Goal: Information Seeking & Learning: Check status

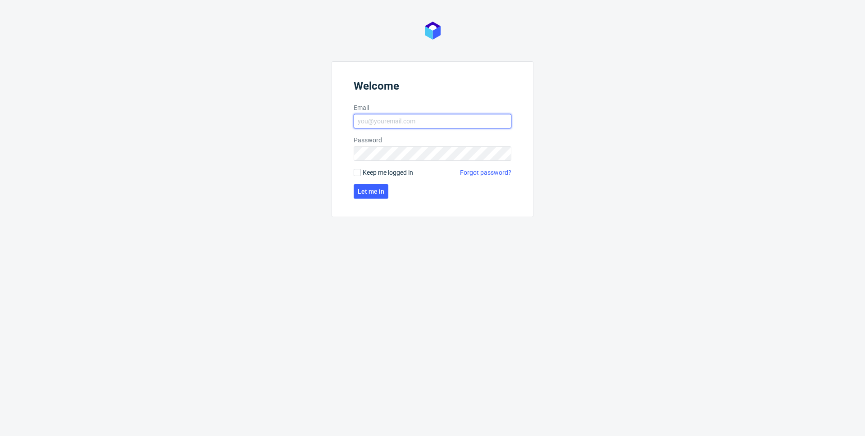
click at [370, 125] on input "Email" at bounding box center [433, 121] width 158 height 14
type input "maciej.sobola@packhelp.com"
click at [356, 171] on input "Keep me logged in" at bounding box center [357, 172] width 7 height 7
checkbox input "true"
click at [364, 191] on span "Let me in" at bounding box center [371, 191] width 27 height 6
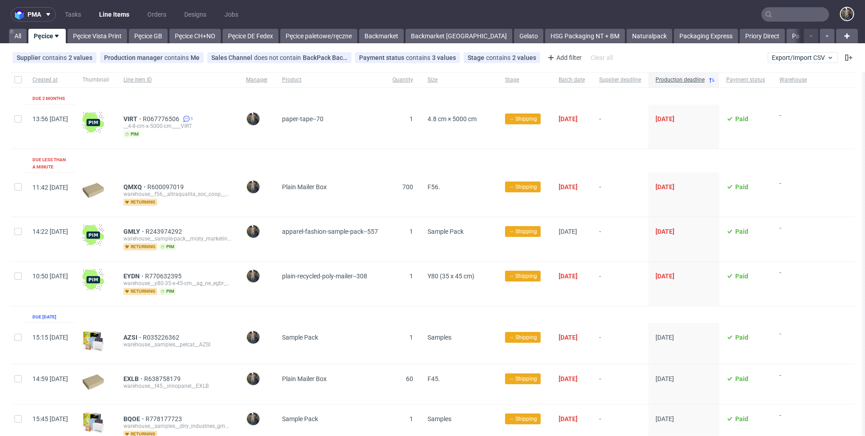
click at [21, 79] on input "checkbox" at bounding box center [17, 79] width 7 height 7
checkbox input "true"
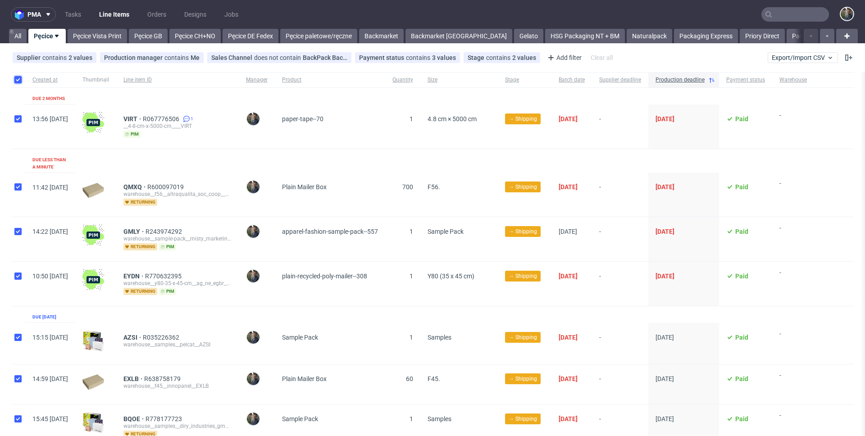
checkbox input "true"
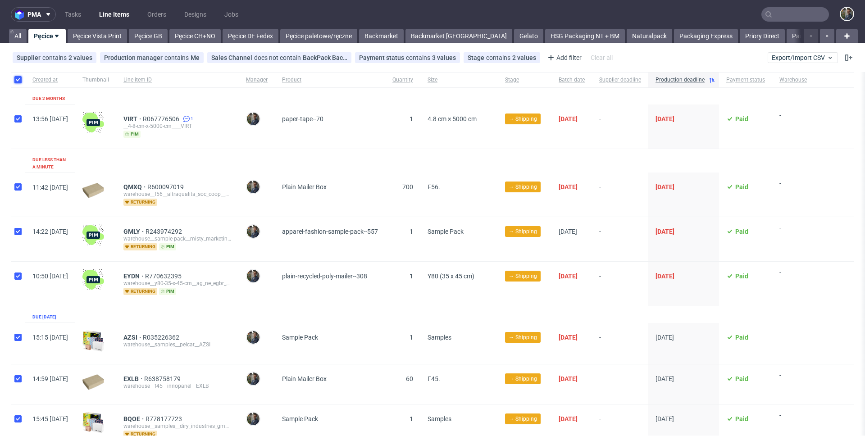
checkbox input "true"
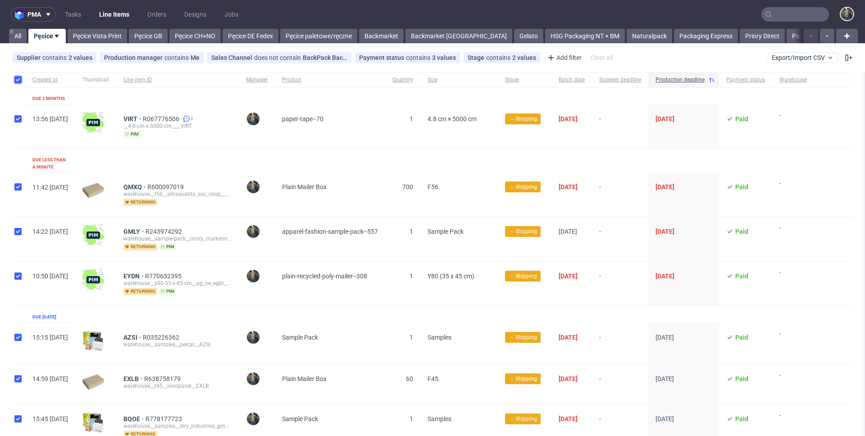
checkbox input "true"
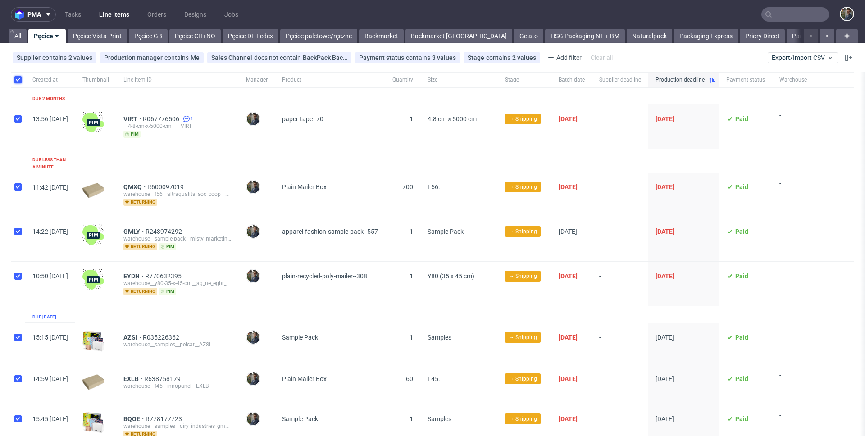
checkbox input "true"
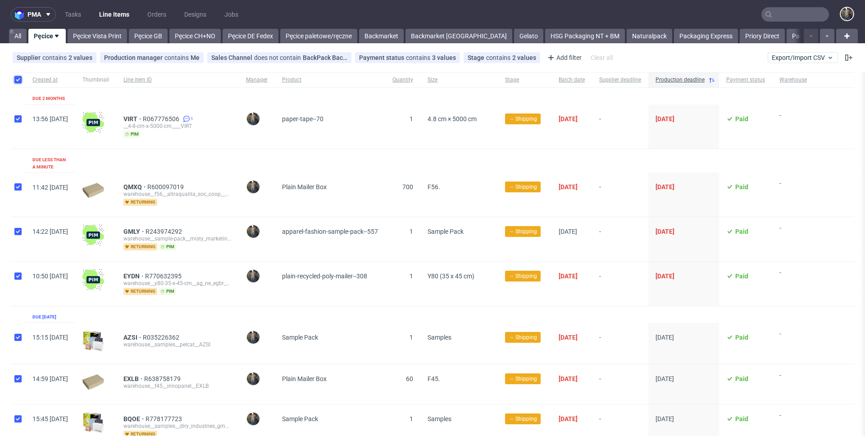
checkbox input "true"
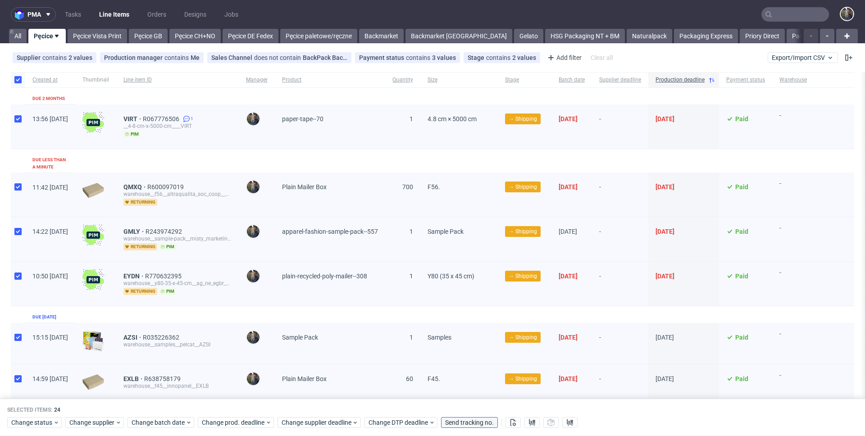
click at [482, 418] on button "Send tracking no." at bounding box center [469, 423] width 57 height 11
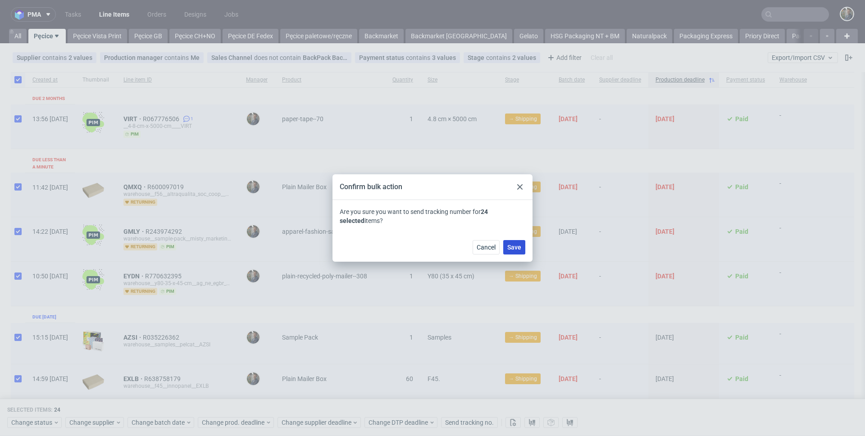
click at [512, 242] on button "Save" at bounding box center [514, 247] width 22 height 14
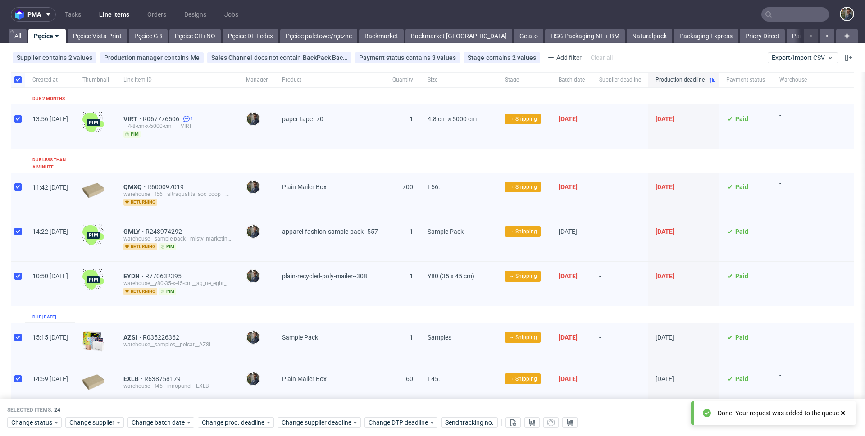
click at [367, 9] on nav "pma Tasks Line Items Orders Designs Jobs" at bounding box center [432, 14] width 865 height 29
click at [367, 10] on nav "pma Tasks Line Items Orders Designs Jobs" at bounding box center [432, 14] width 865 height 29
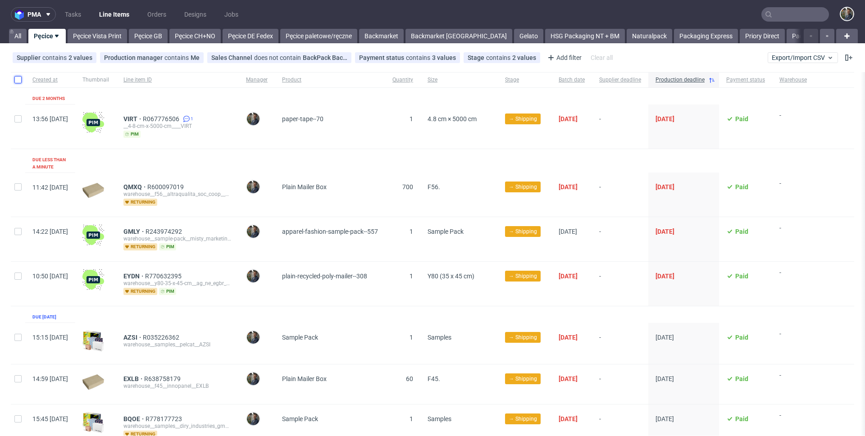
click at [18, 78] on input "checkbox" at bounding box center [17, 79] width 7 height 7
checkbox input "true"
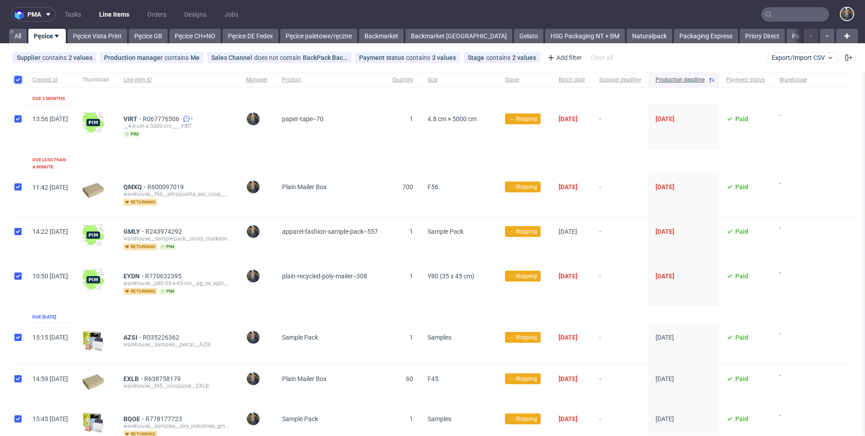
checkbox input "true"
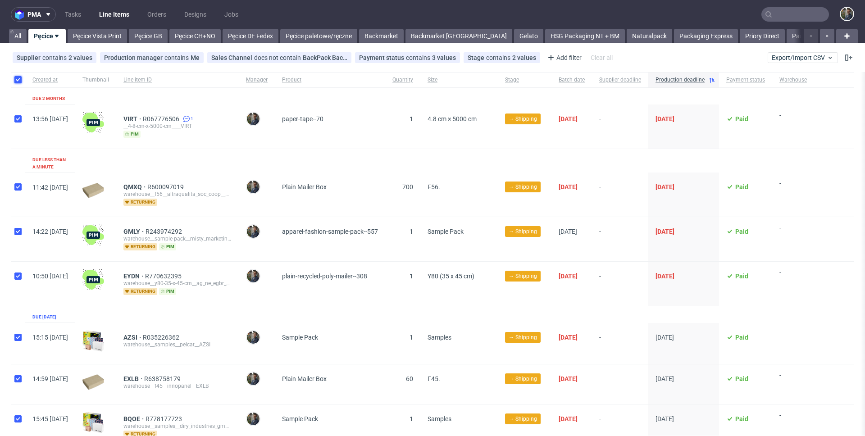
checkbox input "true"
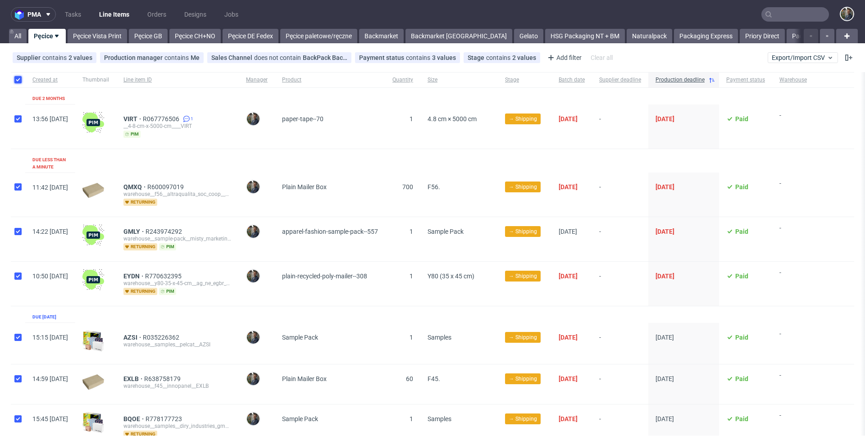
checkbox input "true"
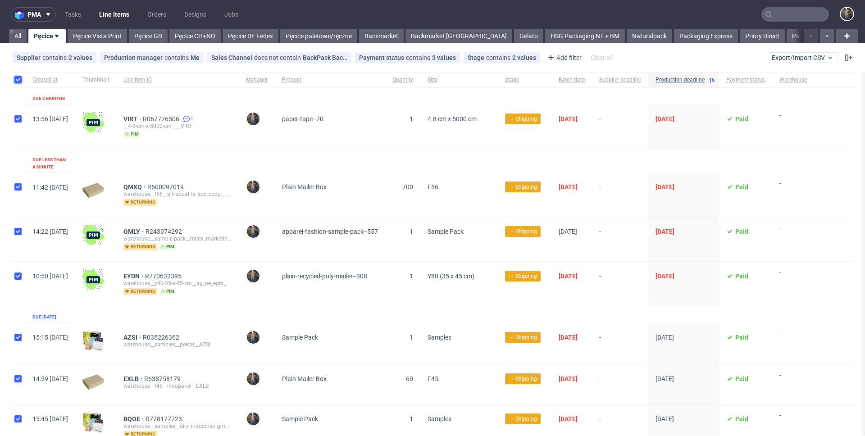
checkbox input "true"
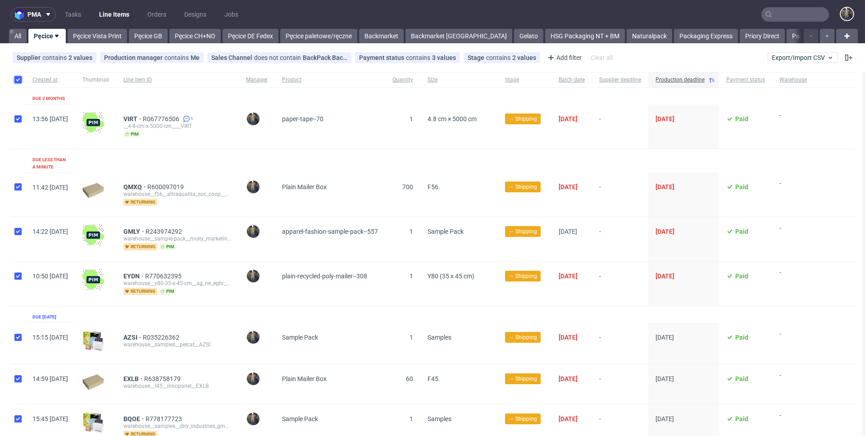
checkbox input "true"
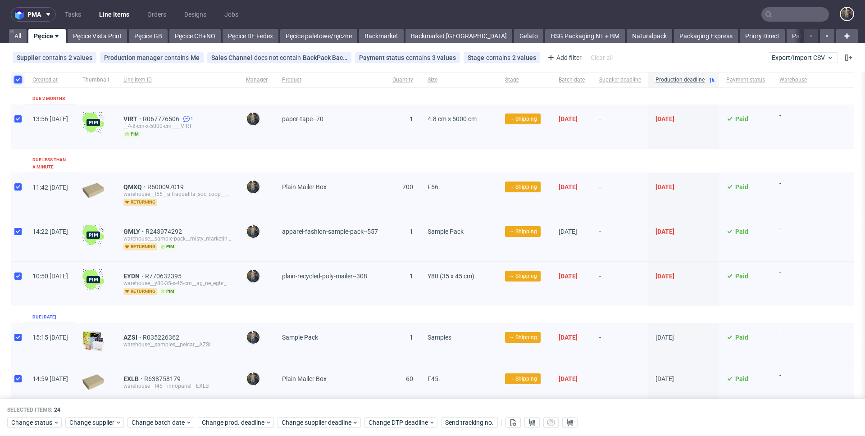
click at [18, 78] on input "checkbox" at bounding box center [17, 79] width 7 height 7
checkbox input "false"
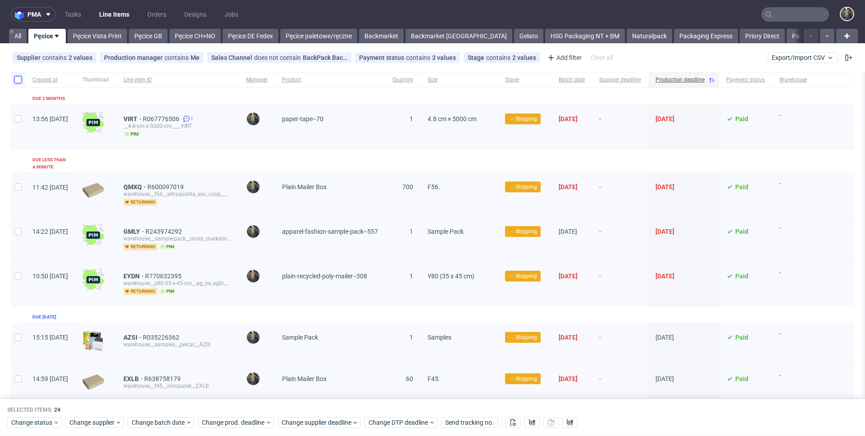
checkbox input "false"
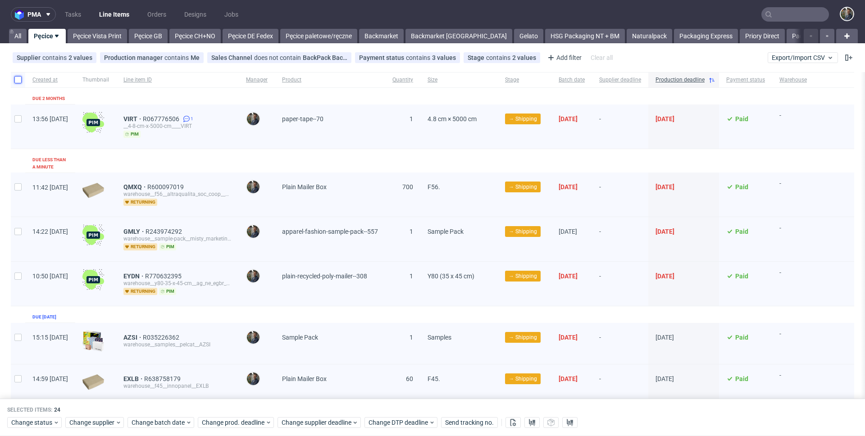
checkbox input "false"
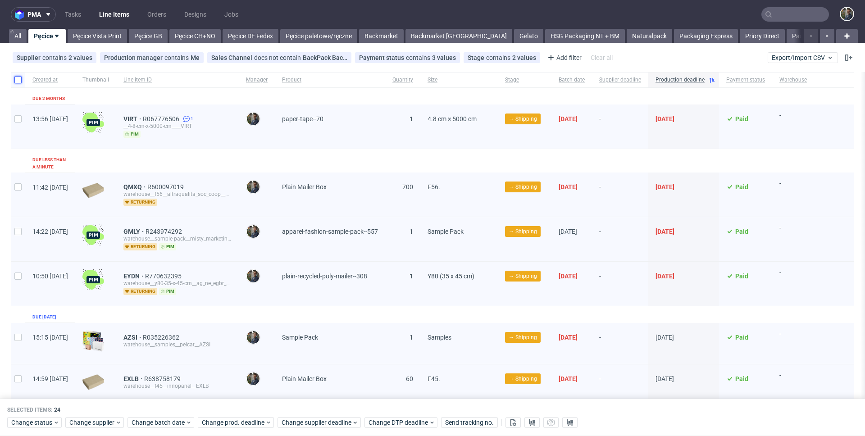
checkbox input "false"
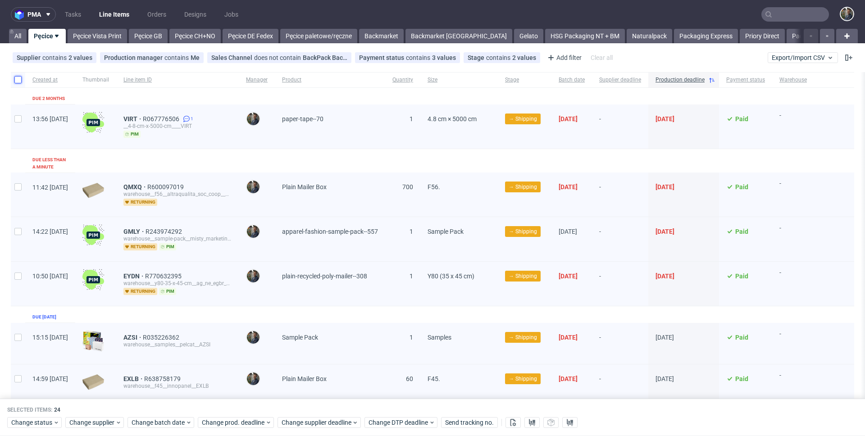
checkbox input "false"
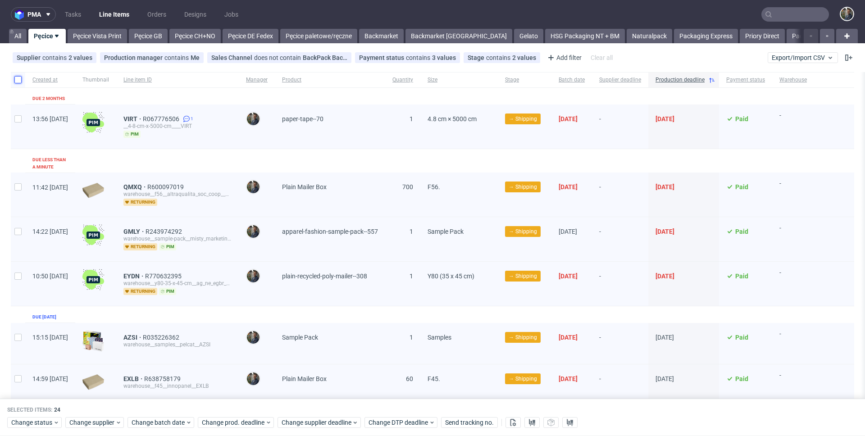
checkbox input "false"
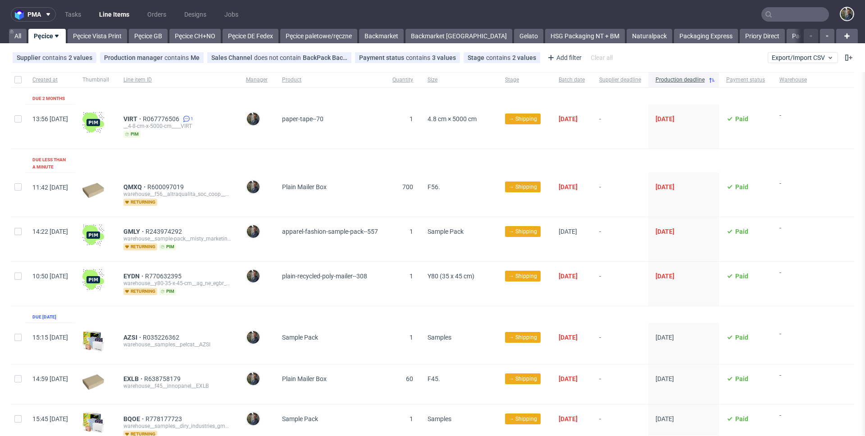
click at [239, 142] on div "VIRT R067776506 1 __4-8-cm-x-5000-cm____VIRT pim" at bounding box center [177, 126] width 123 height 44
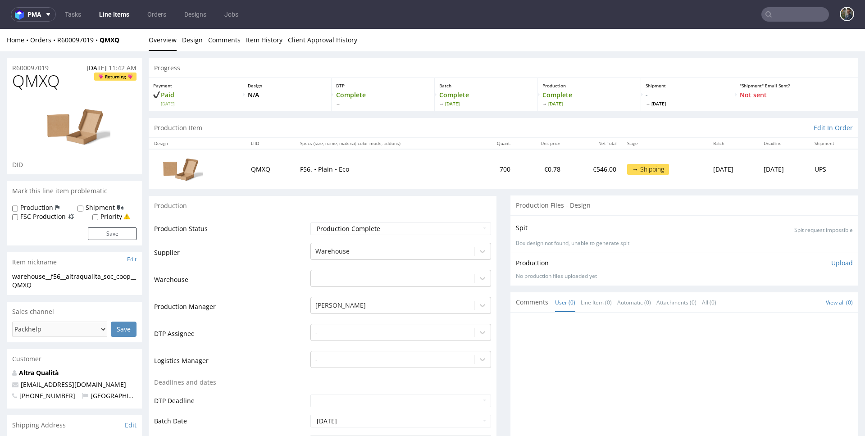
click at [36, 83] on span "QMXQ" at bounding box center [36, 81] width 48 height 18
copy span "QMXQ"
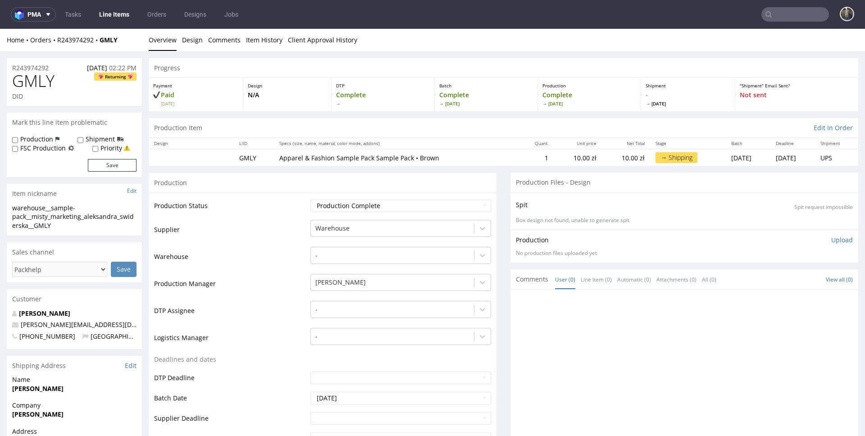
click at [34, 82] on span "GMLY" at bounding box center [33, 81] width 42 height 18
click at [33, 82] on span "GMLY" at bounding box center [33, 81] width 42 height 18
copy span "GMLY"
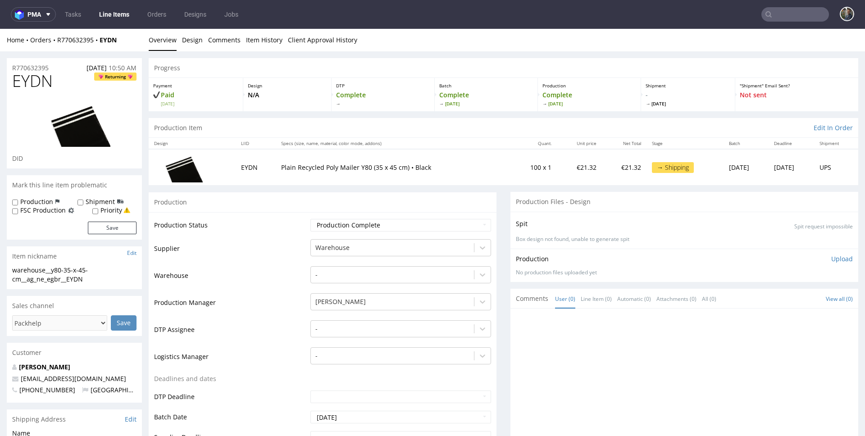
click at [30, 86] on span "EYDN" at bounding box center [32, 81] width 41 height 18
copy span "EYDN"
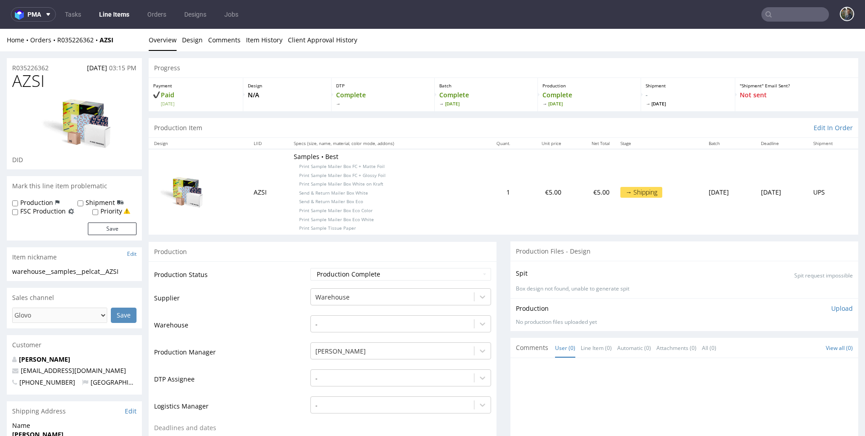
click at [21, 77] on span "AZSI" at bounding box center [28, 81] width 32 height 18
copy span "AZSI"
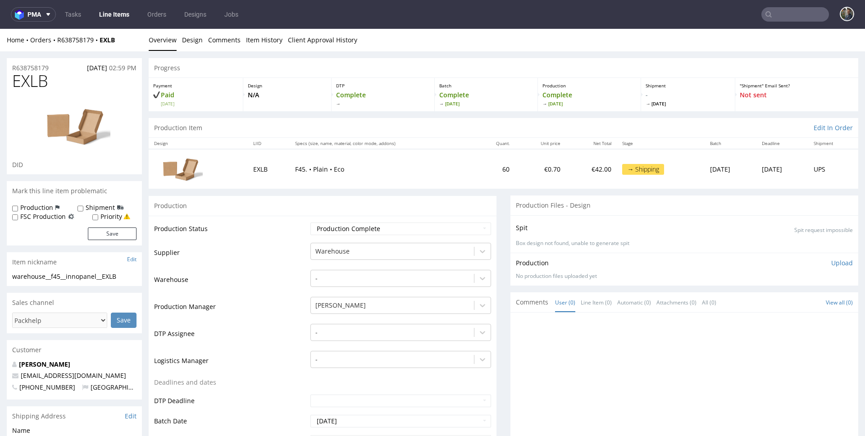
click at [30, 75] on span "EXLB" at bounding box center [30, 81] width 36 height 18
copy span "EXLB"
click at [34, 84] on span "UVGF" at bounding box center [32, 81] width 41 height 18
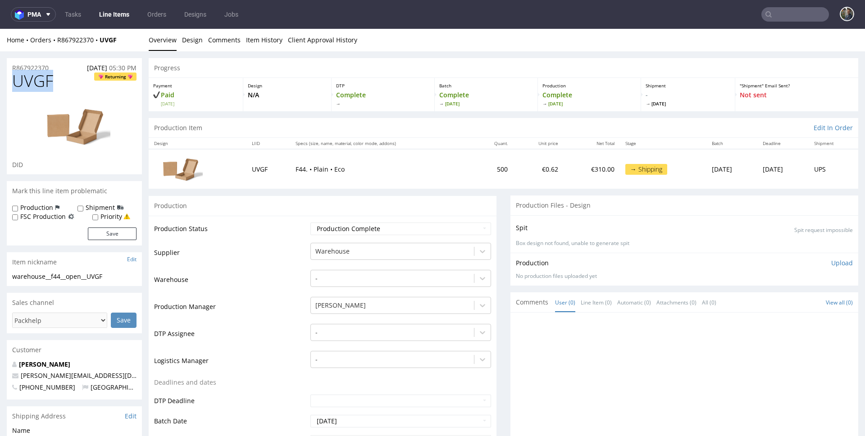
copy span "UVGF"
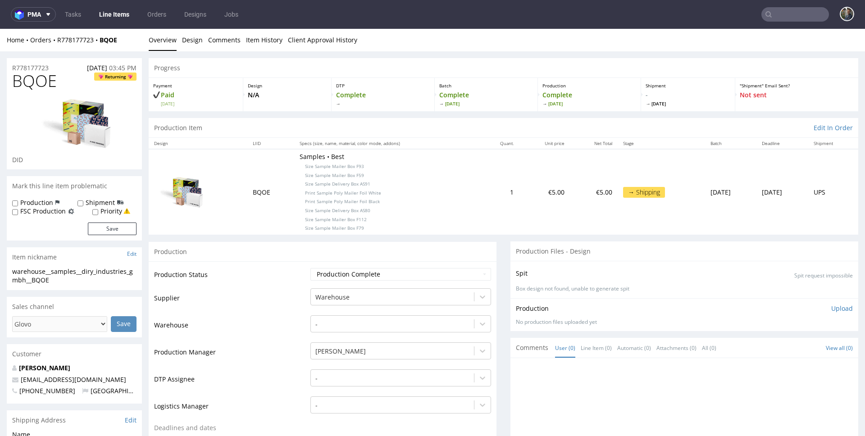
click at [24, 87] on span "BQOE" at bounding box center [34, 81] width 45 height 18
copy span "BQOE"
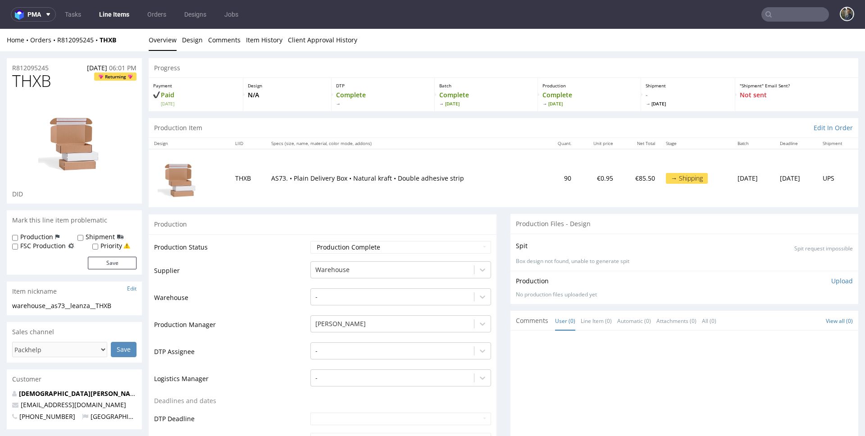
click at [13, 78] on span "THXB" at bounding box center [31, 81] width 39 height 18
copy span "THXB"
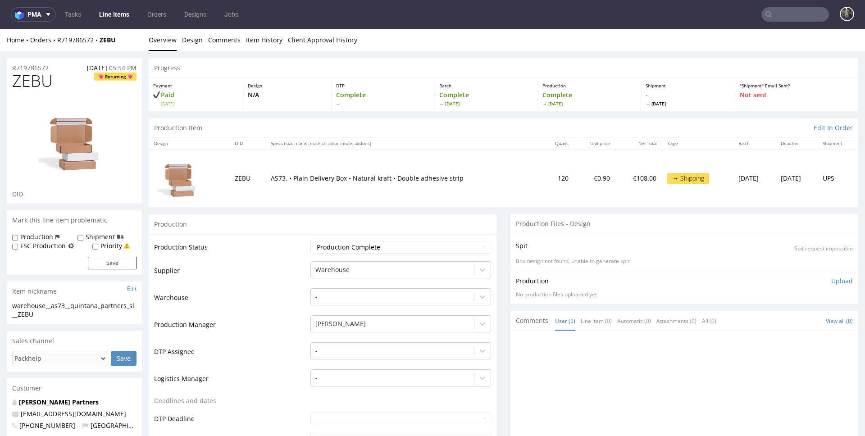
click at [25, 88] on span "ZEBU" at bounding box center [32, 81] width 41 height 18
copy span "ZEBU"
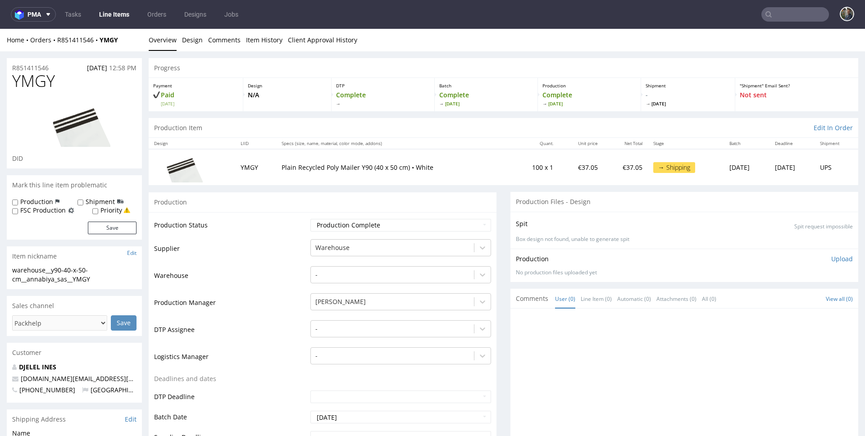
click at [23, 88] on span "YMGY" at bounding box center [33, 81] width 43 height 18
copy span "YMGY"
click at [33, 78] on span "QTHW" at bounding box center [35, 81] width 47 height 18
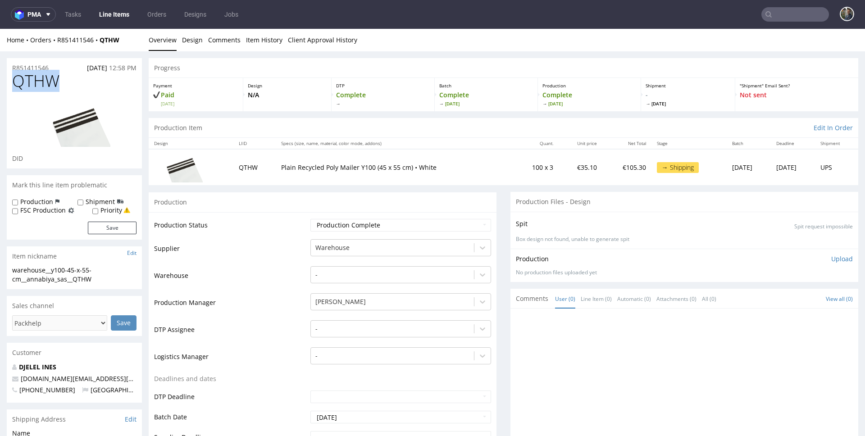
copy span "QTHW"
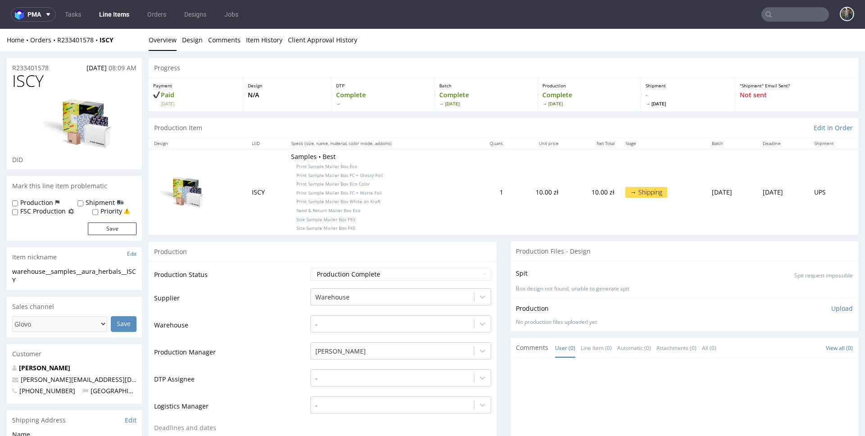
click at [10, 87] on div "ISCY DID" at bounding box center [74, 120] width 135 height 97
click at [12, 86] on div "ISCY DID" at bounding box center [74, 120] width 135 height 97
click at [19, 85] on span "ISCY" at bounding box center [28, 81] width 32 height 18
drag, startPoint x: 19, startPoint y: 85, endPoint x: 23, endPoint y: 82, distance: 4.8
click at [23, 82] on span "ISCY" at bounding box center [28, 81] width 32 height 18
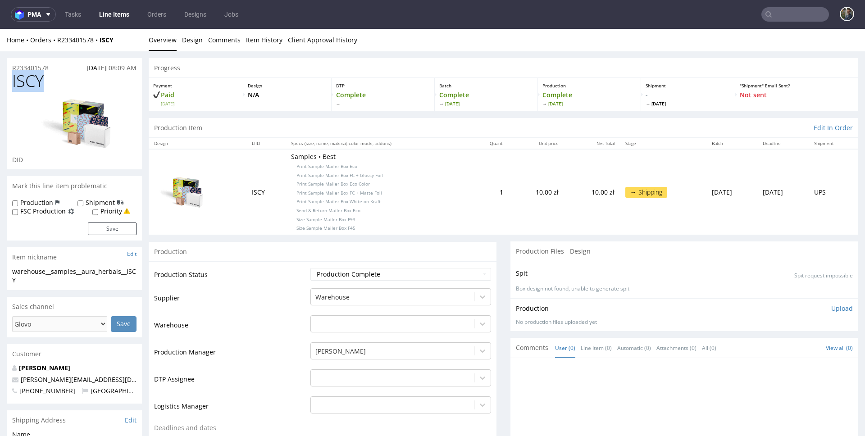
click at [23, 82] on span "ISCY" at bounding box center [28, 81] width 32 height 18
click at [36, 76] on span "ISCY" at bounding box center [28, 81] width 32 height 18
copy span "ISCY"
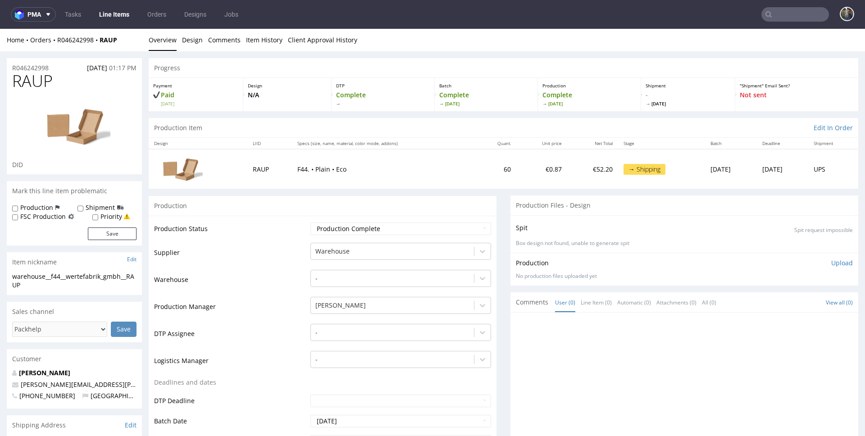
click at [26, 80] on span "RAUP" at bounding box center [32, 81] width 41 height 18
copy span "RAUP"
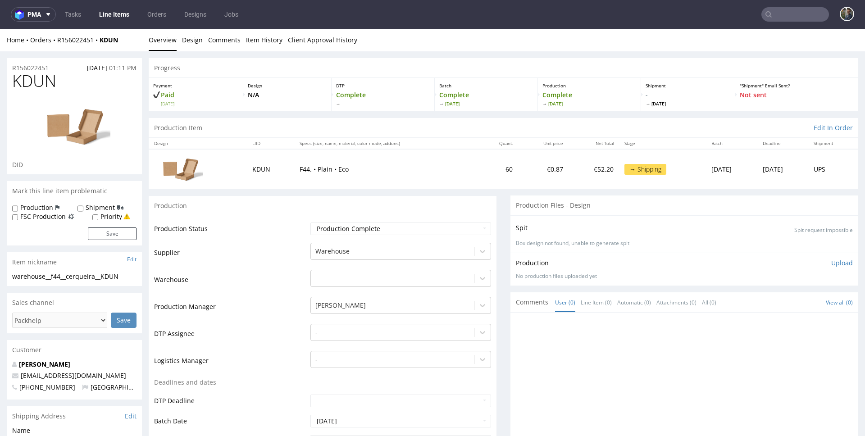
click at [34, 79] on span "KDUN" at bounding box center [34, 81] width 44 height 18
copy span "KDUN"
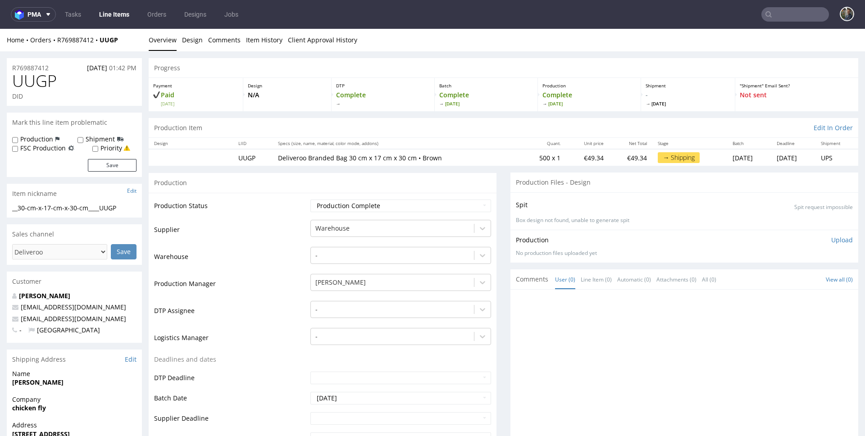
click at [34, 81] on span "UUGP" at bounding box center [34, 81] width 45 height 18
click at [33, 82] on span "UUGP" at bounding box center [34, 81] width 45 height 18
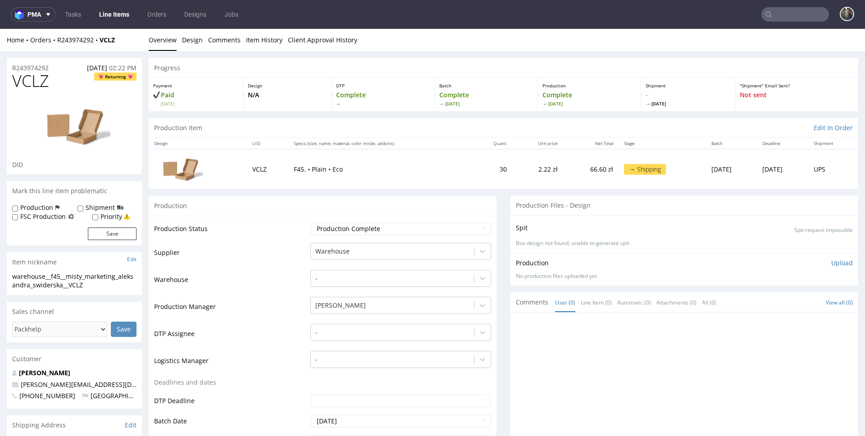
click at [23, 85] on span "VCLZ" at bounding box center [30, 81] width 37 height 18
copy span "VCLZ"
click at [29, 76] on span "BCRR" at bounding box center [31, 81] width 39 height 18
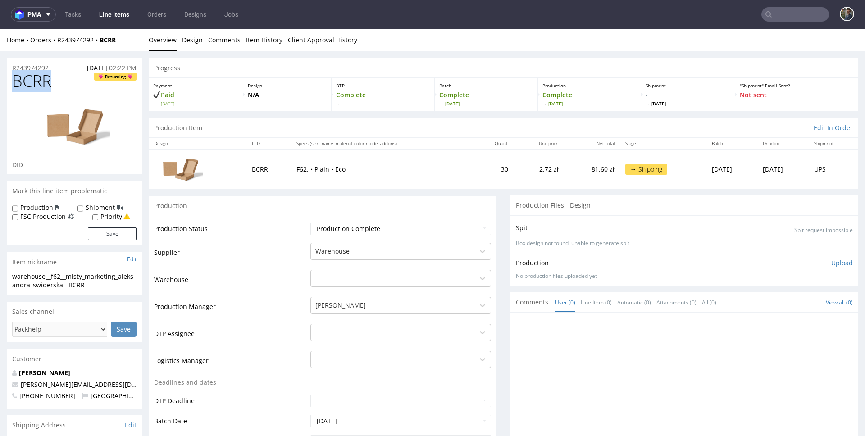
copy span "BCRR"
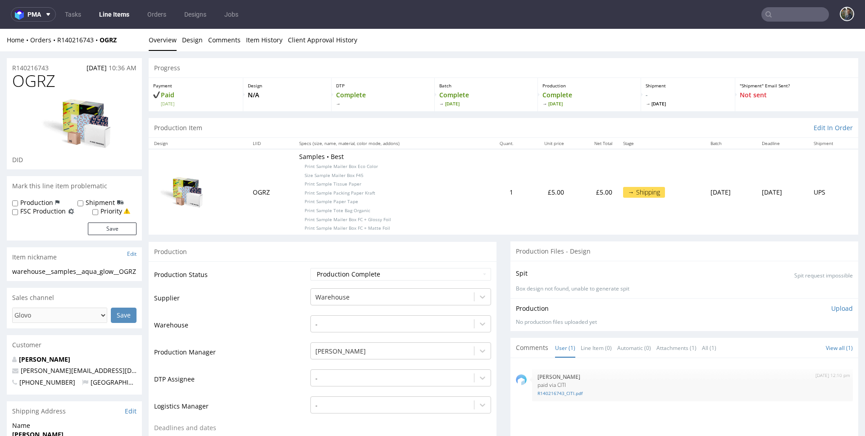
click at [32, 77] on span "OGRZ" at bounding box center [33, 81] width 43 height 18
copy span "OGRZ"
click at [28, 83] on span "PSFC" at bounding box center [30, 81] width 36 height 18
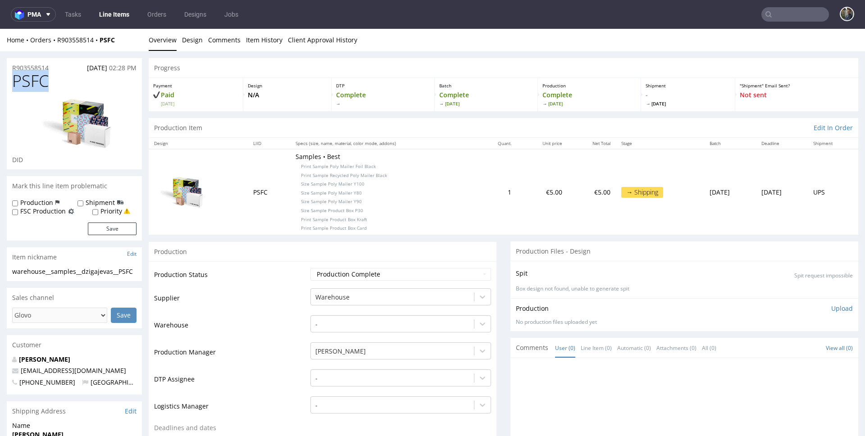
copy span "PSFC"
click at [39, 83] on span "YMFU" at bounding box center [33, 81] width 42 height 18
copy span "YMFU"
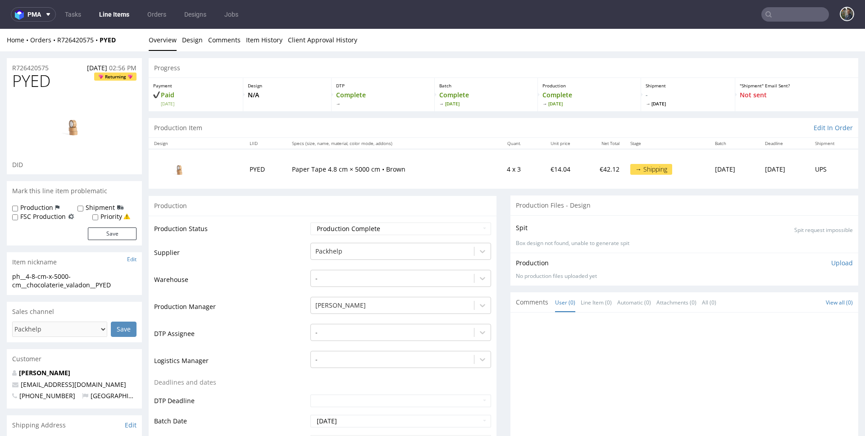
click at [30, 81] on span "PYED" at bounding box center [31, 81] width 38 height 18
copy span "PYED"
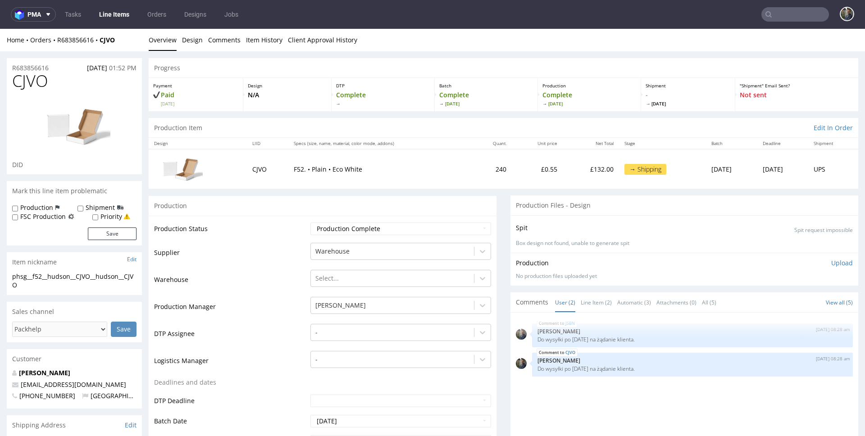
click at [31, 89] on span "CJVO" at bounding box center [30, 81] width 36 height 18
copy span "CJVO"
click at [123, 14] on link "Line Items" at bounding box center [114, 14] width 41 height 14
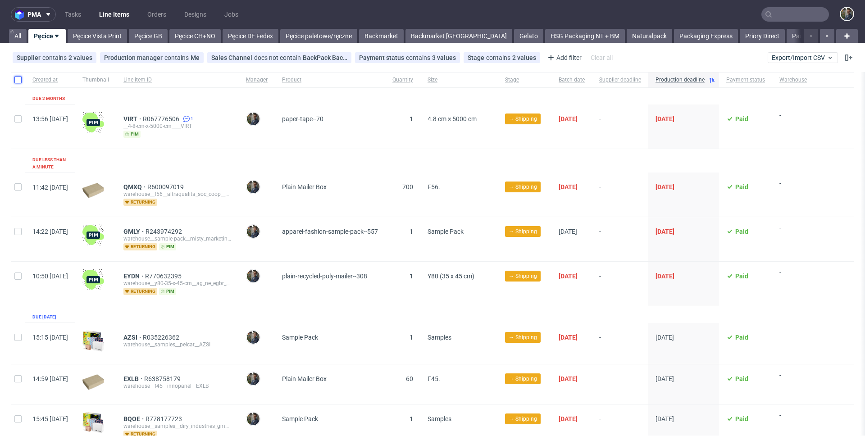
click at [21, 82] on input "checkbox" at bounding box center [17, 79] width 7 height 7
checkbox input "true"
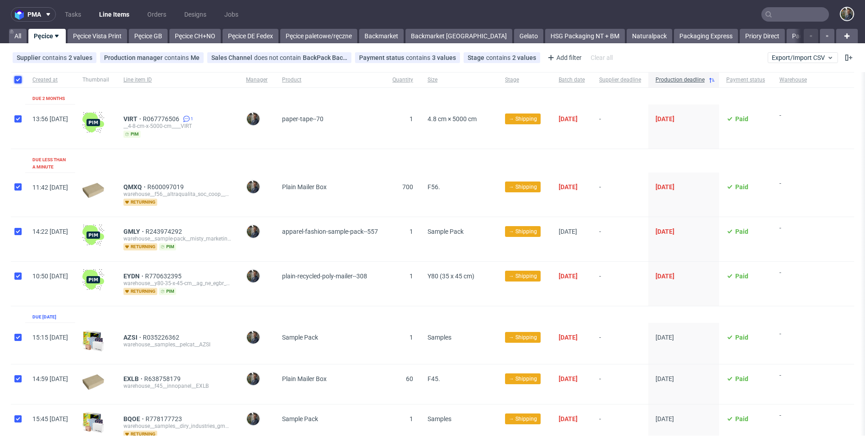
checkbox input "true"
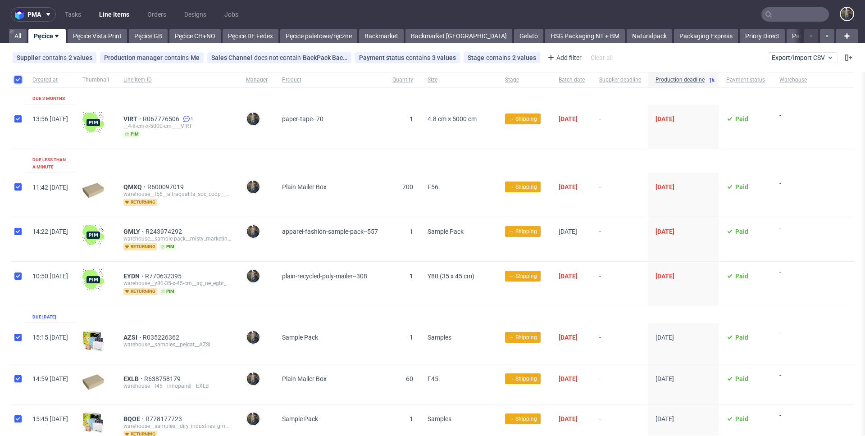
checkbox input "true"
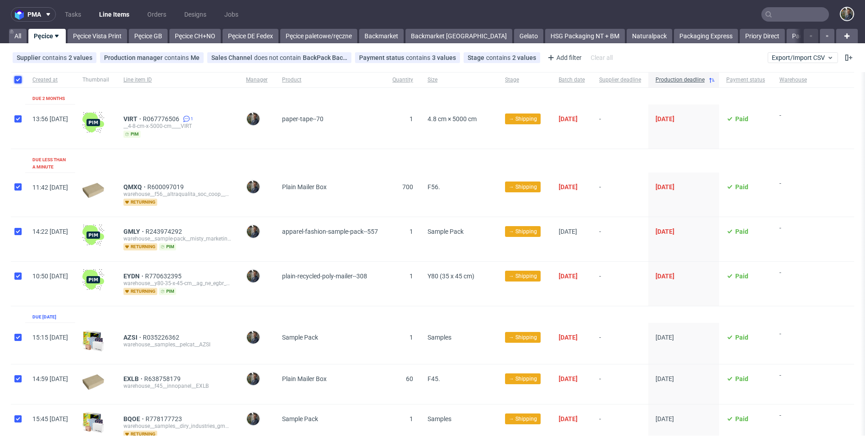
checkbox input "true"
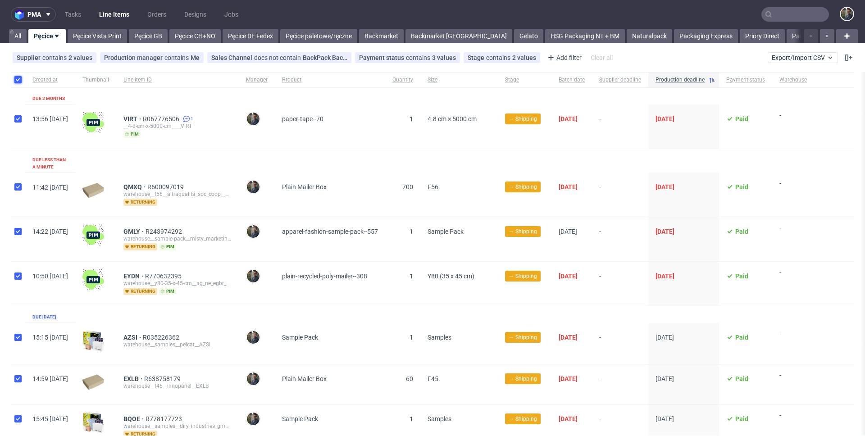
checkbox input "true"
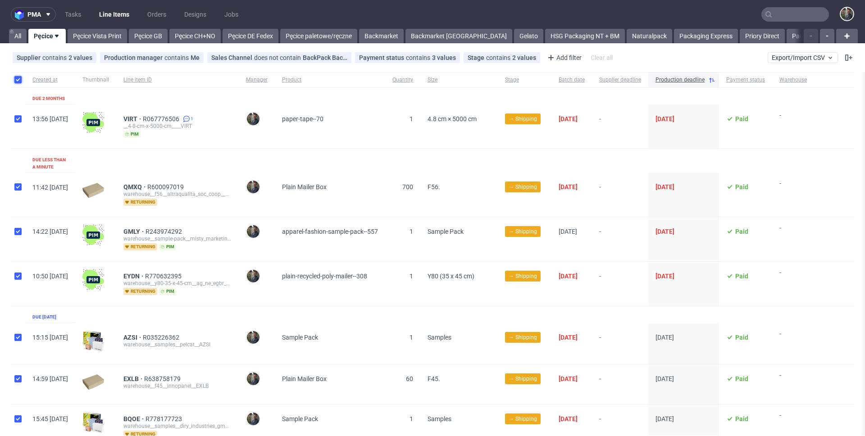
checkbox input "true"
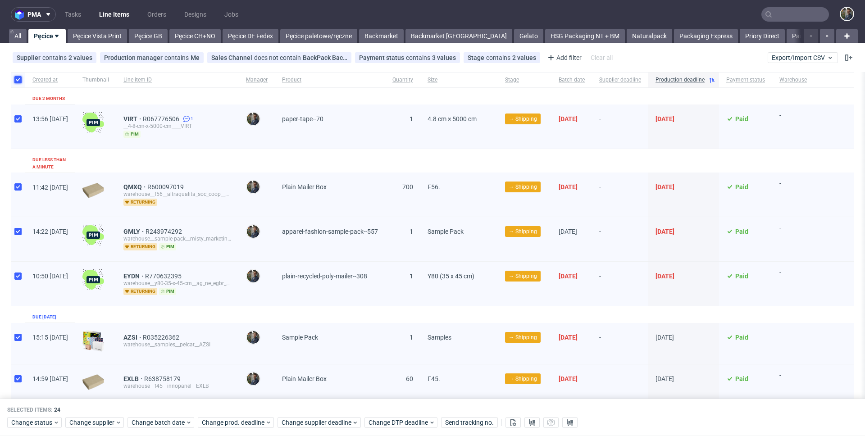
click at [21, 81] on input "checkbox" at bounding box center [17, 79] width 7 height 7
checkbox input "false"
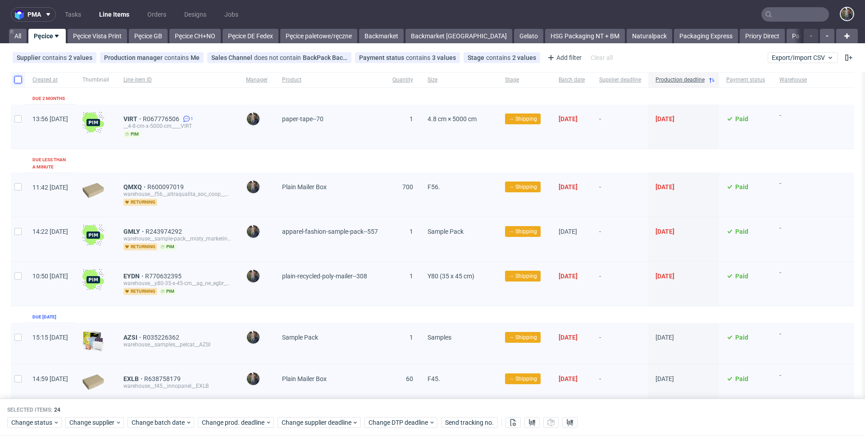
checkbox input "false"
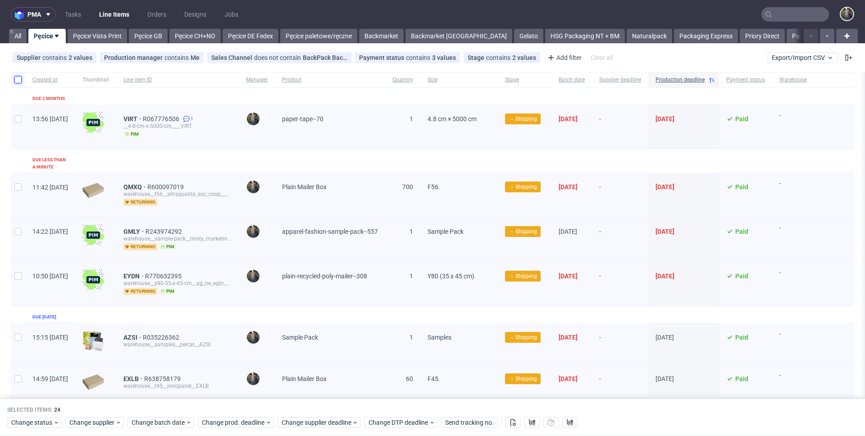
checkbox input "false"
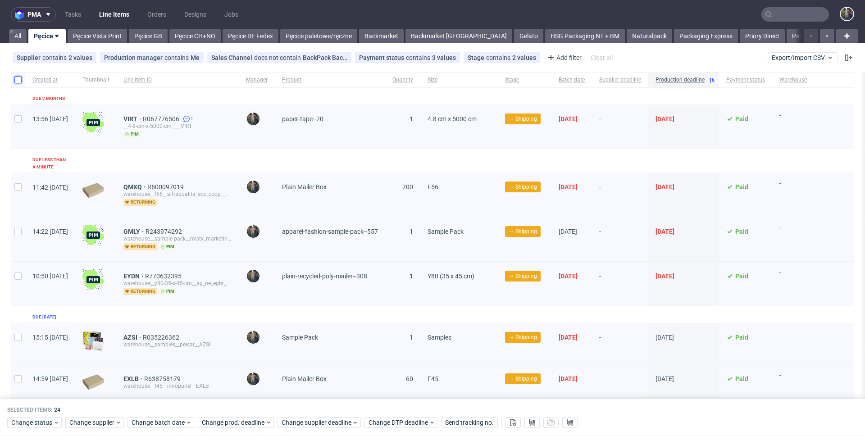
checkbox input "false"
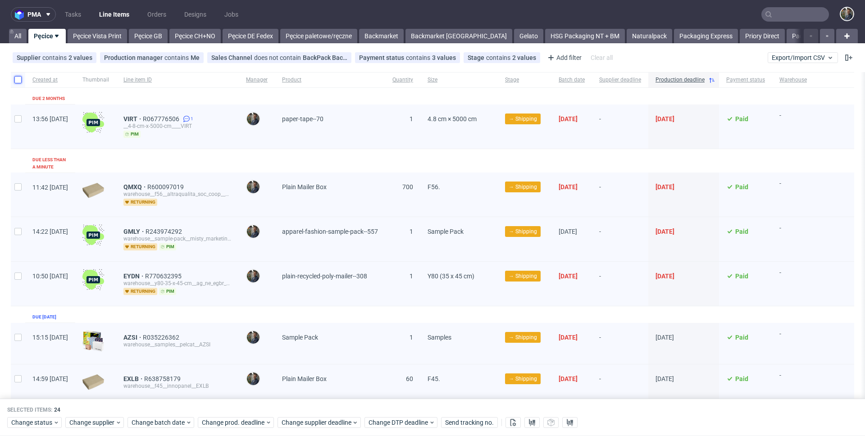
checkbox input "false"
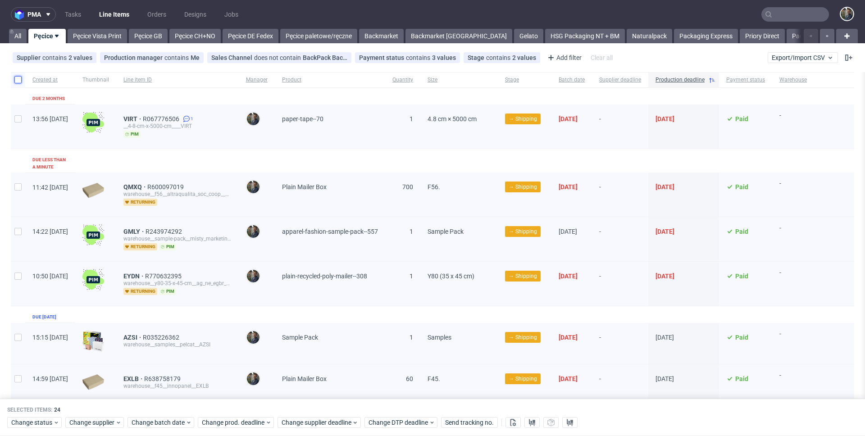
checkbox input "false"
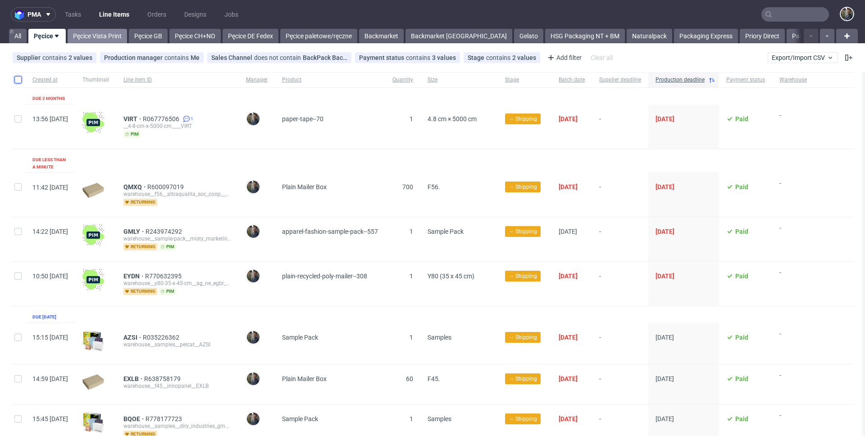
click at [84, 37] on link "Pęcice Vista Print" at bounding box center [97, 36] width 59 height 14
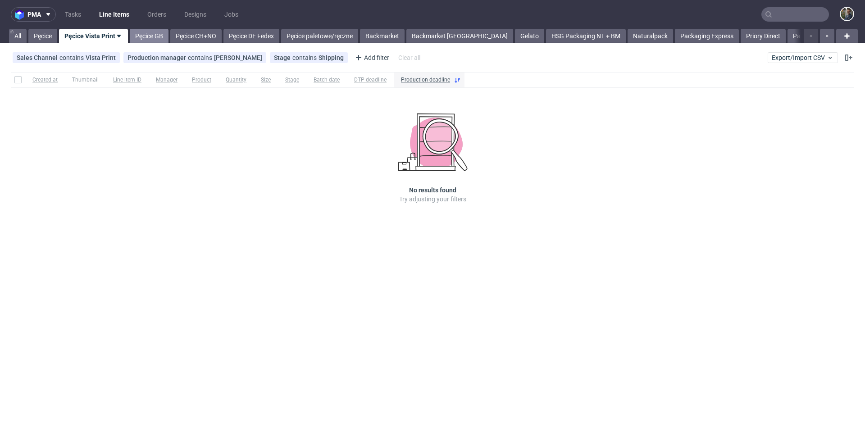
click at [154, 35] on link "Pęcice GB" at bounding box center [149, 36] width 39 height 14
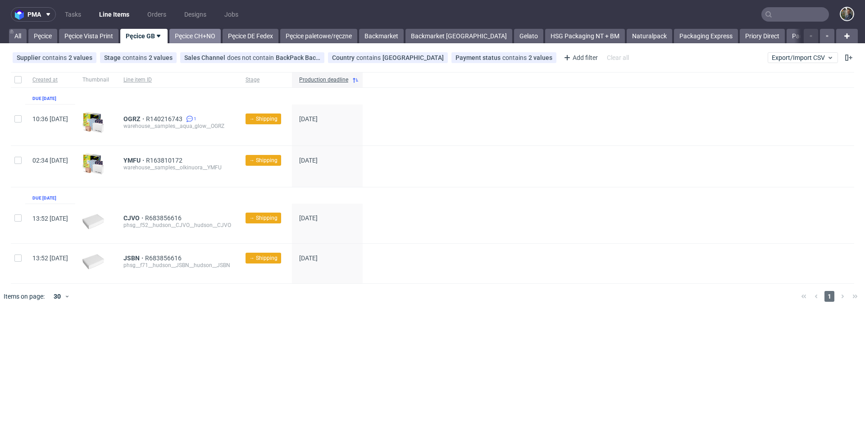
click at [197, 38] on link "Pęcice CH+NO" at bounding box center [194, 36] width 51 height 14
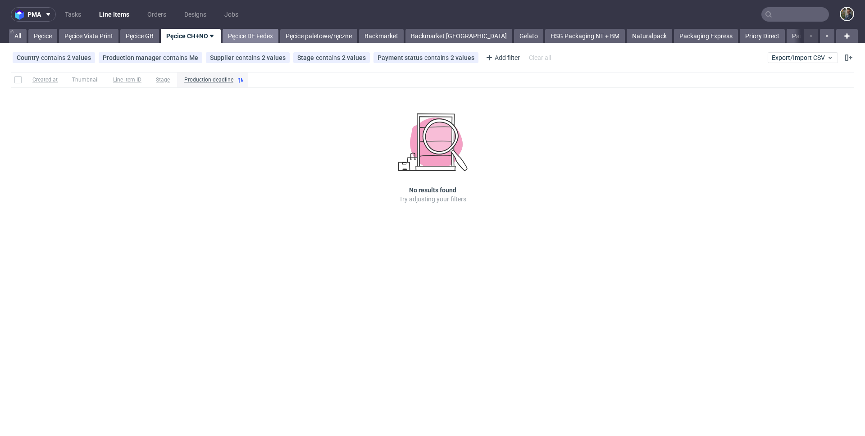
click at [247, 34] on link "Pęcice DE Fedex" at bounding box center [251, 36] width 56 height 14
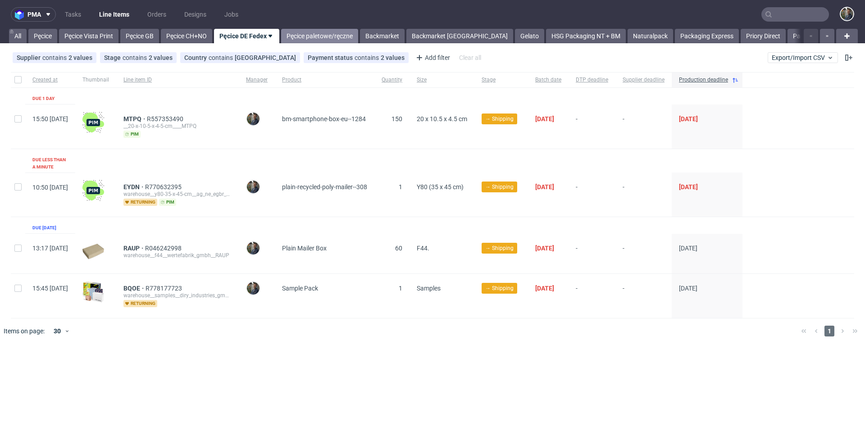
click at [312, 37] on link "Pęcice paletowe/ręczne" at bounding box center [319, 36] width 77 height 14
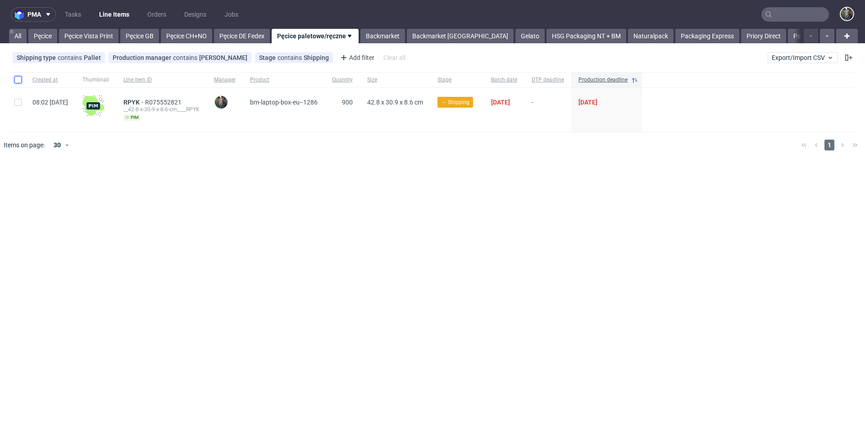
click at [21, 76] on input "checkbox" at bounding box center [17, 79] width 7 height 7
checkbox input "true"
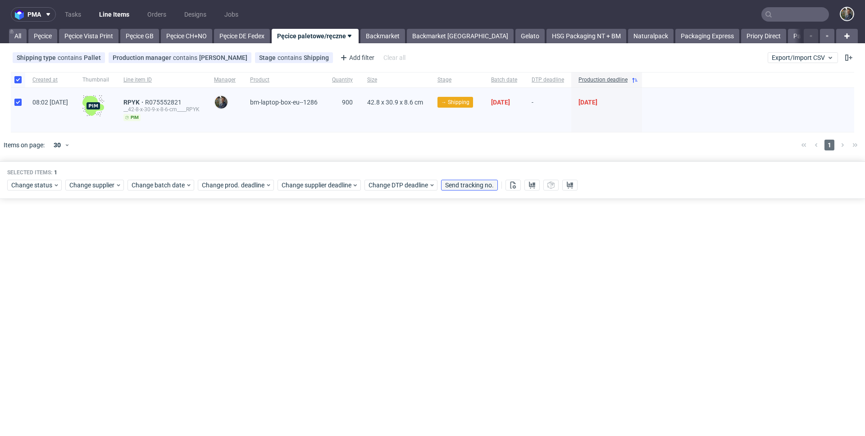
click at [466, 186] on span "Send tracking no." at bounding box center [469, 185] width 49 height 6
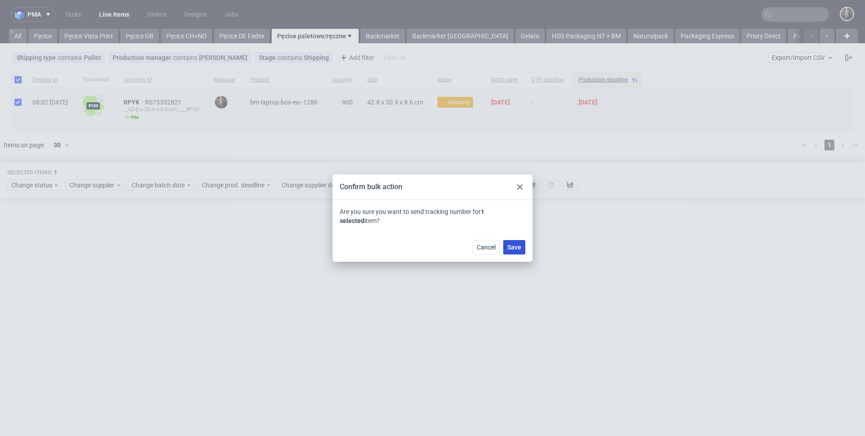
click at [521, 252] on button "Save" at bounding box center [514, 247] width 22 height 14
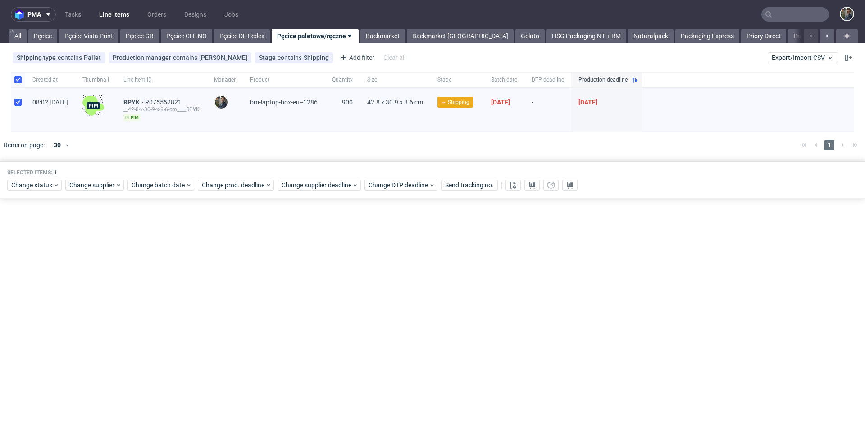
click at [340, 282] on div "pma Tasks Line Items Orders Designs Jobs All Pęcice Pęcice Vista Print Pęcice G…" at bounding box center [432, 218] width 865 height 436
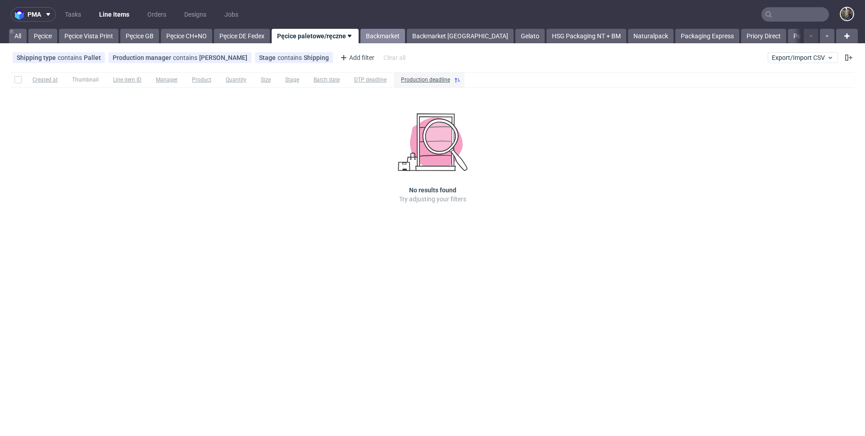
click at [377, 31] on link "Backmarket" at bounding box center [382, 36] width 45 height 14
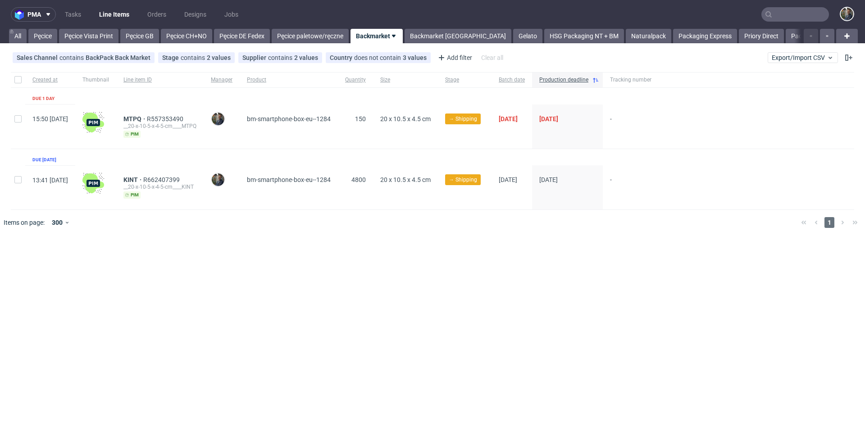
click at [328, 248] on div "pma Tasks Line Items Orders Designs Jobs All Pęcice Pęcice Vista Print Pęcice G…" at bounding box center [432, 218] width 865 height 436
click at [322, 228] on div at bounding box center [445, 222] width 696 height 25
click at [389, 151] on div "Created at Thumbnail Line item ID Manager Product Quantity Size Stage Batch dat…" at bounding box center [432, 141] width 843 height 138
click at [431, 38] on link "Backmarket GB" at bounding box center [457, 36] width 107 height 14
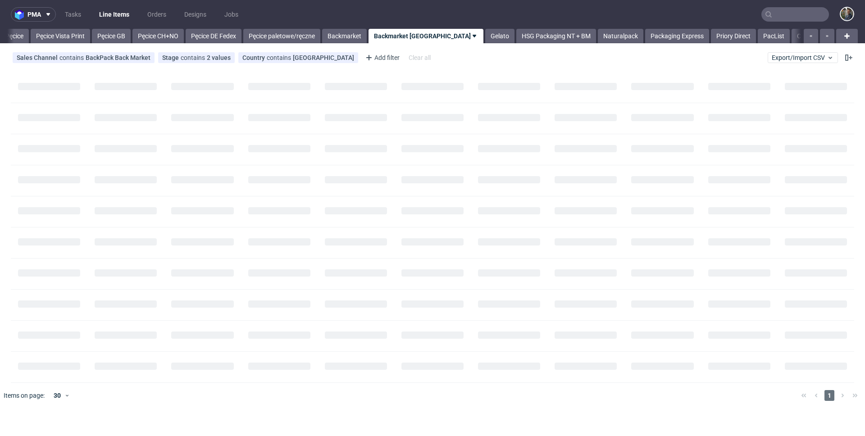
scroll to position [0, 29]
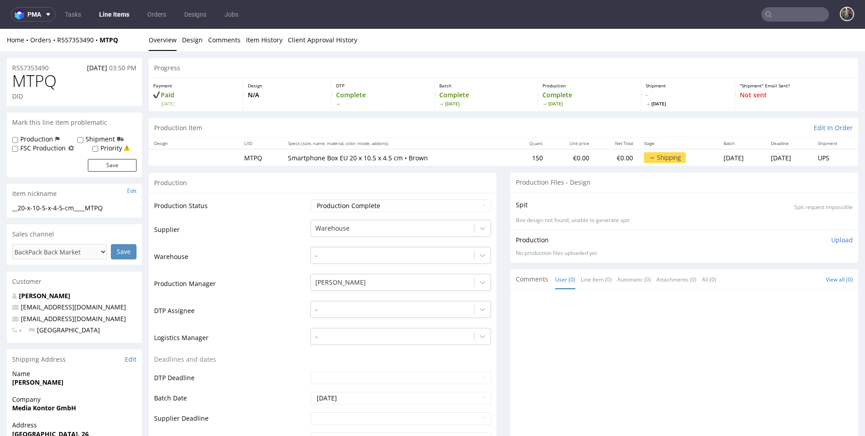
click at [33, 78] on span "MTPQ" at bounding box center [34, 81] width 45 height 18
copy span "MTPQ"
drag, startPoint x: 126, startPoint y: 41, endPoint x: 57, endPoint y: 38, distance: 68.5
click at [57, 38] on div "Home Orders R557353490 MTPQ" at bounding box center [74, 40] width 135 height 9
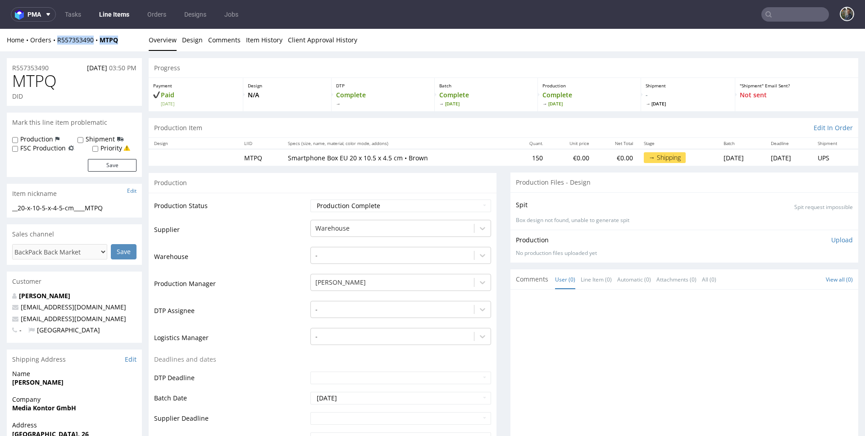
copy div "R557353490 MTPQ"
click at [22, 85] on span "KINT" at bounding box center [29, 81] width 34 height 18
copy span "KINT"
click at [119, 47] on div "Home Orders R662407399 [PERSON_NAME] Overview Design Comments Item History Clie…" at bounding box center [432, 40] width 865 height 23
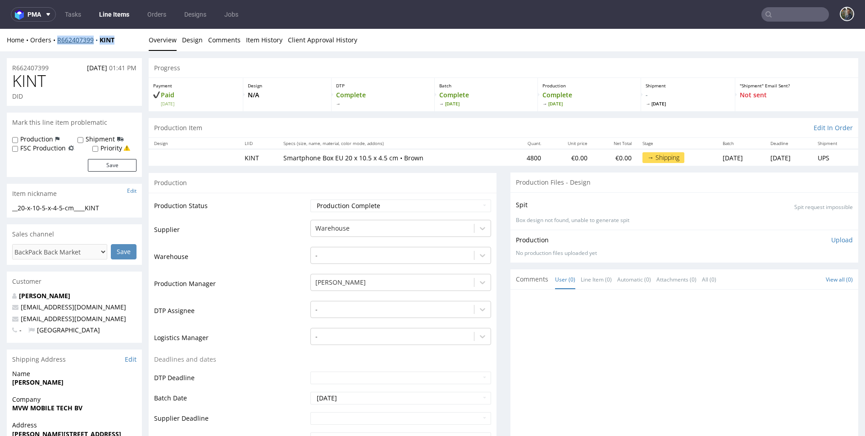
drag, startPoint x: 125, startPoint y: 40, endPoint x: 56, endPoint y: 40, distance: 68.9
click at [57, 41] on div "Home Orders R662407399 [PERSON_NAME]" at bounding box center [74, 40] width 135 height 9
copy div "R662407399 [PERSON_NAME]"
click at [30, 83] on span "RAIE" at bounding box center [28, 81] width 32 height 18
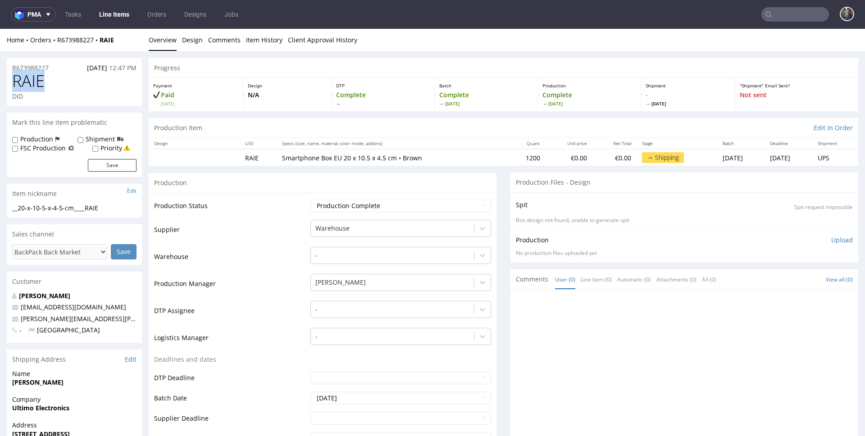
copy span "RAIE"
drag, startPoint x: 123, startPoint y: 41, endPoint x: 58, endPoint y: 42, distance: 65.3
click at [58, 42] on div "Home Orders R673988227 RAIE" at bounding box center [74, 40] width 135 height 9
copy div "R673988227 RAIE"
click at [32, 78] on span "LRFH" at bounding box center [30, 81] width 37 height 18
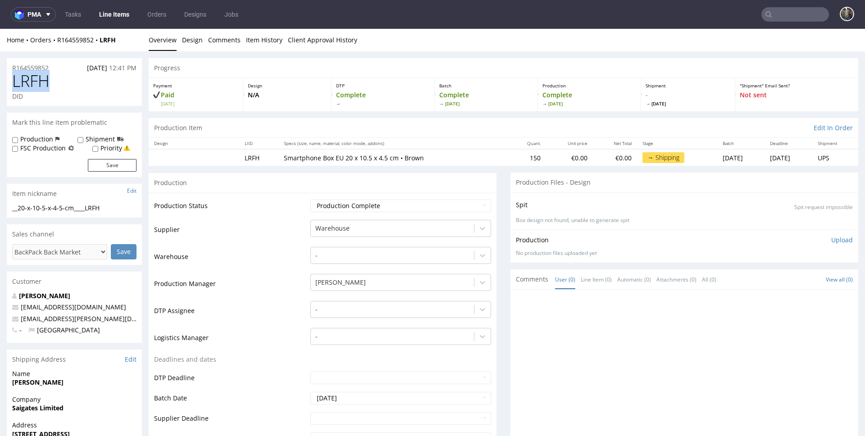
click at [32, 78] on span "LRFH" at bounding box center [30, 81] width 37 height 18
copy span "LRFH"
drag, startPoint x: 123, startPoint y: 42, endPoint x: 58, endPoint y: 41, distance: 65.3
click at [58, 41] on div "Home Orders R164559852 LRFH" at bounding box center [74, 40] width 135 height 9
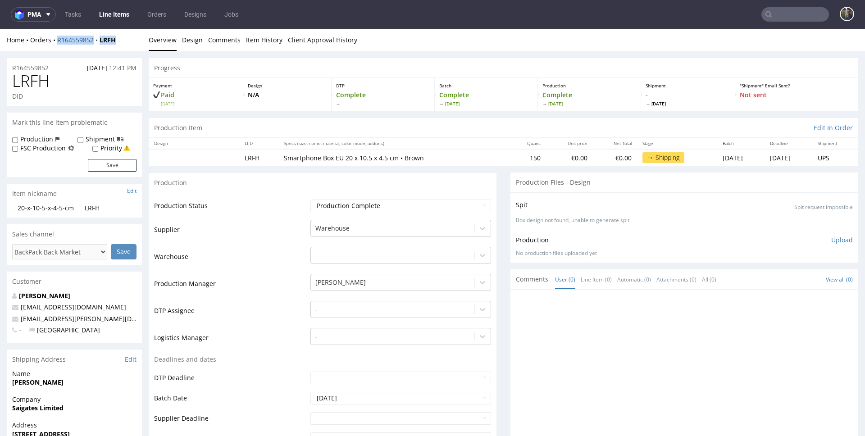
copy div "R164559852 LRFH"
click at [32, 79] on span "FAHO" at bounding box center [33, 81] width 42 height 18
copy span "FAHO"
click at [127, 38] on div "Home Orders R673988227 FAHO" at bounding box center [74, 40] width 135 height 9
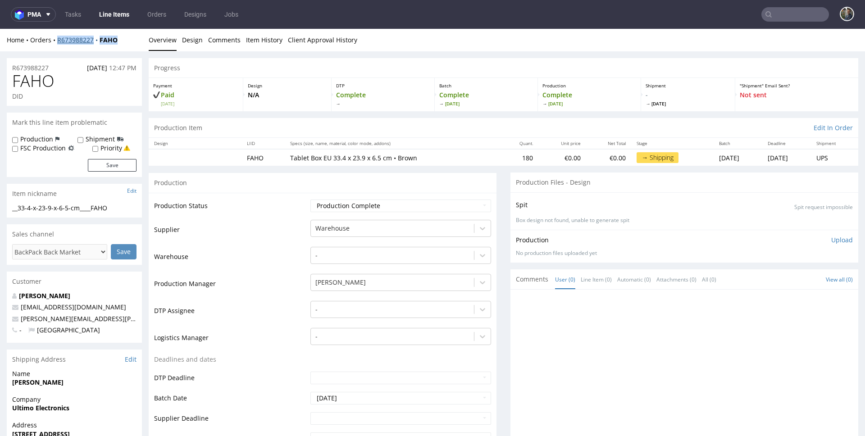
drag, startPoint x: 131, startPoint y: 39, endPoint x: 57, endPoint y: 41, distance: 73.5
click at [57, 41] on div "Home Orders R673988227 FAHO" at bounding box center [74, 40] width 135 height 9
copy div "R673988227 FAHO"
click at [28, 82] on span "JNSY" at bounding box center [28, 81] width 33 height 18
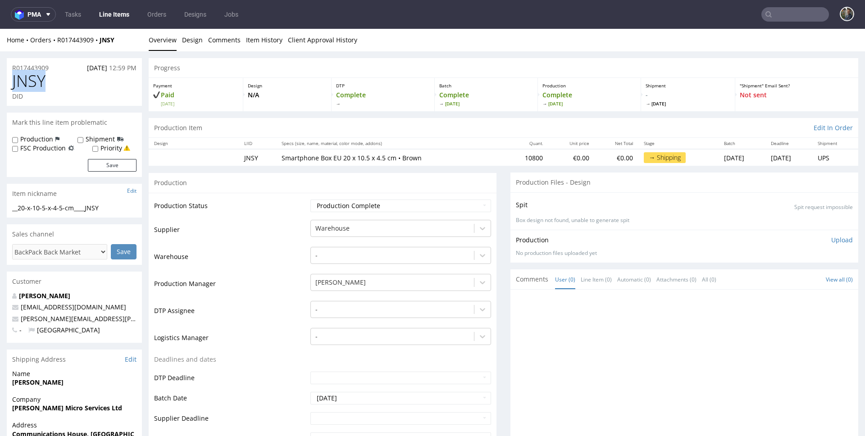
click at [28, 82] on span "JNSY" at bounding box center [28, 81] width 33 height 18
copy span "JNSY"
drag, startPoint x: 125, startPoint y: 37, endPoint x: 58, endPoint y: 42, distance: 67.7
click at [58, 42] on div "Home Orders R017443909 JNSY" at bounding box center [74, 40] width 135 height 9
copy div "R017443909 JNSY"
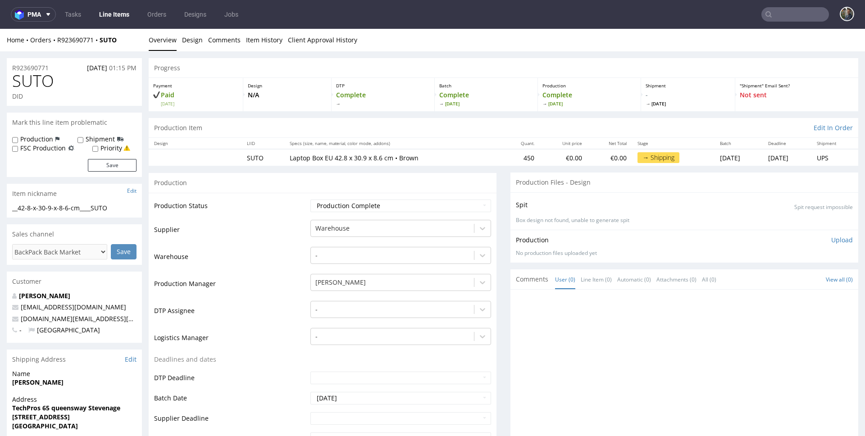
click at [36, 80] on span "SUTO" at bounding box center [33, 81] width 42 height 18
copy span "SUTO"
drag, startPoint x: 126, startPoint y: 43, endPoint x: 58, endPoint y: 41, distance: 68.5
click at [58, 41] on div "Home Orders R923690771 [PERSON_NAME]" at bounding box center [74, 40] width 135 height 9
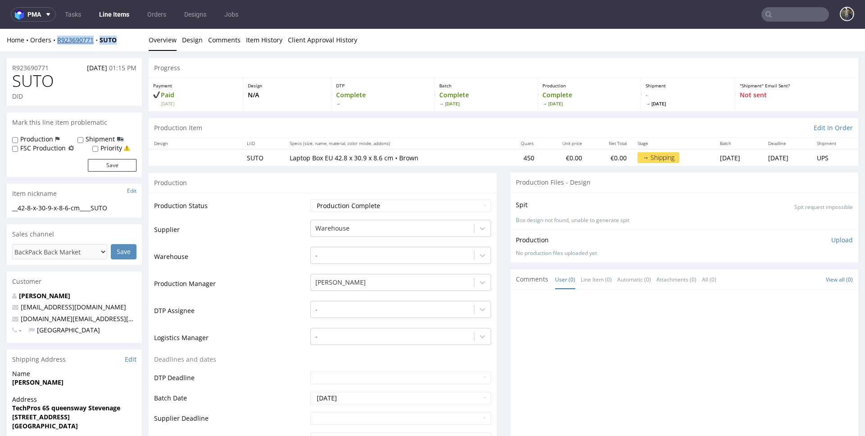
copy div "R923690771 [PERSON_NAME]"
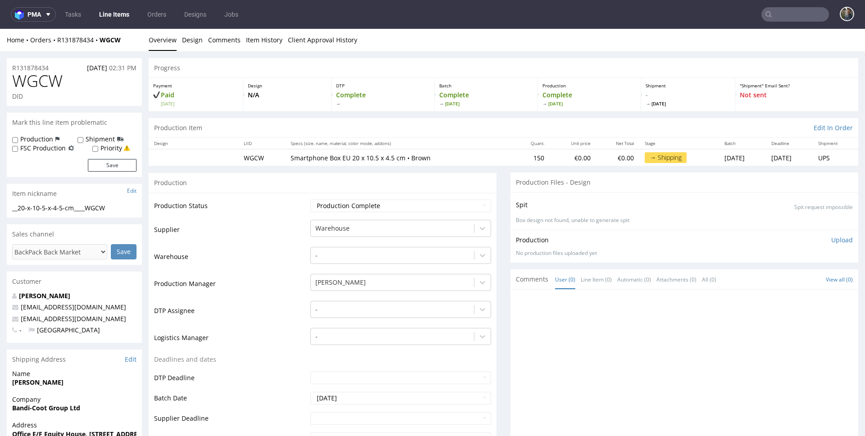
click at [36, 78] on span "WGCW" at bounding box center [37, 81] width 50 height 18
copy span "WGCW"
click at [112, 48] on div "Home Orders R131878434 WGCW Overview Design Comments Item History Client Approv…" at bounding box center [432, 40] width 865 height 23
drag, startPoint x: 126, startPoint y: 41, endPoint x: 56, endPoint y: 41, distance: 69.4
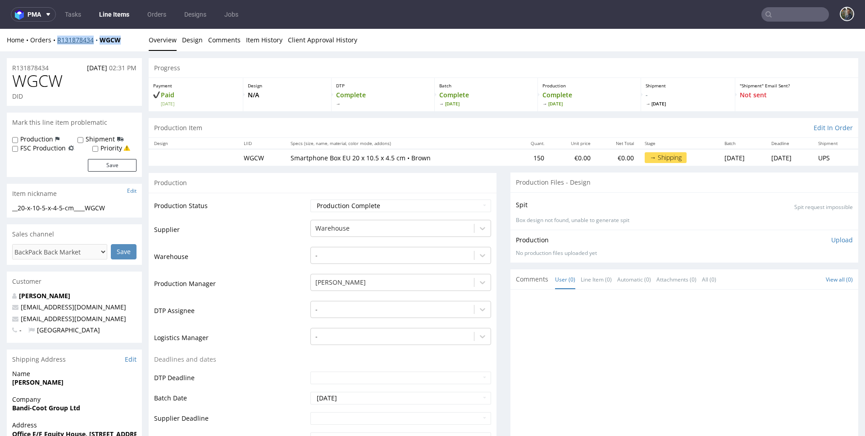
click at [56, 41] on div "Home Orders R131878434 WGCW" at bounding box center [74, 40] width 135 height 9
copy div "R131878434 WGCW"
click at [128, 16] on link "Line Items" at bounding box center [114, 14] width 41 height 14
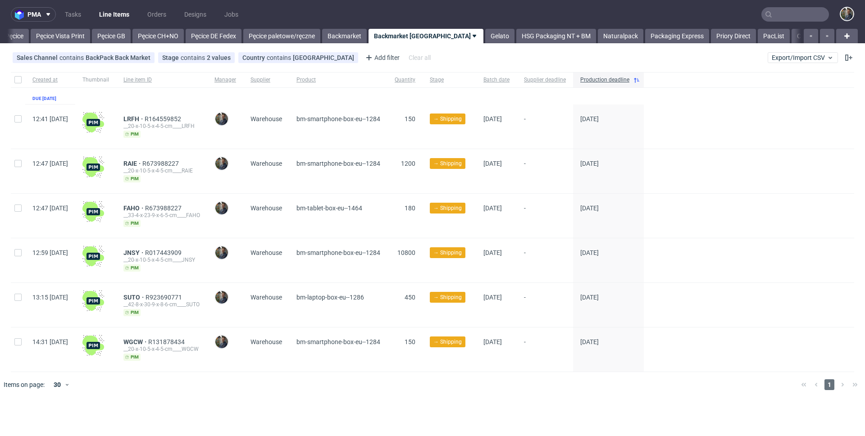
scroll to position [0, 29]
click at [484, 35] on link "Gelato" at bounding box center [498, 36] width 29 height 14
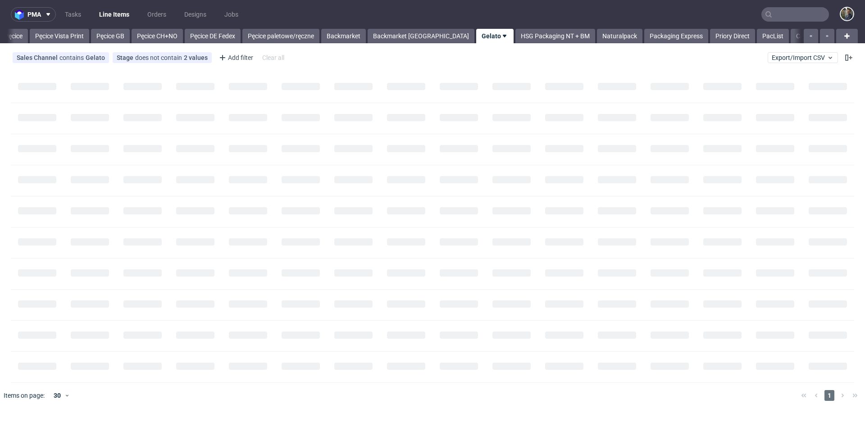
scroll to position [0, 73]
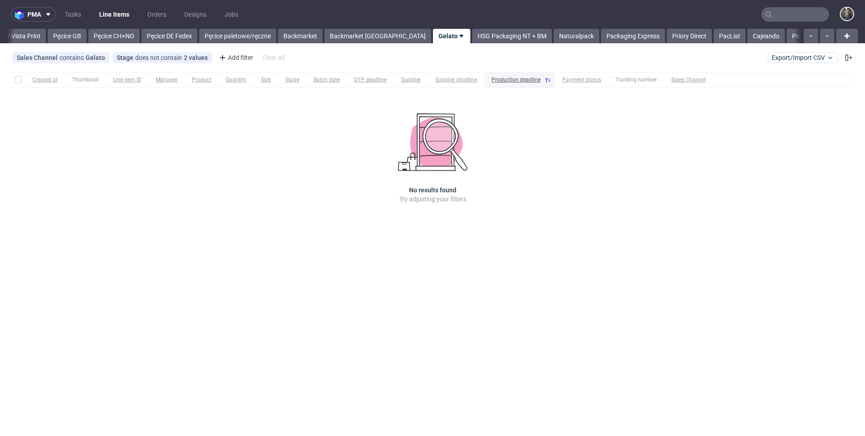
click at [360, 156] on div "No results found Try adjusting your filters" at bounding box center [432, 158] width 162 height 91
click at [472, 33] on link "HSG Packaging NT + BM" at bounding box center [512, 36] width 80 height 14
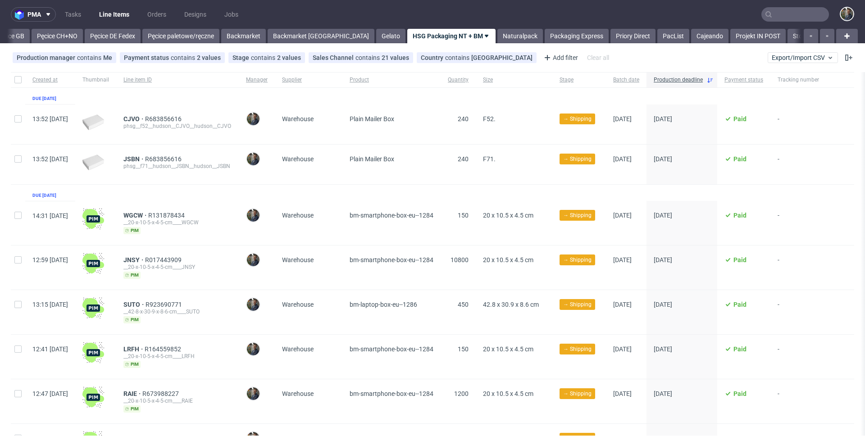
scroll to position [174, 0]
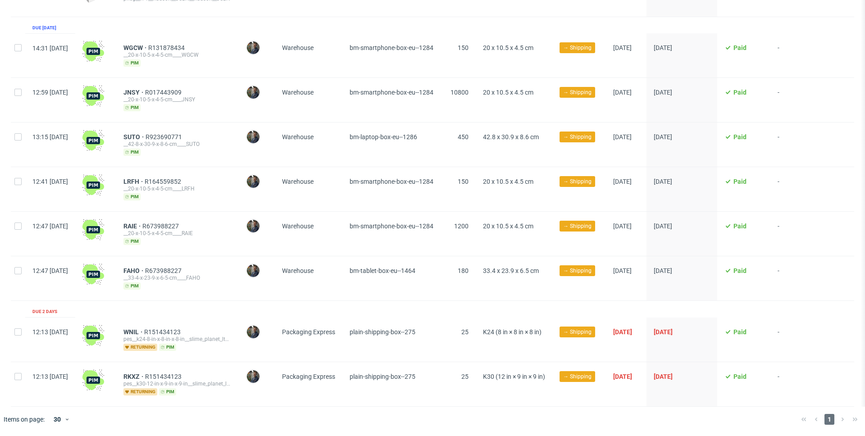
click at [322, 299] on div "Created at Thumbnail Line item ID Manager Supplier Product Quantity Size Stage …" at bounding box center [432, 156] width 843 height 502
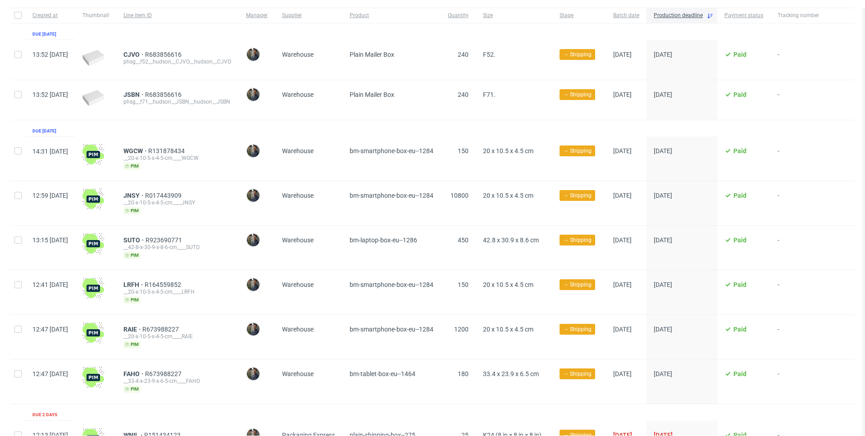
scroll to position [0, 0]
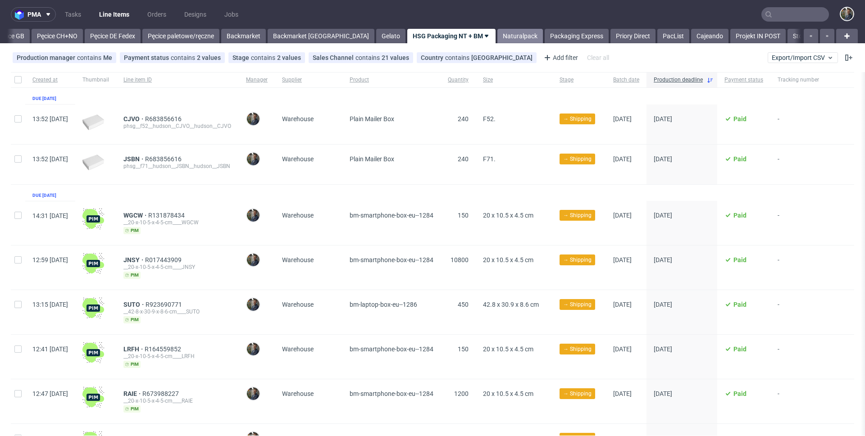
click at [497, 34] on link "Naturalpack" at bounding box center [519, 36] width 45 height 14
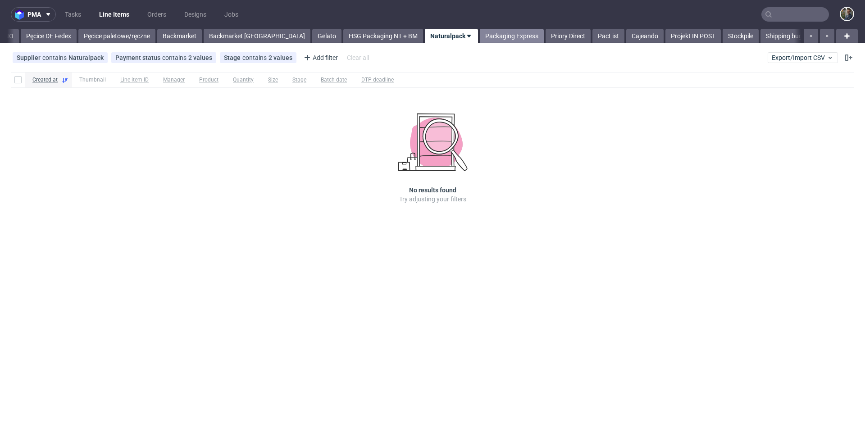
click at [480, 37] on link "Packaging Express" at bounding box center [512, 36] width 64 height 14
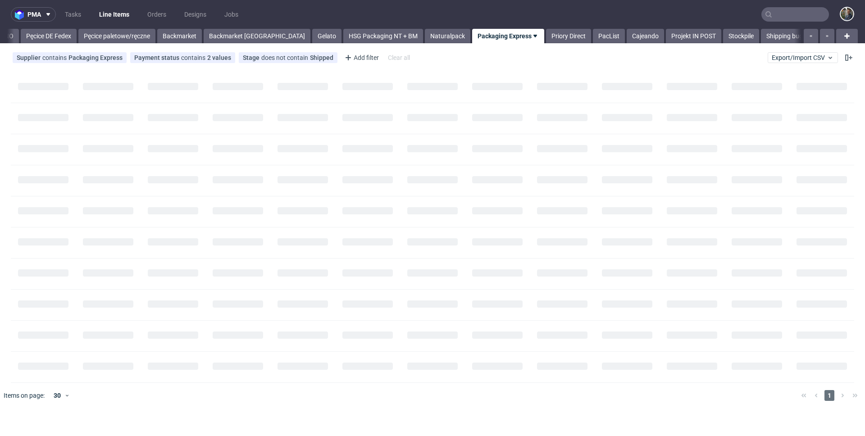
scroll to position [0, 250]
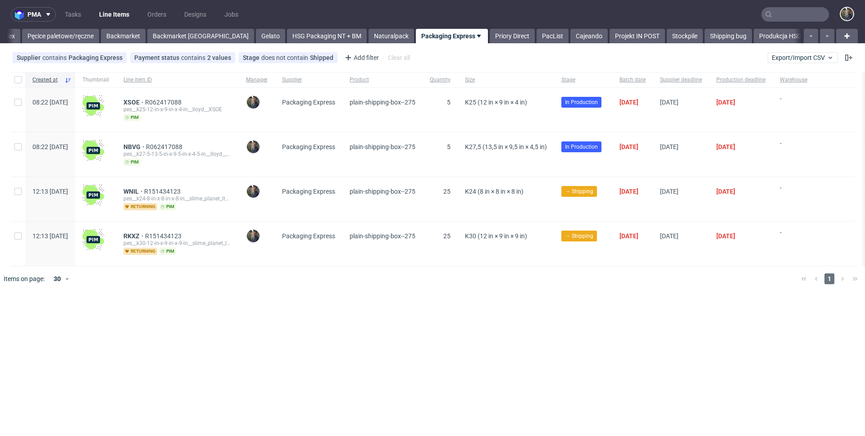
click at [422, 9] on nav "pma Tasks Line Items Orders Designs Jobs" at bounding box center [432, 14] width 865 height 29
click at [490, 35] on link "Priory Direct" at bounding box center [512, 36] width 45 height 14
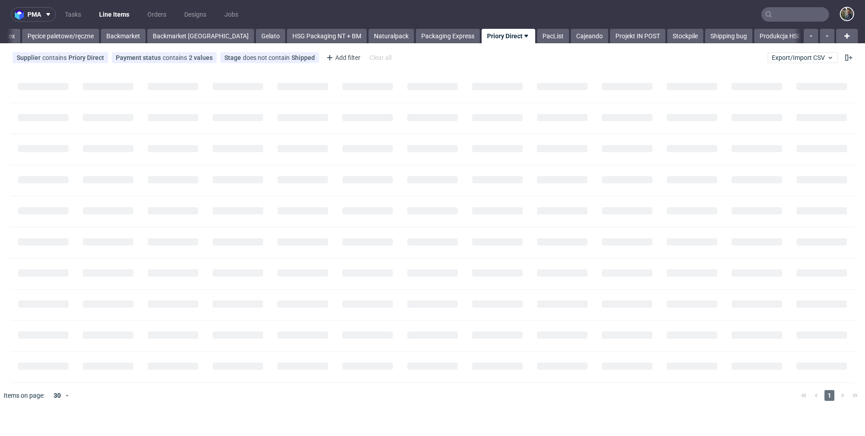
scroll to position [0, 306]
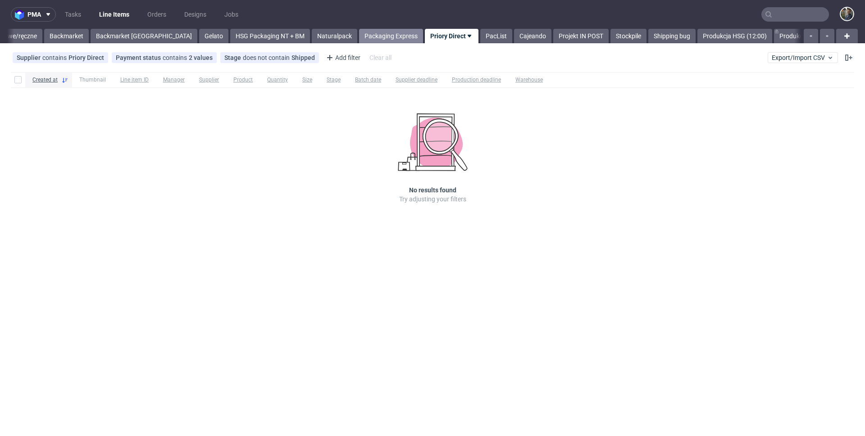
click at [359, 32] on link "Packaging Express" at bounding box center [391, 36] width 64 height 14
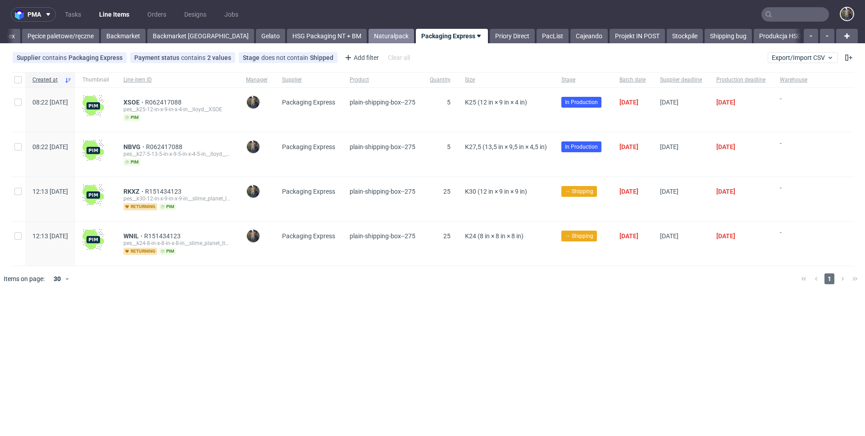
click at [368, 34] on link "Naturalpack" at bounding box center [390, 36] width 45 height 14
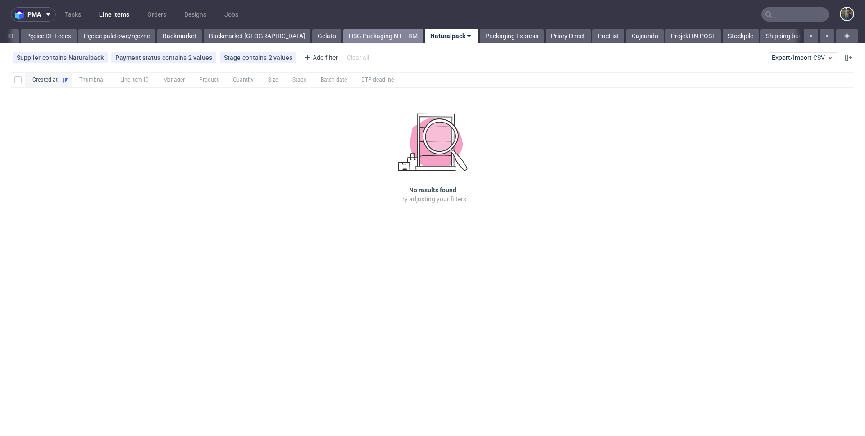
click at [343, 35] on link "HSG Packaging NT + BM" at bounding box center [383, 36] width 80 height 14
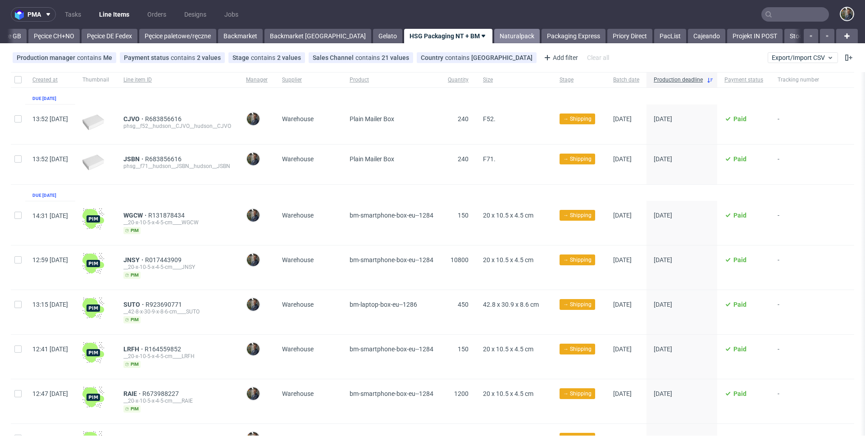
click at [494, 40] on link "Naturalpack" at bounding box center [516, 36] width 45 height 14
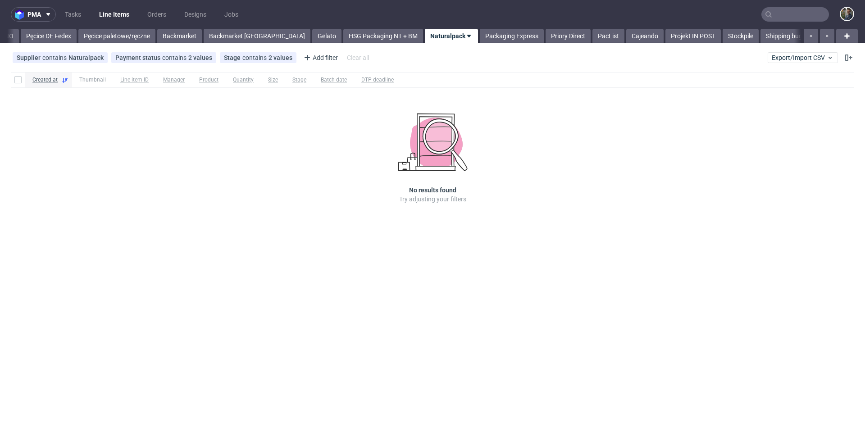
click at [480, 40] on link "Packaging Express" at bounding box center [512, 36] width 64 height 14
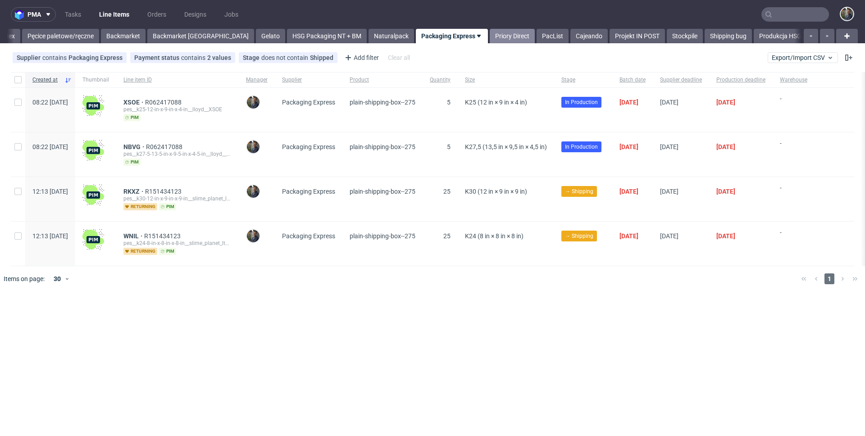
click at [490, 40] on link "Priory Direct" at bounding box center [512, 36] width 45 height 14
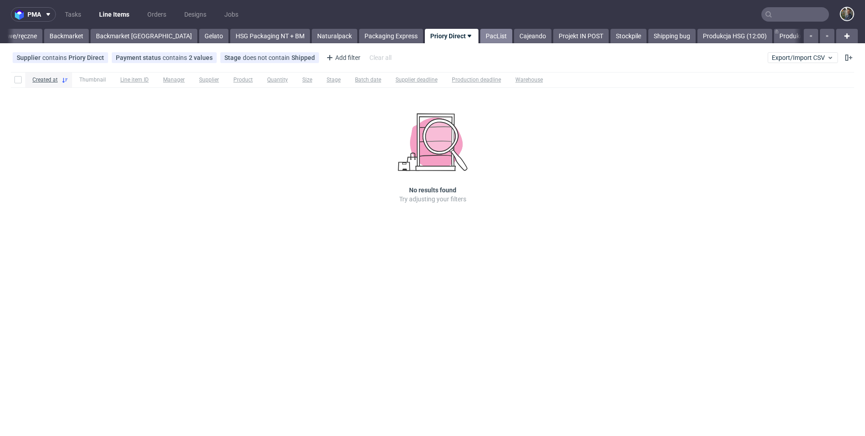
click at [480, 37] on link "PacList" at bounding box center [496, 36] width 32 height 14
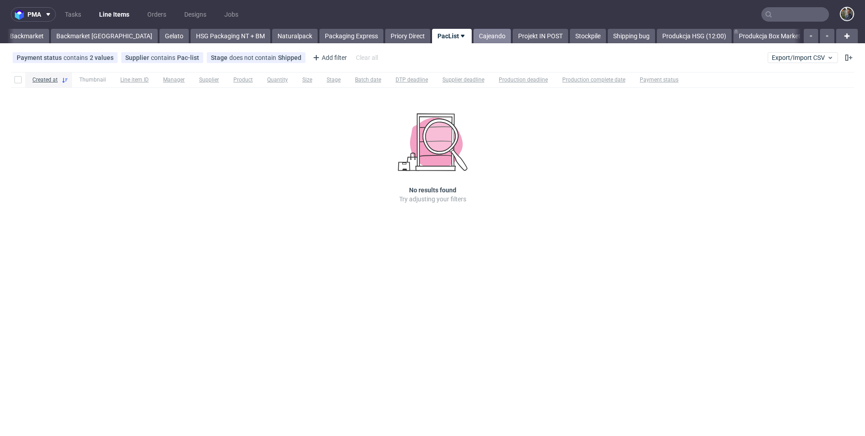
click at [473, 40] on link "Cajeando" at bounding box center [491, 36] width 37 height 14
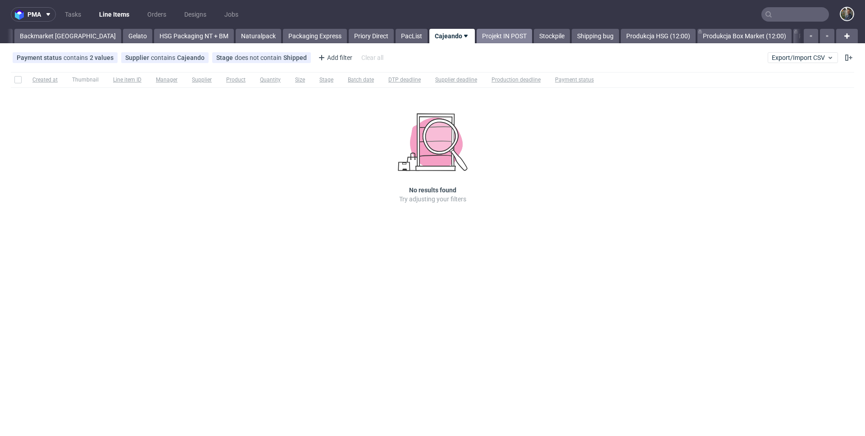
click at [477, 37] on link "Projekt IN POST" at bounding box center [504, 36] width 55 height 14
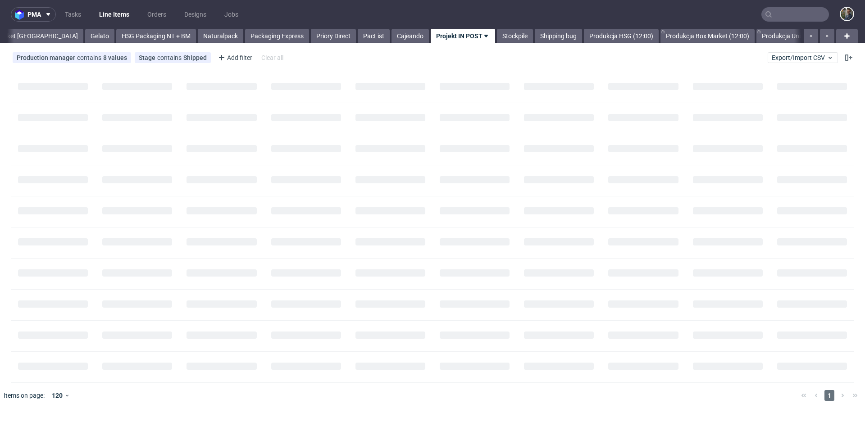
scroll to position [0, 431]
click at [391, 14] on nav "pma Tasks Line Items Orders Designs Jobs" at bounding box center [432, 14] width 865 height 29
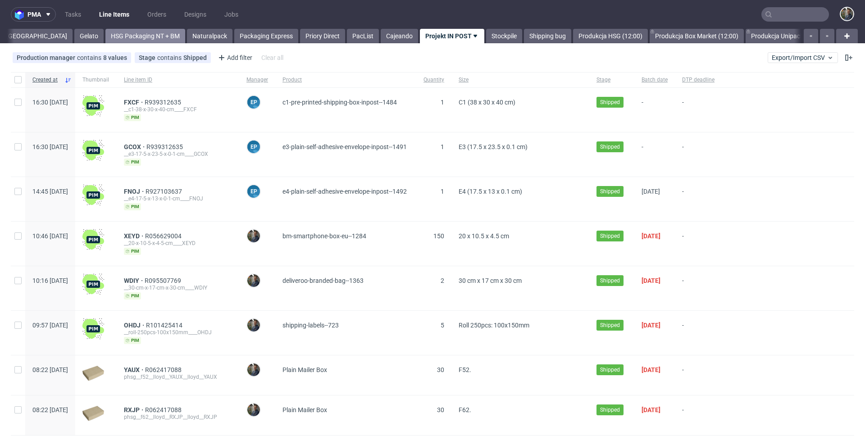
click at [105, 39] on link "HSG Packaging NT + BM" at bounding box center [145, 36] width 80 height 14
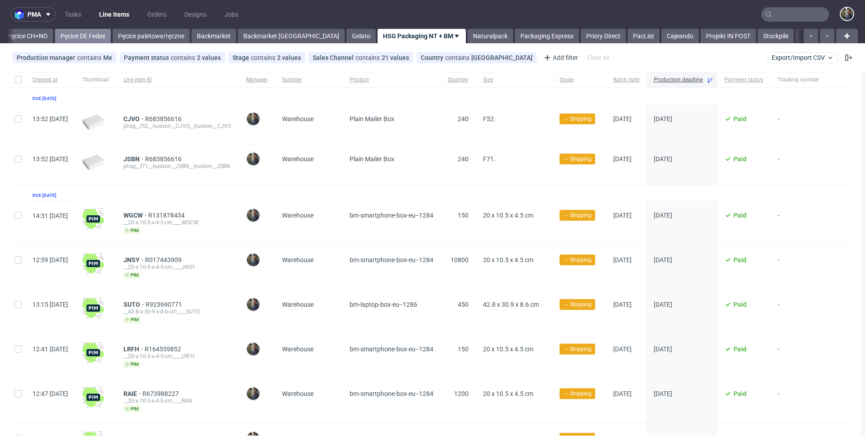
scroll to position [0, 132]
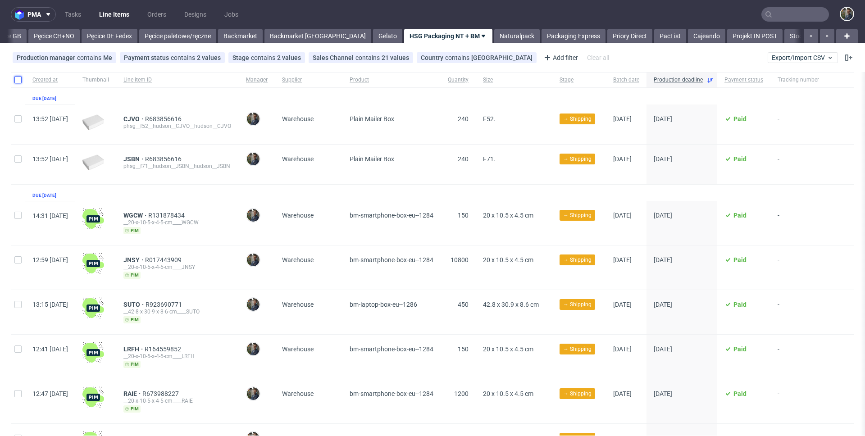
click at [21, 80] on input "checkbox" at bounding box center [17, 79] width 7 height 7
checkbox input "true"
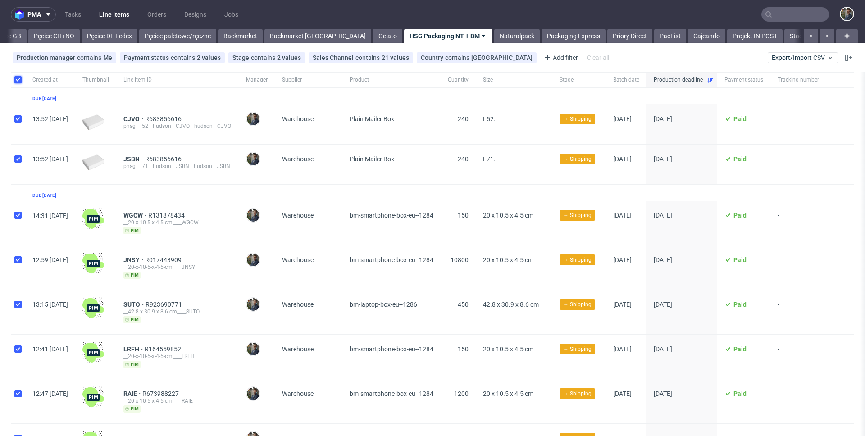
checkbox input "true"
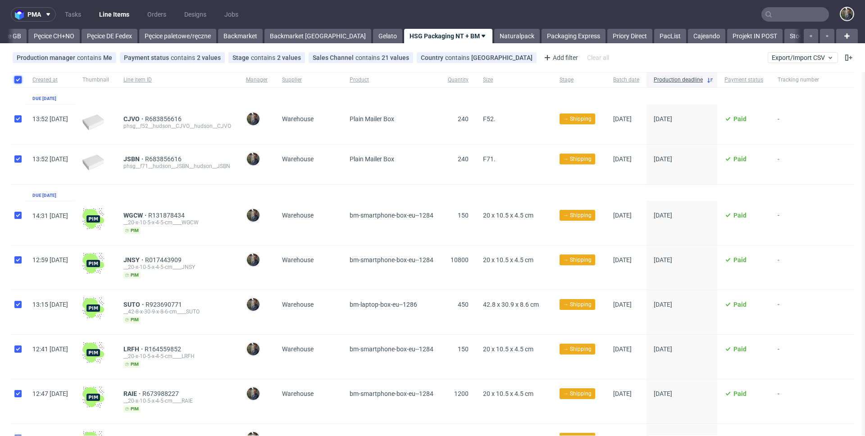
checkbox input "true"
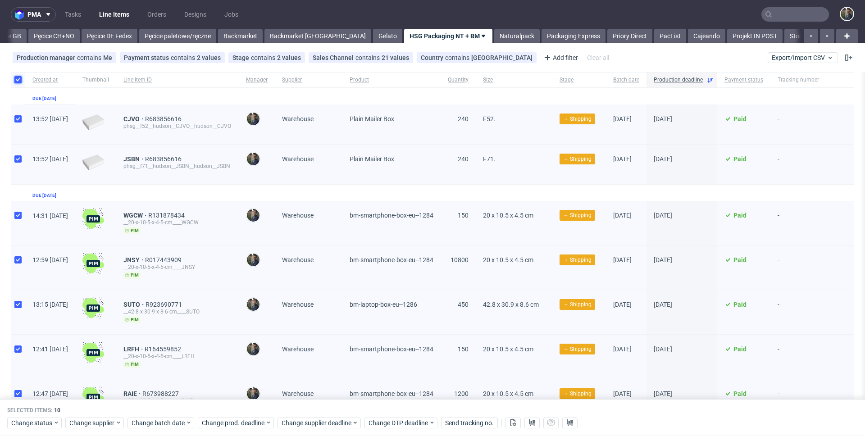
click at [21, 79] on input "checkbox" at bounding box center [17, 79] width 7 height 7
checkbox input "false"
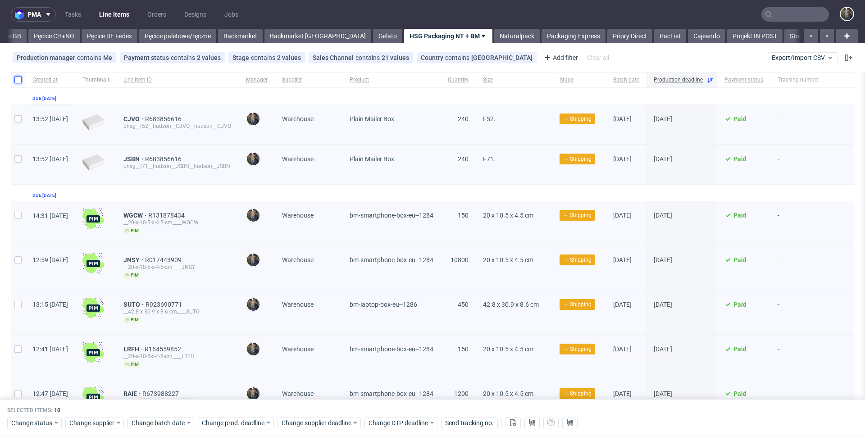
checkbox input "false"
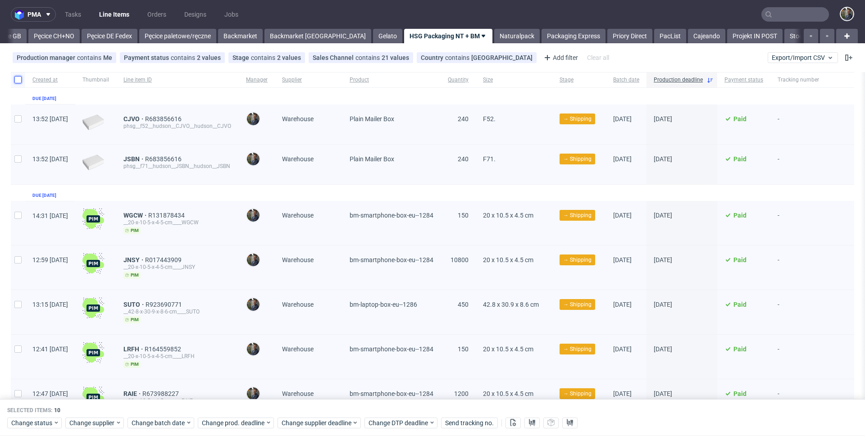
checkbox input "false"
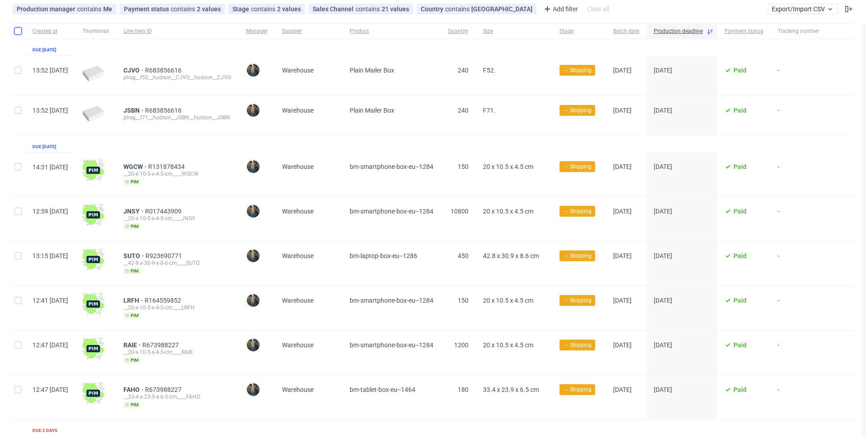
scroll to position [0, 0]
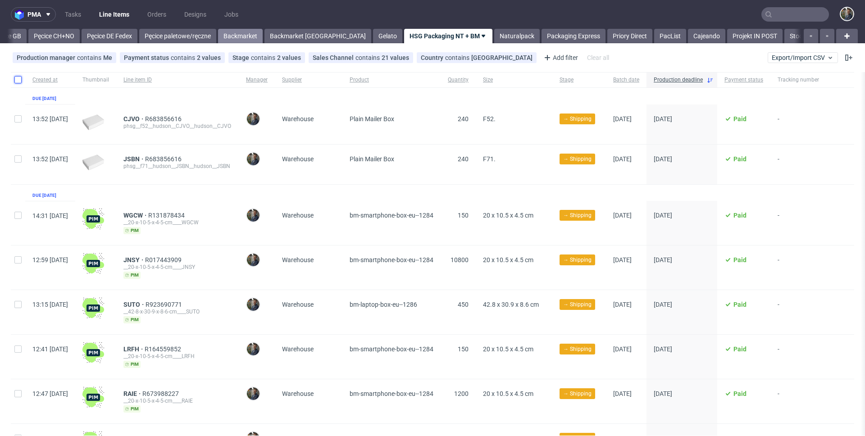
click at [227, 34] on link "Backmarket" at bounding box center [240, 36] width 45 height 14
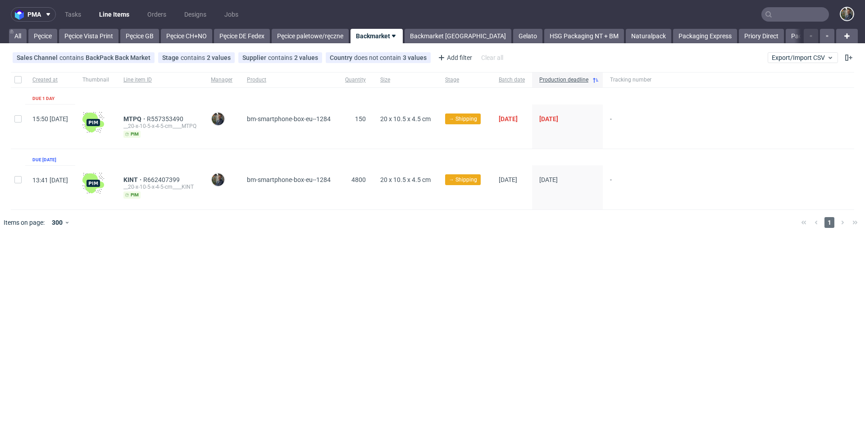
click at [311, 16] on nav "pma Tasks Line Items Orders Designs Jobs" at bounding box center [432, 14] width 865 height 29
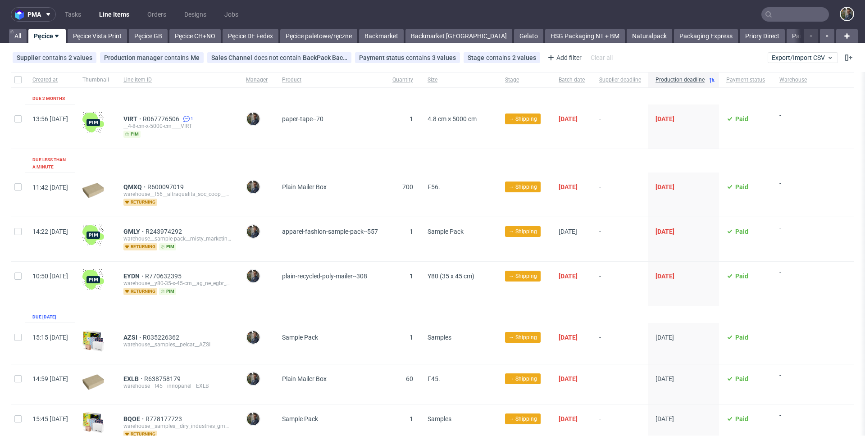
click at [773, 12] on input "text" at bounding box center [795, 14] width 68 height 14
paste input "FWIH"
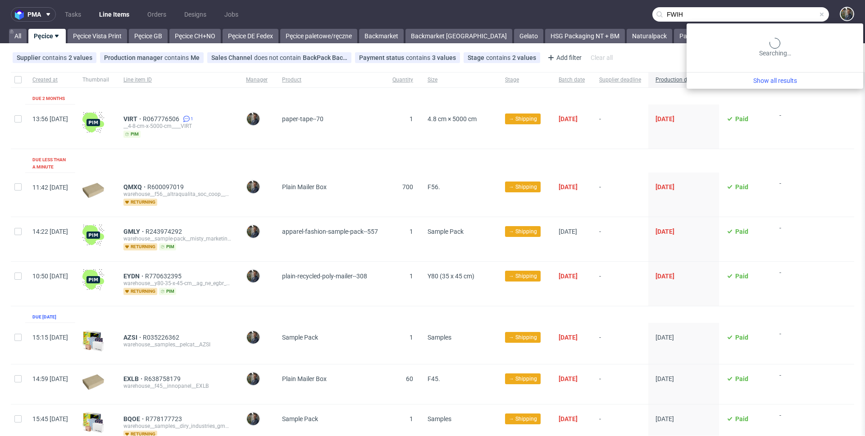
type input "FWIH"
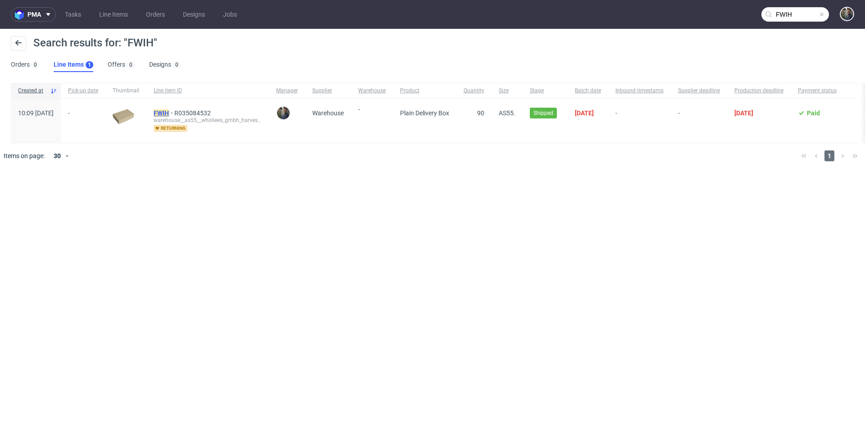
click at [169, 110] on mark "FWIH" at bounding box center [161, 112] width 15 height 7
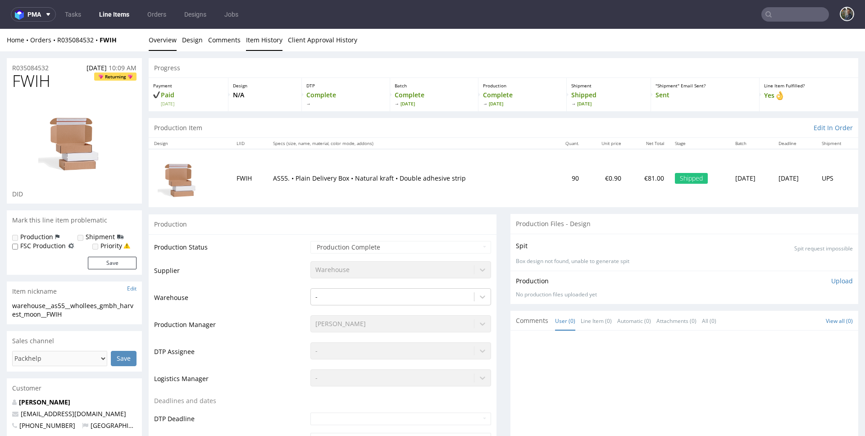
click at [254, 42] on link "Item History" at bounding box center [264, 40] width 36 height 22
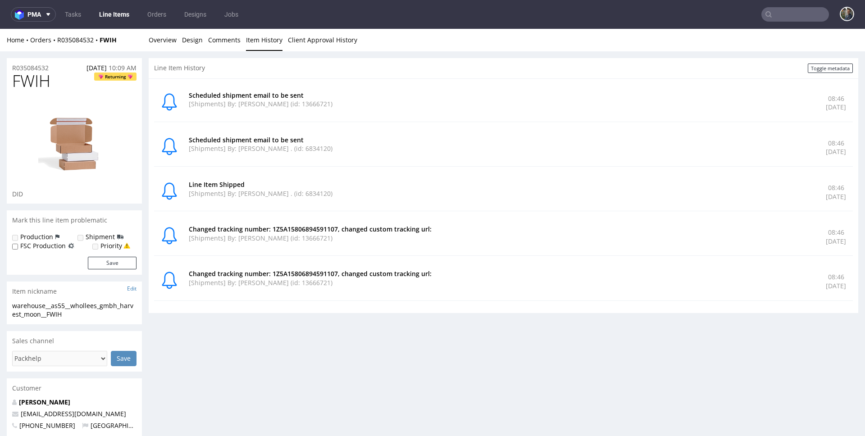
click at [254, 42] on link "Item History" at bounding box center [264, 40] width 36 height 22
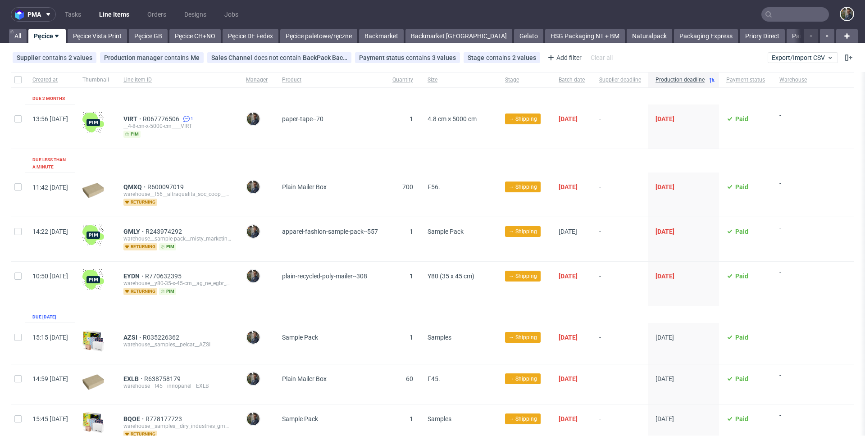
drag, startPoint x: 807, startPoint y: 23, endPoint x: 800, endPoint y: 18, distance: 8.7
click at [806, 23] on nav "pma Tasks Line Items Orders Designs Jobs" at bounding box center [432, 14] width 865 height 29
click at [799, 18] on input "text" at bounding box center [795, 14] width 68 height 14
paste input "IEDJ"
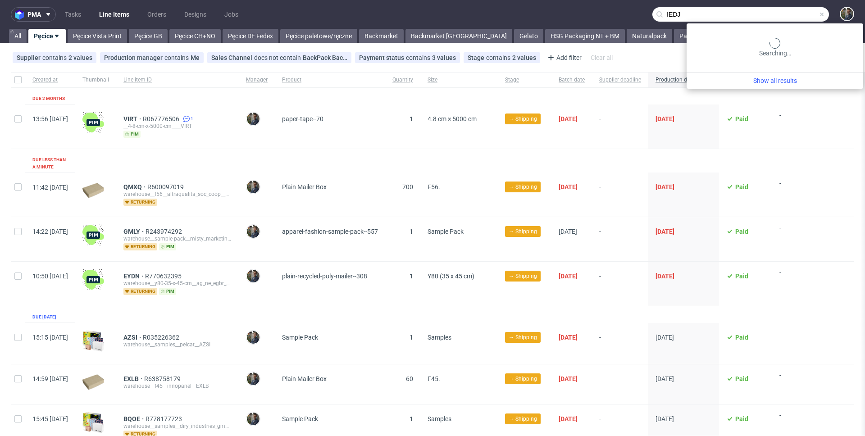
type input "IEDJ"
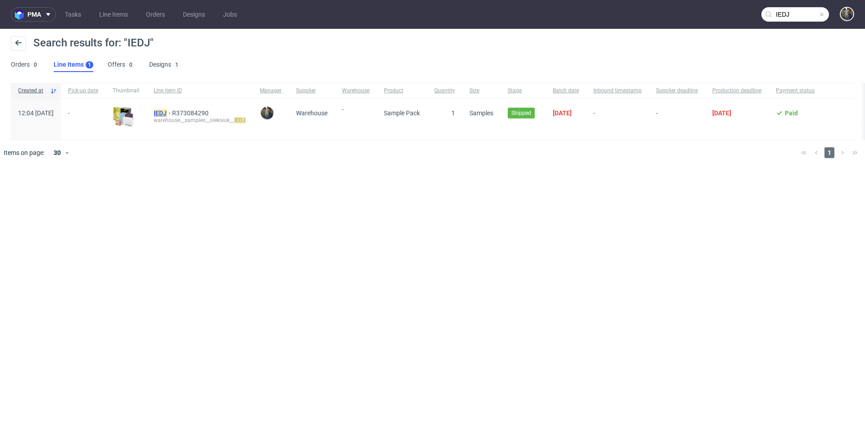
click at [167, 113] on mark "IEDJ" at bounding box center [160, 112] width 13 height 7
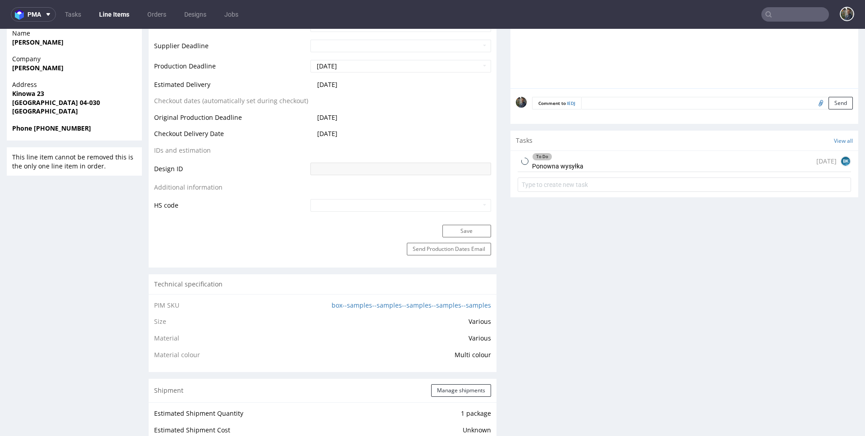
scroll to position [481, 0]
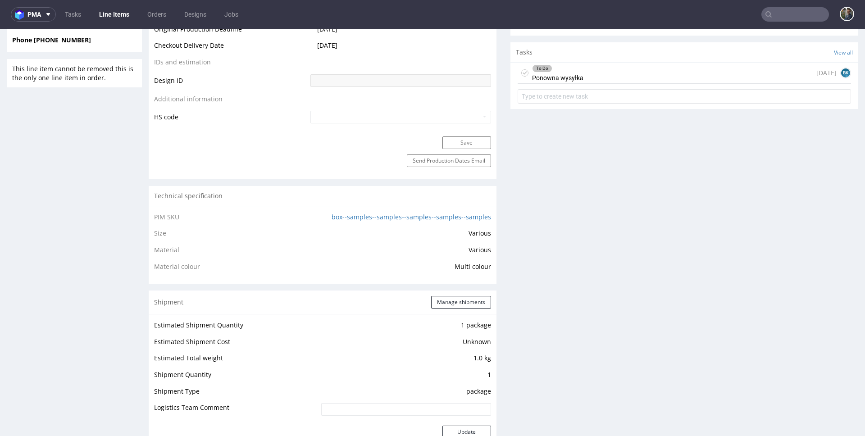
click at [567, 75] on div "To Do Ponowna wysyłka" at bounding box center [557, 73] width 51 height 21
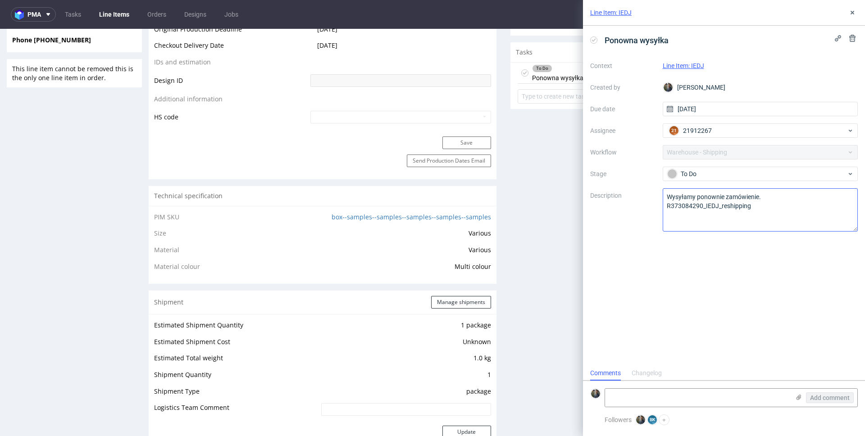
scroll to position [7, 0]
click at [663, 391] on textarea at bounding box center [697, 398] width 185 height 18
paste textarea "1Z5A15806891616229"
type textarea "1Z5A15806891616229"
click at [806, 395] on button "Add comment" at bounding box center [830, 397] width 48 height 11
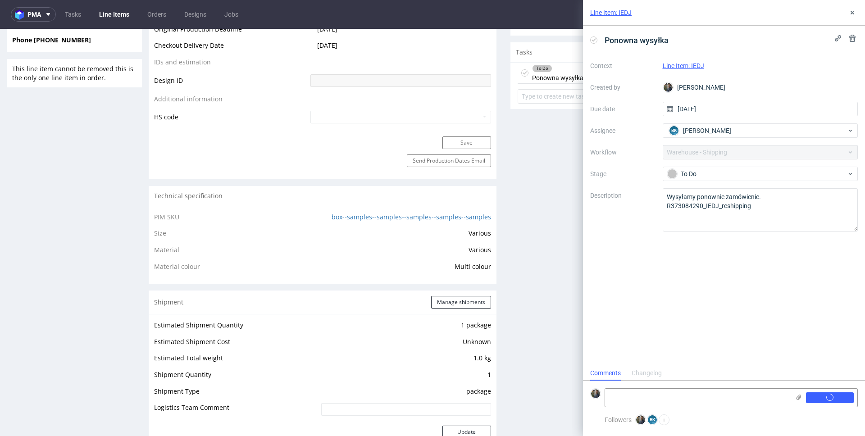
scroll to position [0, 0]
click at [661, 425] on div "Followers [PERSON_NAME] BK [PERSON_NAME] +" at bounding box center [724, 425] width 282 height 22
click at [663, 420] on button "+" at bounding box center [664, 419] width 11 height 11
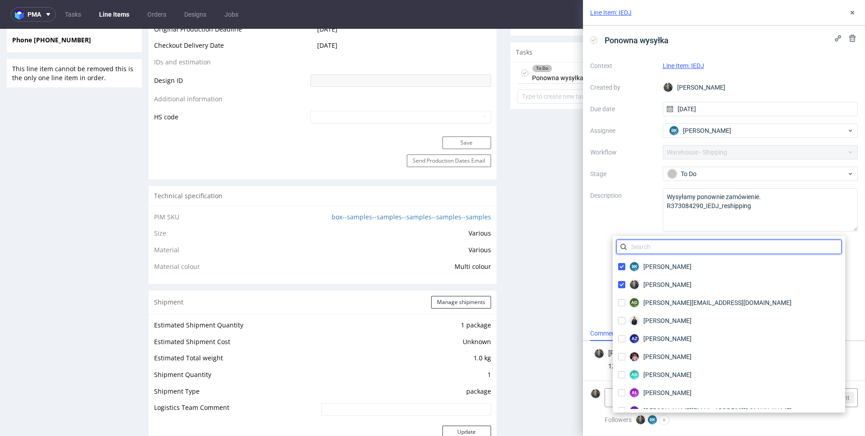
click at [658, 247] on input "text" at bounding box center [728, 247] width 225 height 14
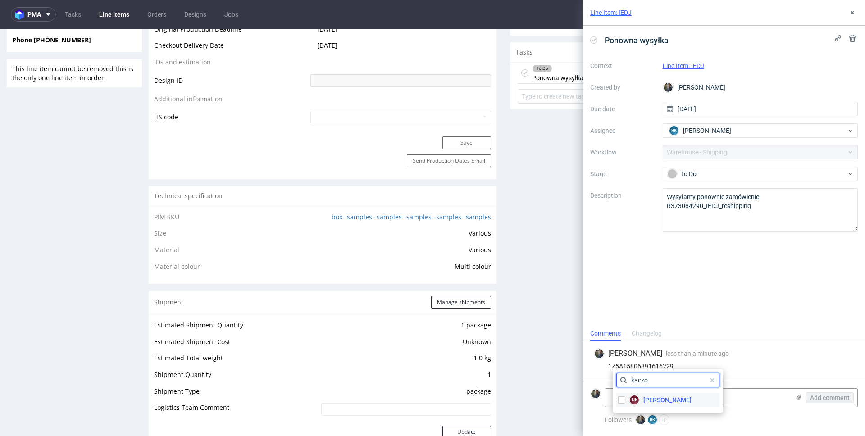
type input "kaczo"
click at [648, 398] on span "Natalia Kaczorowska" at bounding box center [667, 399] width 48 height 9
checkbox input "true"
click at [646, 379] on input "kaczo" at bounding box center [667, 380] width 103 height 14
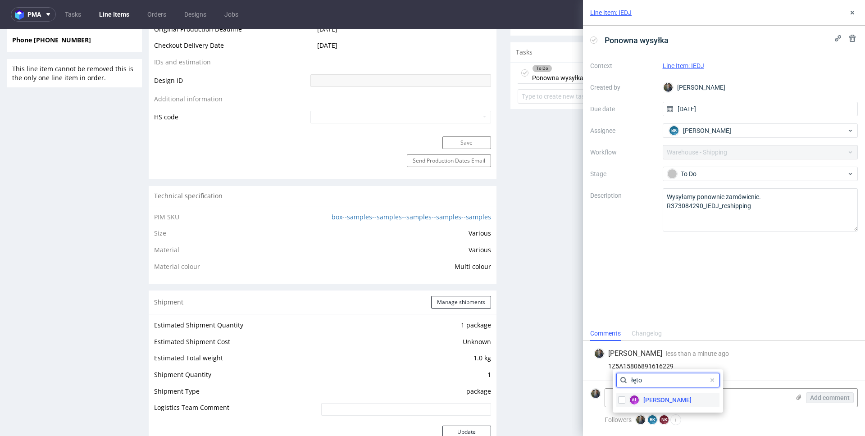
type input "łęto"
click at [664, 399] on span "Aleksandra Łętowska" at bounding box center [667, 399] width 48 height 9
checkbox input "true"
click at [754, 365] on div "1Z5A15806891616229" at bounding box center [724, 366] width 260 height 7
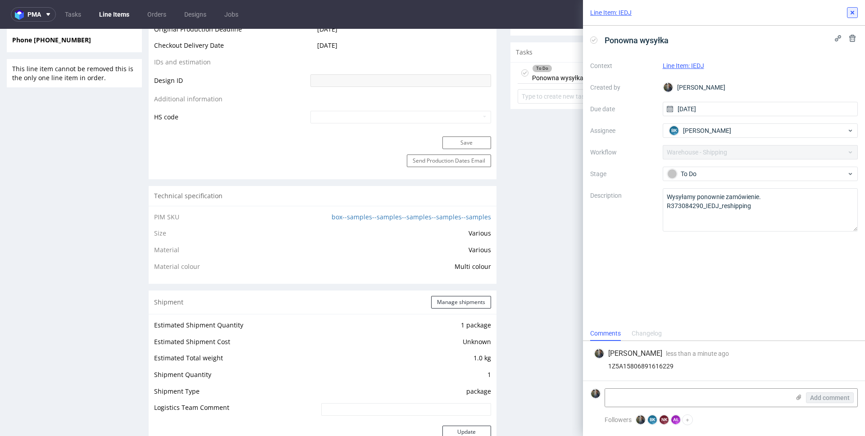
click at [850, 14] on use at bounding box center [852, 13] width 4 height 4
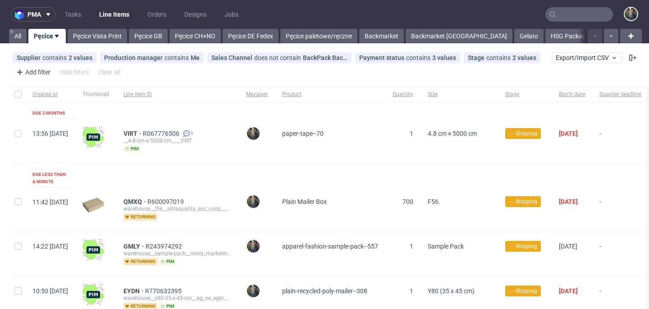
click at [560, 18] on input "text" at bounding box center [579, 14] width 68 height 14
paste input "DVUT"
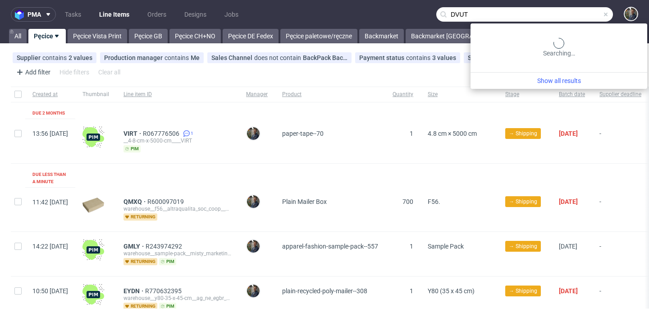
type input "DVUT"
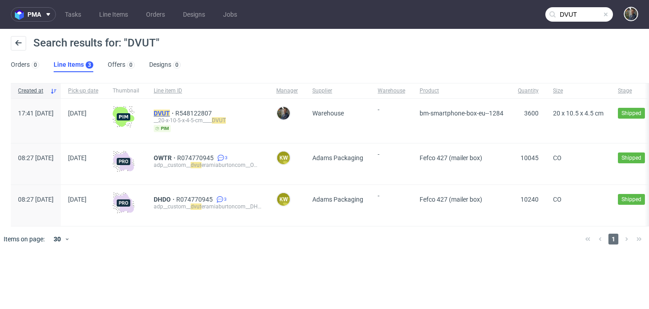
click at [170, 112] on mark "DVUT" at bounding box center [162, 112] width 16 height 7
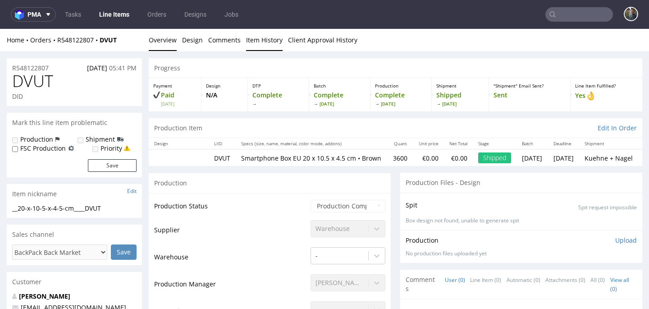
click at [272, 38] on link "Item History" at bounding box center [264, 40] width 36 height 22
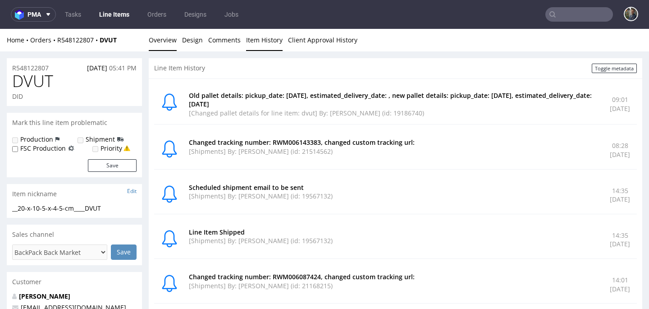
click at [165, 41] on link "Overview" at bounding box center [163, 40] width 28 height 22
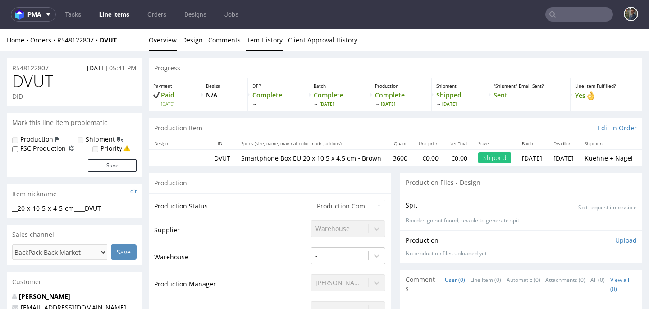
click at [263, 38] on link "Item History" at bounding box center [264, 40] width 36 height 22
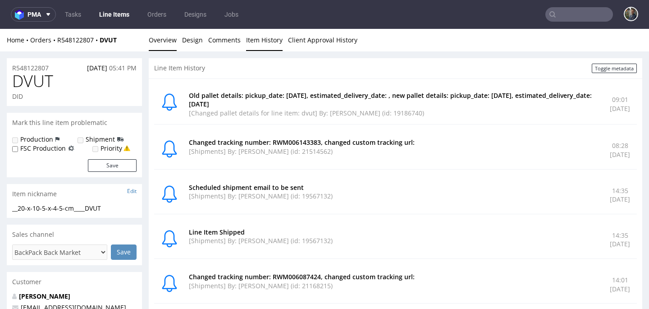
click at [163, 43] on link "Overview" at bounding box center [163, 40] width 28 height 22
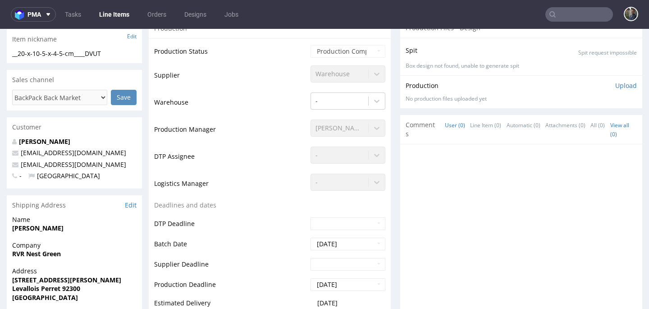
scroll to position [290, 0]
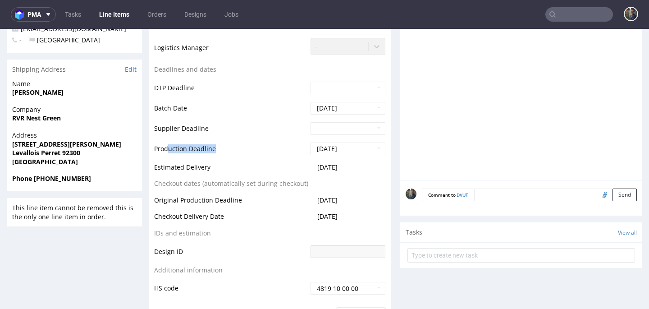
click at [353, 156] on tr "Production Deadline 2025-07-14" at bounding box center [269, 151] width 231 height 20
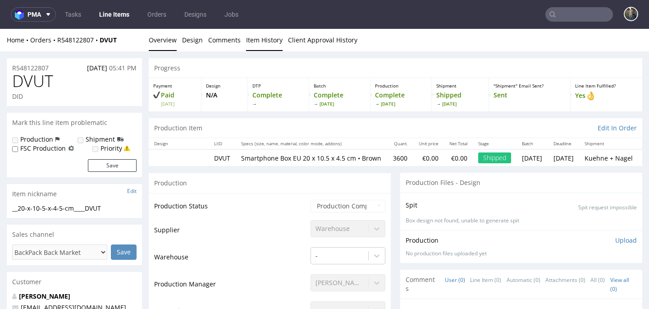
click at [266, 50] on div "Home Orders R548122807 DVUT Overview Design Comments Item History Client Approv…" at bounding box center [324, 40] width 649 height 23
click at [264, 41] on link "Item History" at bounding box center [264, 40] width 36 height 22
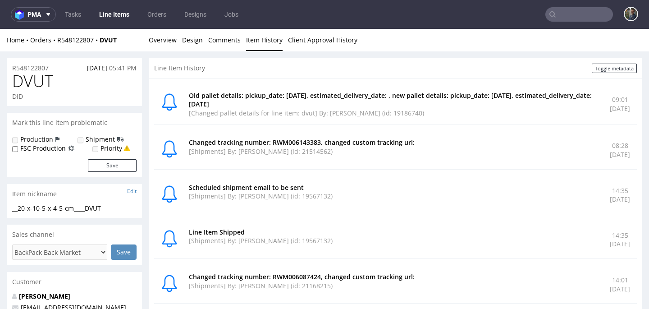
drag, startPoint x: 565, startPoint y: 110, endPoint x: 616, endPoint y: 110, distance: 51.3
click at [616, 110] on div "Old pallet details: pickup_date: 2025-07-14, estimated_delivery_date: , new pal…" at bounding box center [395, 104] width 482 height 41
click at [617, 110] on div "Old pallet details: pickup_date: 2025-07-14, estimated_delivery_date: , new pal…" at bounding box center [395, 104] width 482 height 41
click at [38, 79] on span "DVUT" at bounding box center [32, 81] width 41 height 18
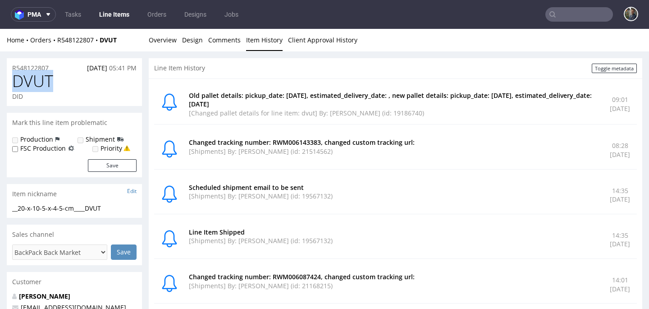
copy span "DVUT"
drag, startPoint x: 609, startPoint y: 18, endPoint x: 593, endPoint y: 16, distance: 16.3
click at [613, 16] on div at bounding box center [625, 15] width 25 height 16
click at [593, 16] on input "text" at bounding box center [579, 14] width 68 height 14
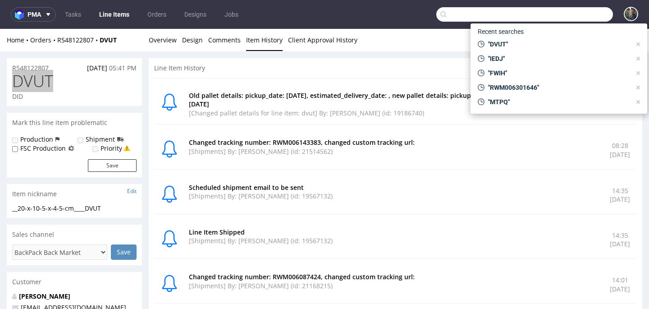
paste input "OYNT"
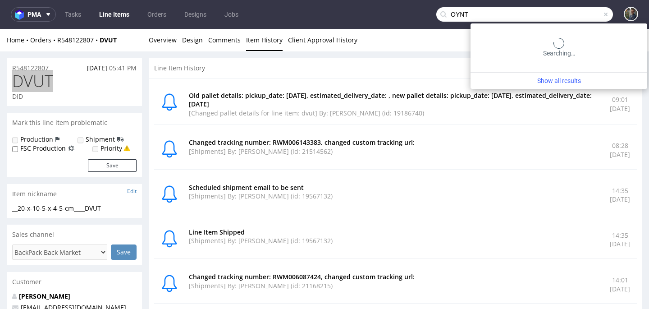
type input "OYNT"
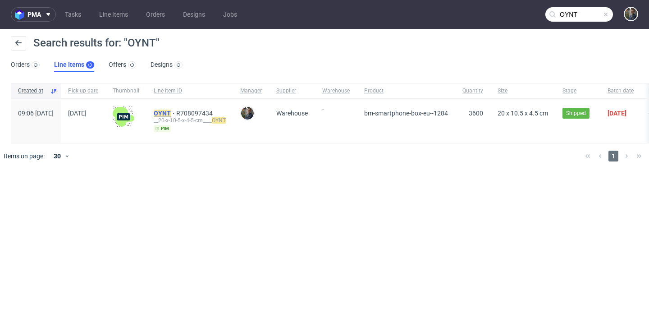
click at [171, 109] on mark "OYNT" at bounding box center [162, 112] width 17 height 7
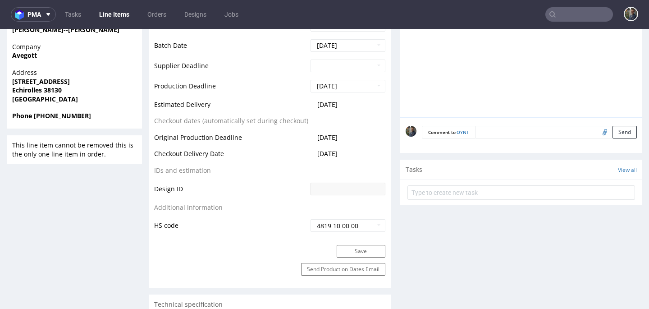
scroll to position [370, 0]
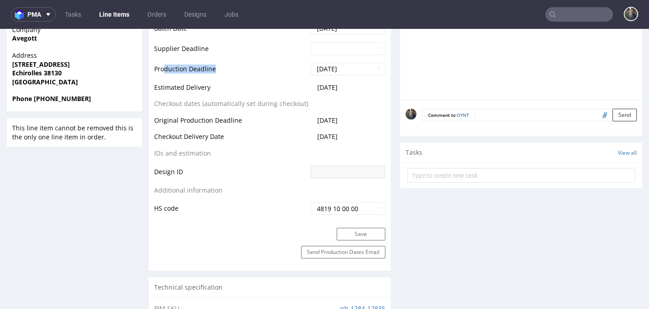
click at [330, 79] on tr "Production Deadline 2025-07-15" at bounding box center [269, 72] width 231 height 20
click at [265, 105] on td "Checkout dates (automatically set during checkout)" at bounding box center [231, 106] width 154 height 17
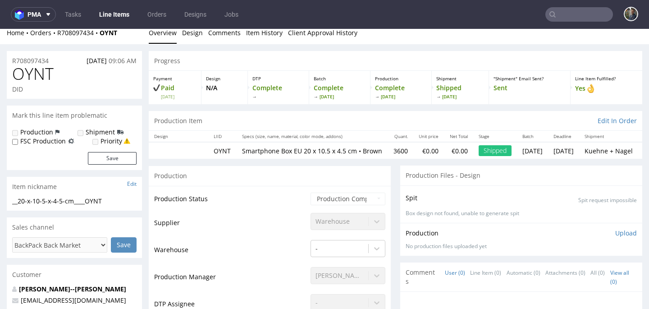
scroll to position [0, 0]
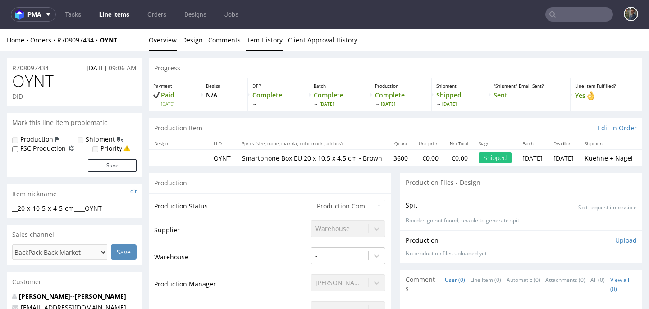
click at [258, 45] on link "Item History" at bounding box center [264, 40] width 36 height 22
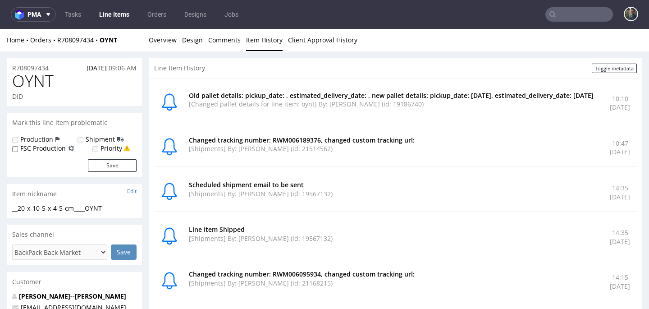
click at [36, 82] on span "OYNT" at bounding box center [32, 81] width 41 height 18
copy span "OYNT"
click at [576, 18] on input "text" at bounding box center [579, 14] width 68 height 14
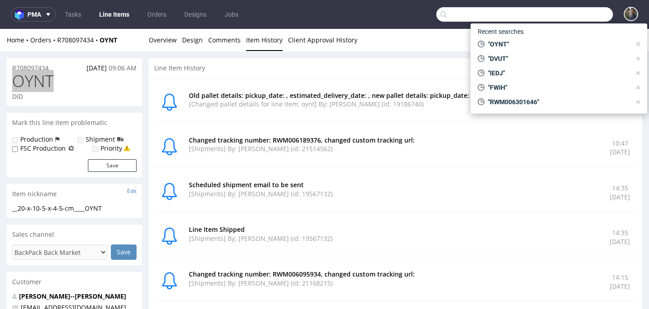
paste input "WWIP"
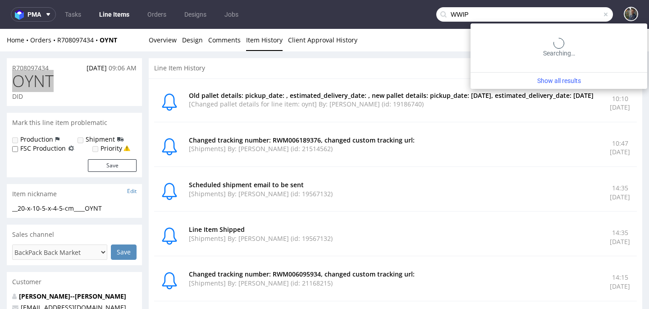
type input "WWIP"
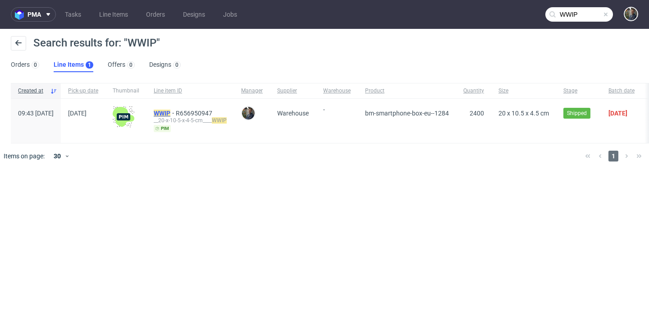
click at [170, 115] on mark "WWIP" at bounding box center [162, 112] width 17 height 7
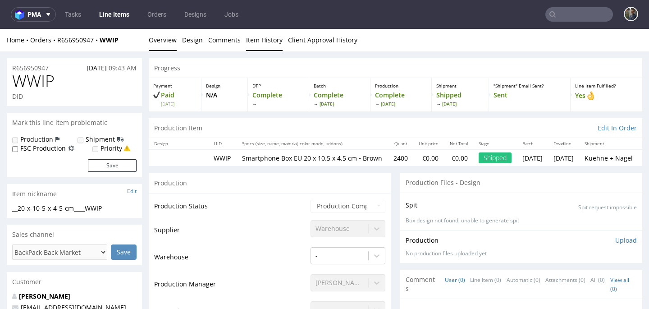
click at [254, 43] on link "Item History" at bounding box center [264, 40] width 36 height 22
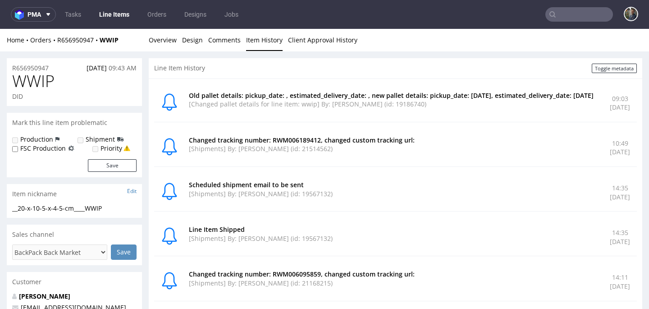
drag, startPoint x: 575, startPoint y: 110, endPoint x: 615, endPoint y: 108, distance: 40.1
click at [615, 108] on p "Thu 07 Aug 2025" at bounding box center [619, 107] width 20 height 9
click at [365, 48] on div "Home Orders R656950947 WWIP Overview Design Comments Item History Client Approv…" at bounding box center [324, 40] width 649 height 23
click at [36, 80] on span "WWIP" at bounding box center [33, 81] width 42 height 18
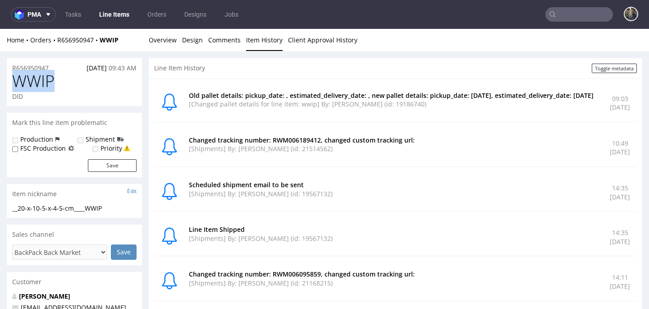
copy span "WWIP"
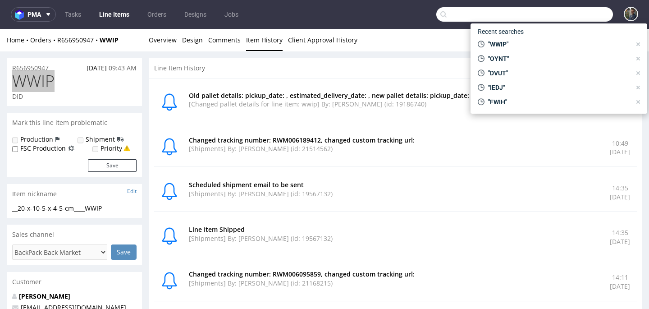
click at [580, 15] on input "text" at bounding box center [524, 14] width 177 height 14
paste input "XGUI"
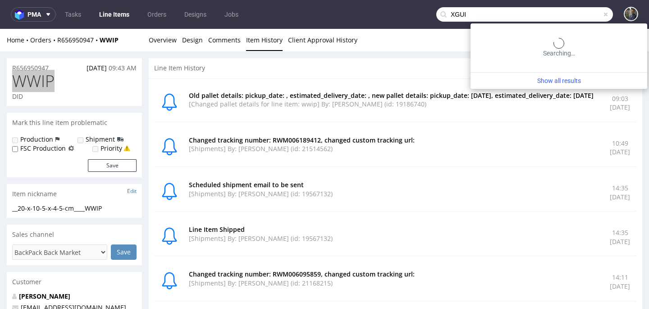
type input "XGUI"
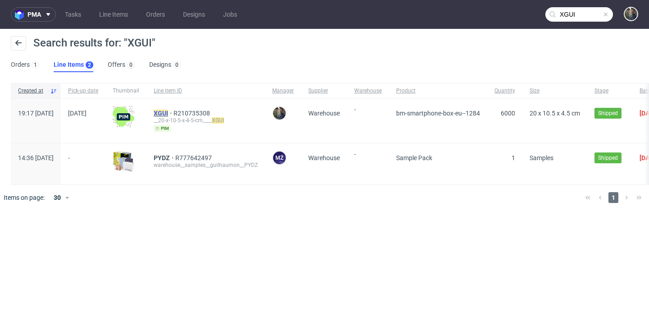
click at [168, 110] on mark "XGUI" at bounding box center [161, 112] width 14 height 7
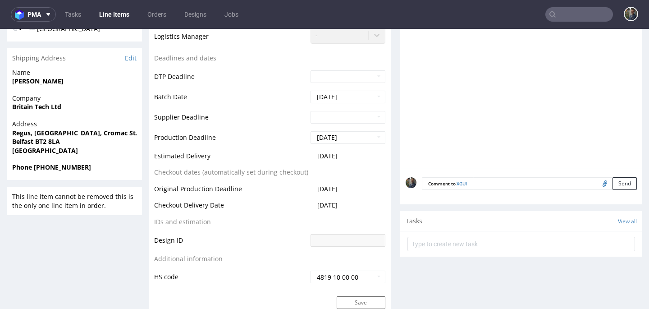
scroll to position [299, 0]
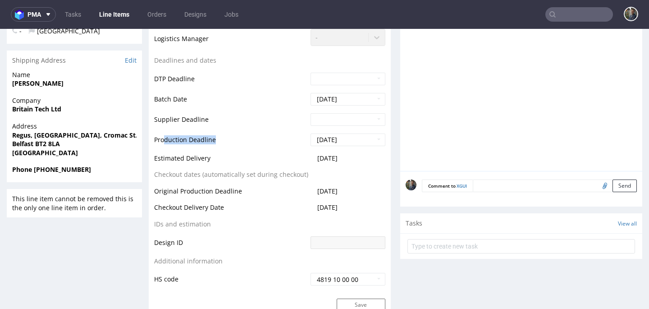
click at [350, 149] on tr "Production Deadline 2025-07-17" at bounding box center [269, 142] width 231 height 20
click at [267, 140] on td "Production Deadline" at bounding box center [231, 142] width 154 height 20
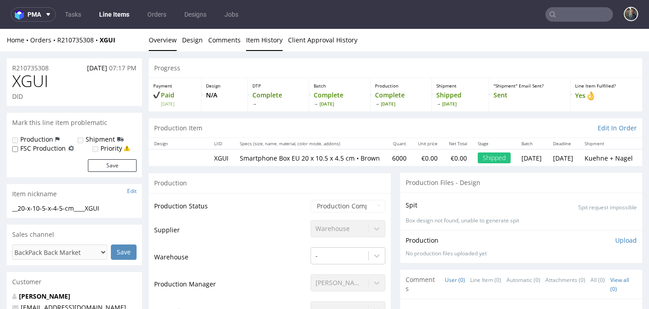
click at [268, 40] on link "Item History" at bounding box center [264, 40] width 36 height 22
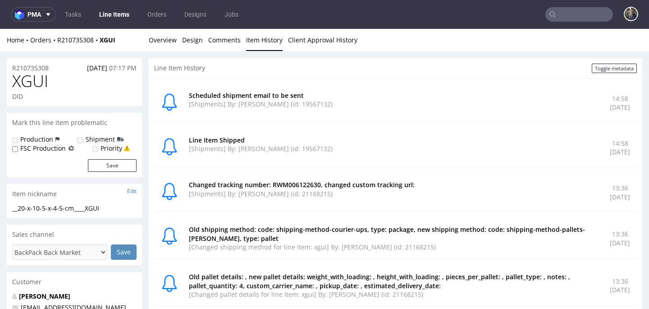
click at [509, 103] on p "[Shipments] By: Gajda Filip (id: 19567132)" at bounding box center [394, 104] width 410 height 9
click at [161, 40] on link "Overview" at bounding box center [163, 40] width 28 height 22
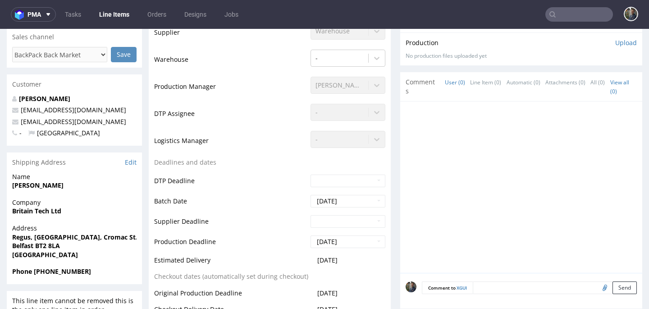
scroll to position [248, 0]
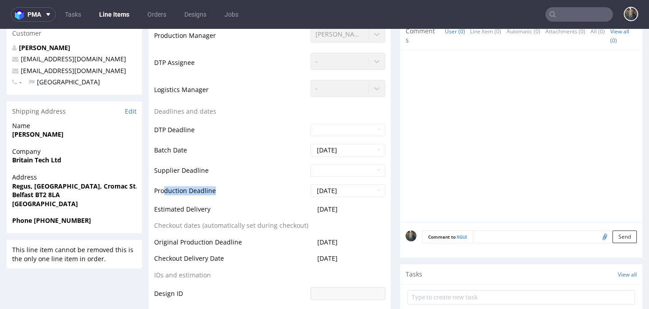
click at [358, 201] on tr "Production Deadline 2025-07-17" at bounding box center [269, 193] width 231 height 20
click at [277, 197] on td "Production Deadline" at bounding box center [231, 193] width 154 height 20
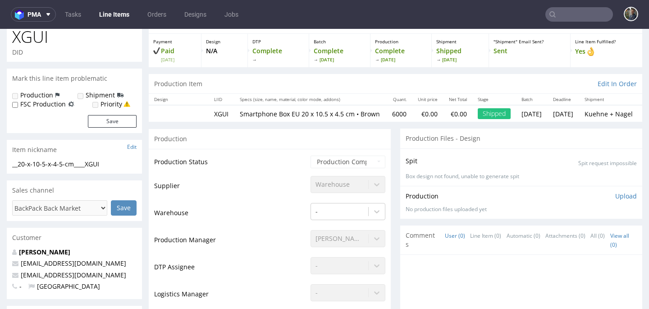
scroll to position [0, 0]
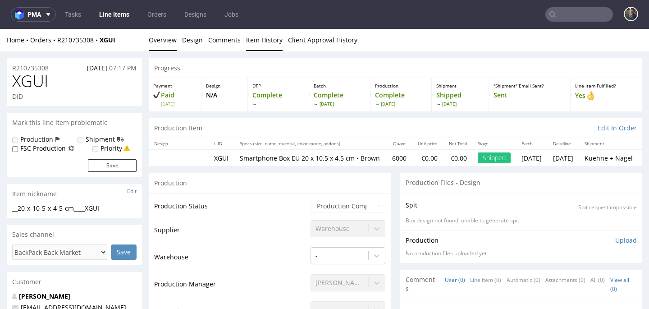
click at [257, 41] on link "Item History" at bounding box center [264, 40] width 36 height 22
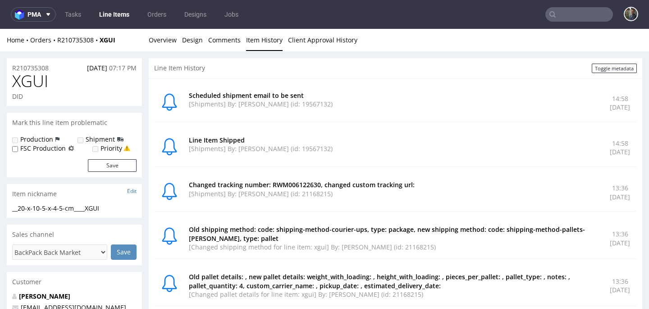
drag, startPoint x: 576, startPoint y: 109, endPoint x: 623, endPoint y: 110, distance: 47.3
click at [624, 110] on div "Scheduled shipment email to be sent [Shipments] By: Gajda Filip (id: 19567132) …" at bounding box center [395, 198] width 493 height 240
click at [443, 86] on div "Scheduled shipment email to be sent [Shipments] By: Gajda Filip (id: 19567132) …" at bounding box center [395, 103] width 482 height 38
click at [154, 41] on link "Overview" at bounding box center [163, 40] width 28 height 22
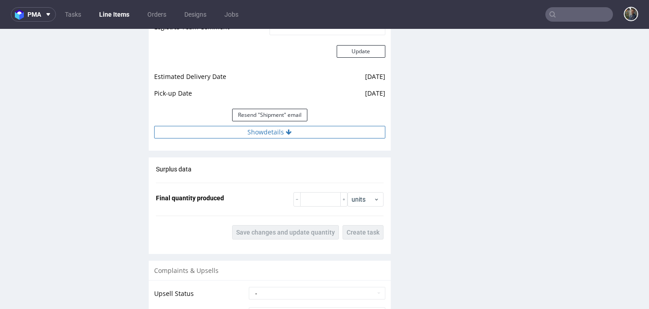
click at [255, 138] on button "Show details" at bounding box center [269, 132] width 231 height 13
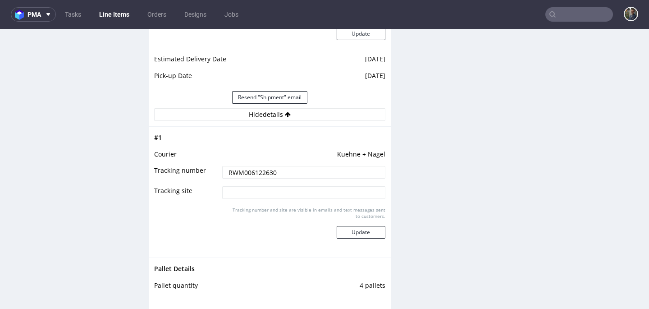
scroll to position [860, 0]
click at [249, 177] on input "RWM006122630" at bounding box center [303, 171] width 163 height 13
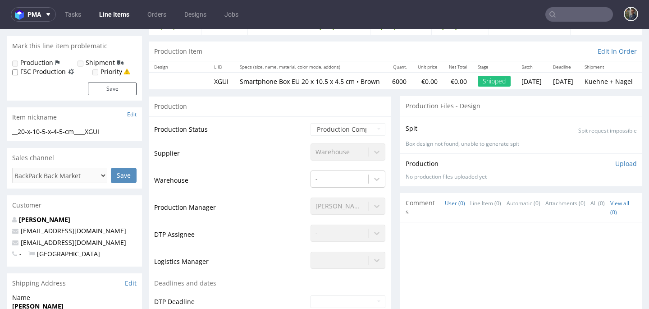
scroll to position [0, 0]
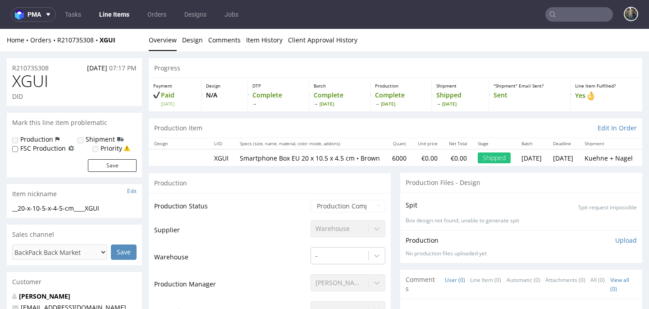
click at [30, 80] on span "XGUI" at bounding box center [30, 81] width 36 height 18
copy span "XGUI"
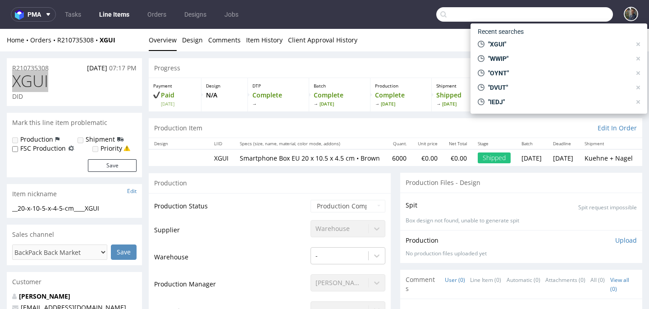
click at [574, 16] on input "text" at bounding box center [524, 14] width 177 height 14
paste input "EWTO"
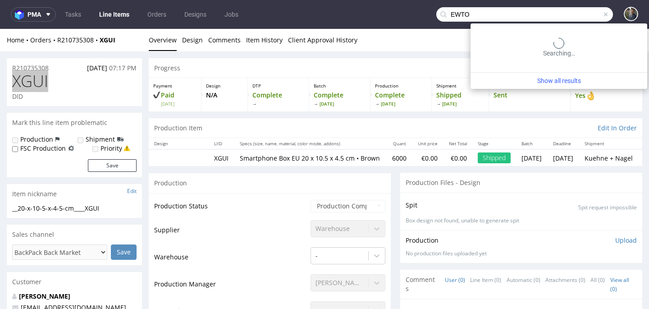
type input "EWTO"
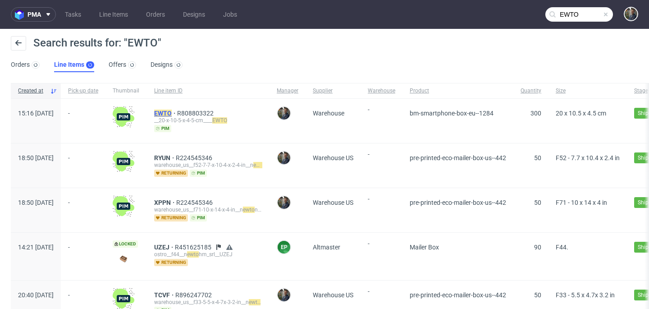
click at [172, 113] on mark "EWTO" at bounding box center [163, 112] width 18 height 7
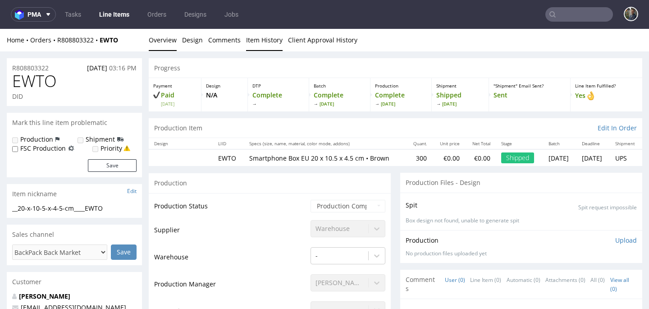
click at [260, 43] on link "Item History" at bounding box center [264, 40] width 36 height 22
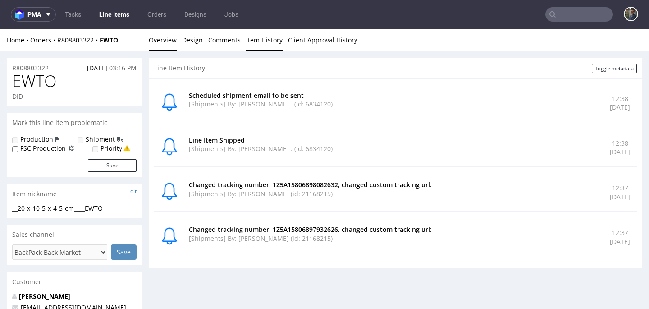
click at [170, 41] on link "Overview" at bounding box center [163, 40] width 28 height 22
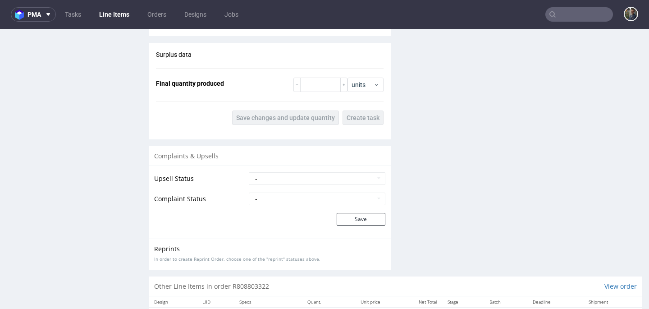
scroll to position [794, 0]
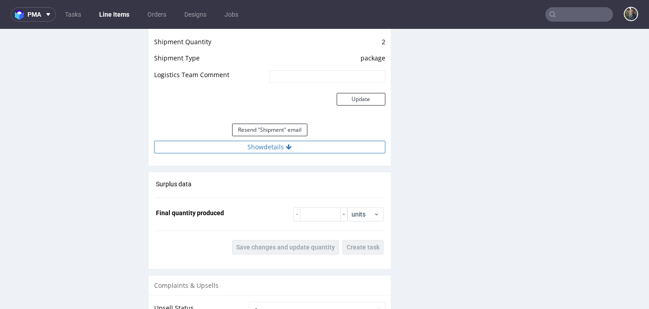
click at [259, 152] on button "Show details" at bounding box center [269, 147] width 231 height 13
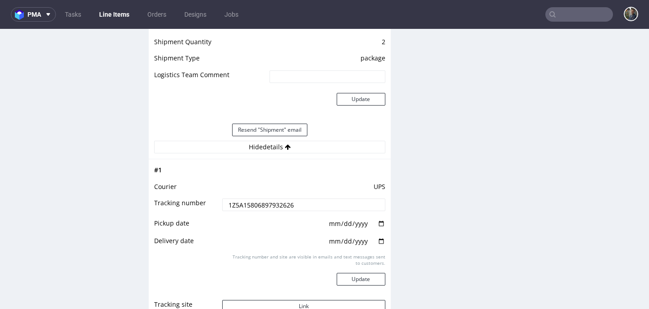
click at [247, 210] on input "1Z5A15806897932626" at bounding box center [303, 204] width 163 height 13
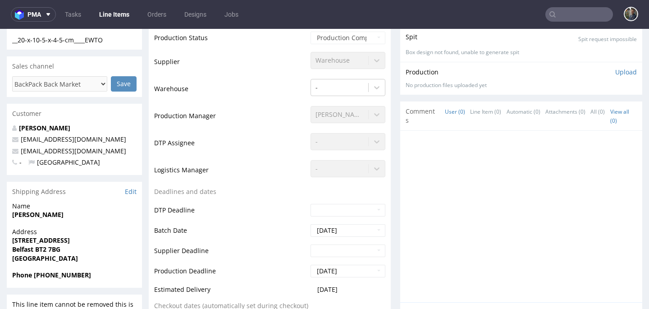
scroll to position [0, 0]
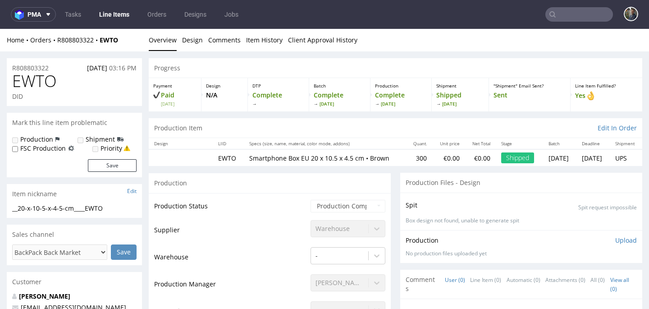
click at [30, 76] on span "EWTO" at bounding box center [34, 81] width 45 height 18
copy span "EWTO"
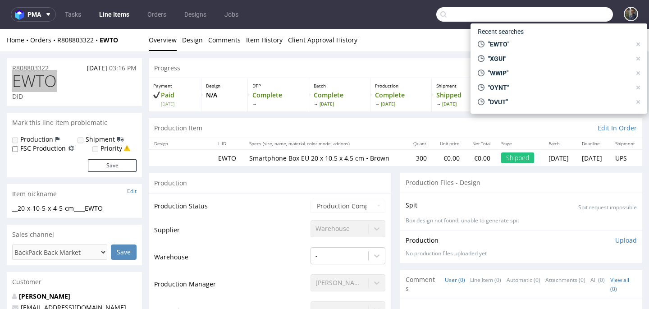
click at [579, 20] on input "text" at bounding box center [524, 14] width 177 height 14
paste input "XRMV"
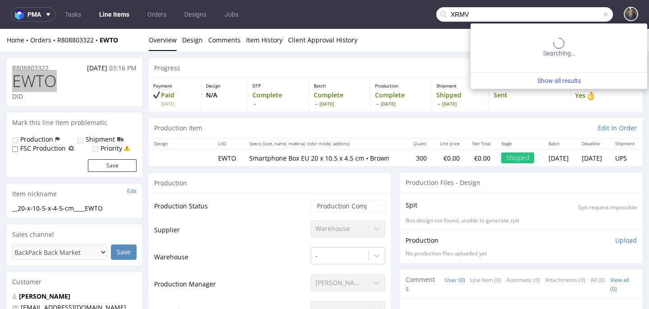
type input "XRMV"
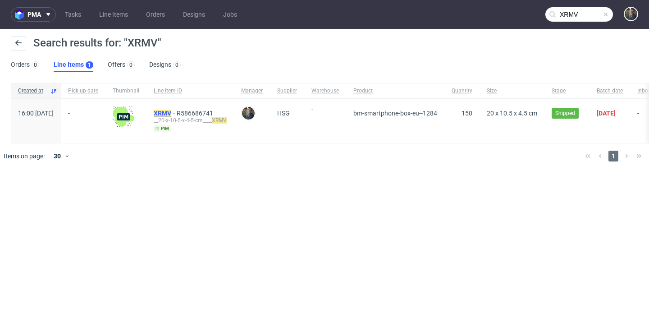
click at [171, 111] on mark "XRMV" at bounding box center [163, 112] width 18 height 7
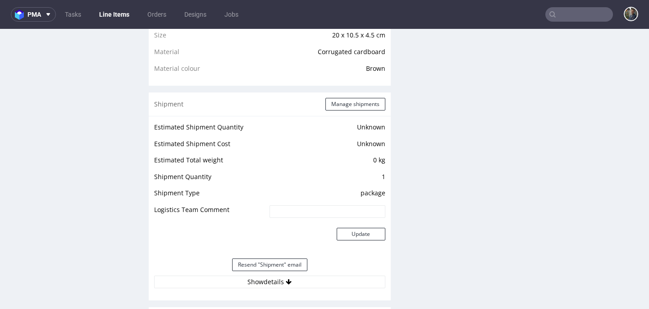
scroll to position [837, 0]
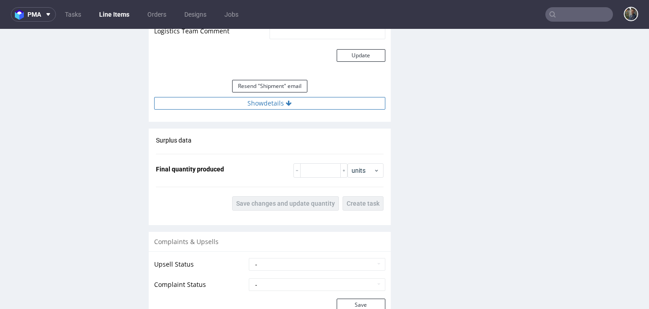
click at [256, 109] on button "Show details" at bounding box center [269, 103] width 231 height 13
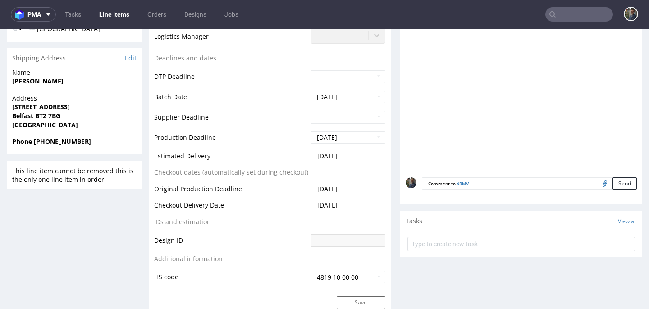
scroll to position [292, 0]
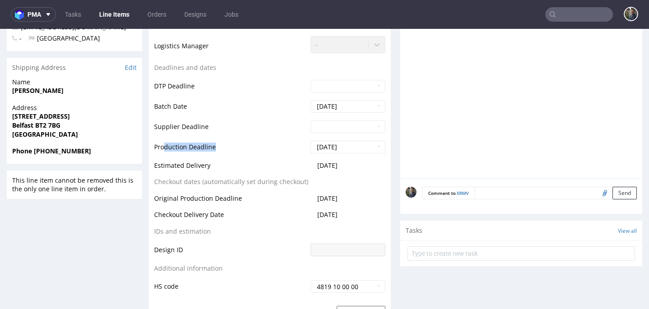
drag, startPoint x: 165, startPoint y: 145, endPoint x: 285, endPoint y: 145, distance: 119.4
click at [354, 153] on tr "Production Deadline 2025-07-15" at bounding box center [269, 150] width 231 height 20
click at [266, 143] on td "Production Deadline" at bounding box center [231, 150] width 154 height 20
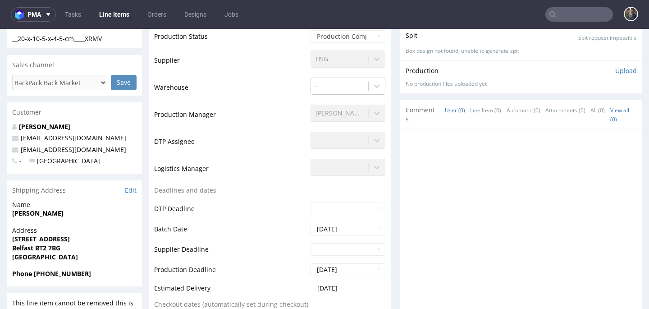
scroll to position [0, 0]
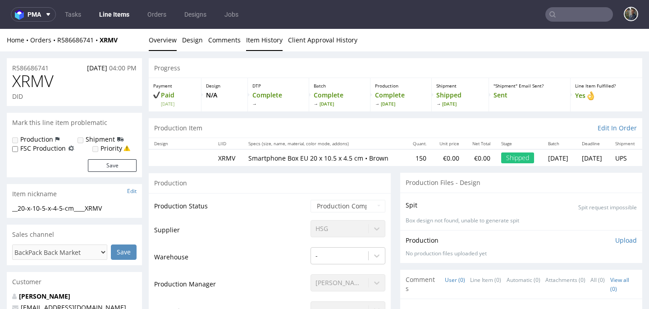
click at [263, 43] on link "Item History" at bounding box center [264, 40] width 36 height 22
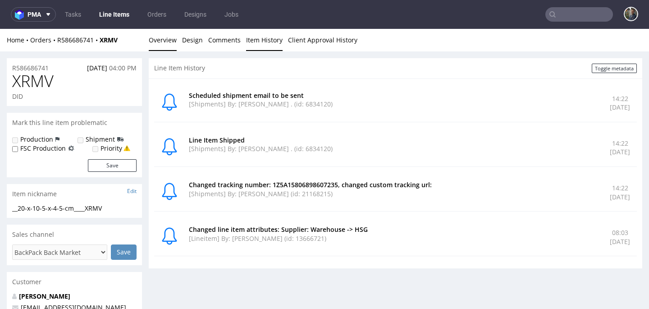
click at [164, 39] on link "Overview" at bounding box center [163, 40] width 28 height 22
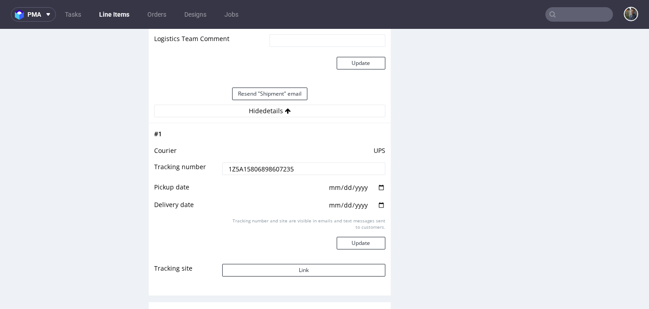
scroll to position [845, 0]
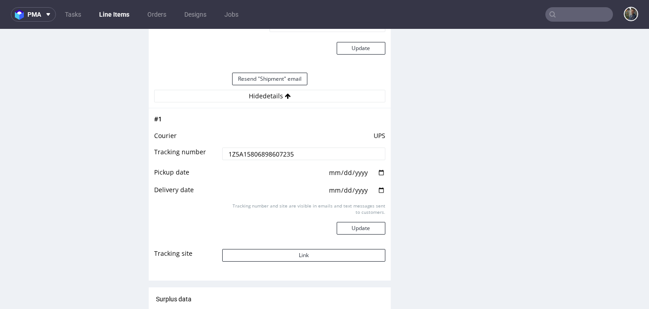
click at [259, 154] on input "1Z5A15806898607235" at bounding box center [303, 153] width 163 height 13
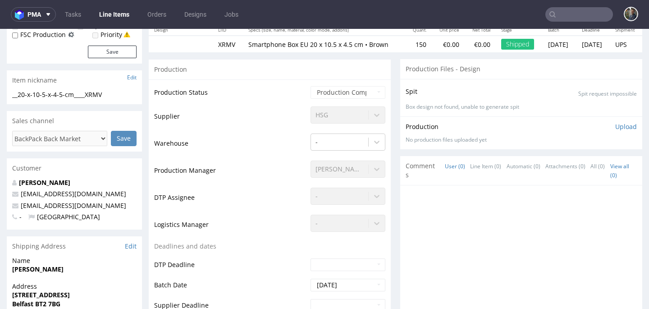
scroll to position [0, 0]
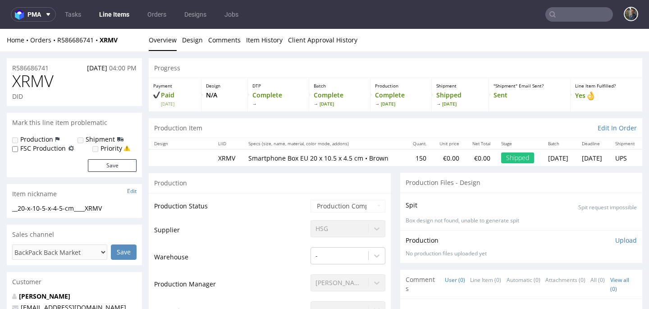
click at [42, 76] on span "XRMV" at bounding box center [32, 81] width 41 height 18
copy span "XRMV"
click at [124, 44] on div "Home Orders R586686741 XRMV" at bounding box center [74, 40] width 135 height 9
drag, startPoint x: 126, startPoint y: 40, endPoint x: 58, endPoint y: 40, distance: 68.5
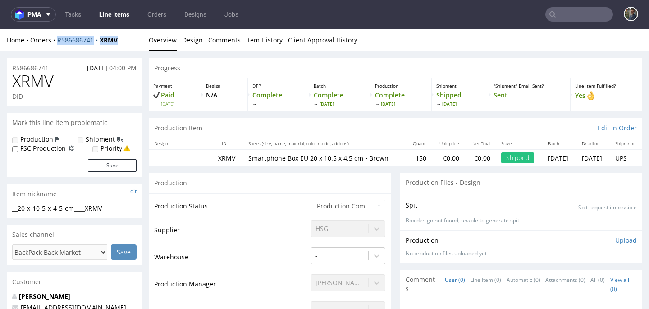
click at [58, 40] on div "Home Orders R586686741 XRMV" at bounding box center [74, 40] width 135 height 9
copy div "R586686741 XRMV"
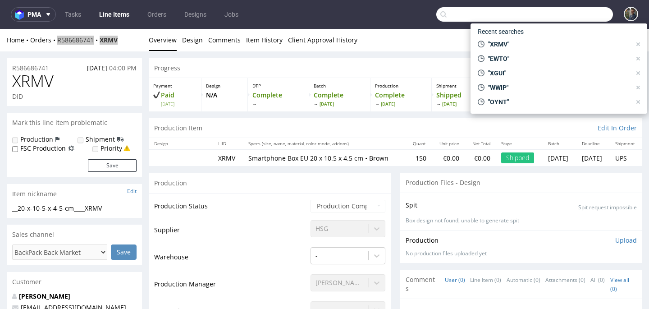
click at [576, 17] on input "text" at bounding box center [524, 14] width 177 height 14
paste input "KSDA"
type input "KSDA"
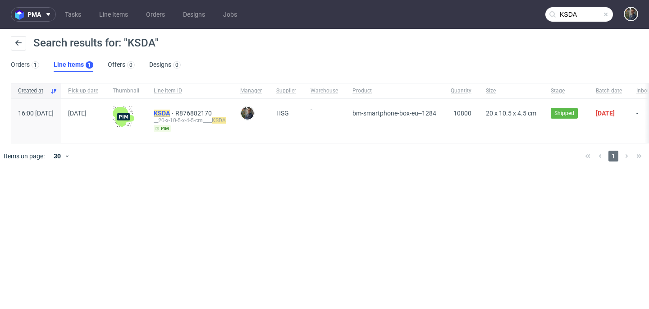
click at [170, 113] on mark "KSDA" at bounding box center [162, 112] width 16 height 7
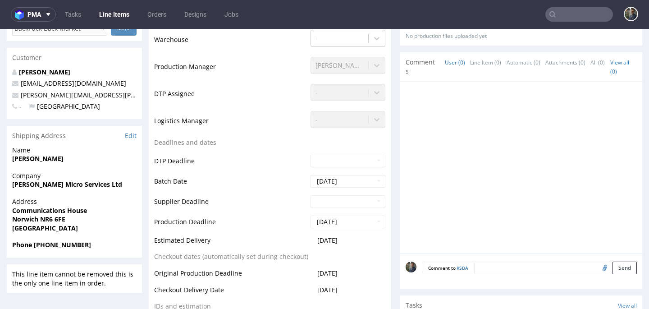
scroll to position [231, 0]
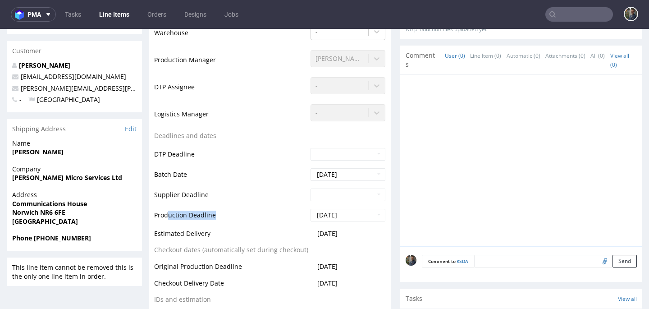
click at [353, 215] on tr "Production Deadline 2025-07-07" at bounding box center [269, 218] width 231 height 20
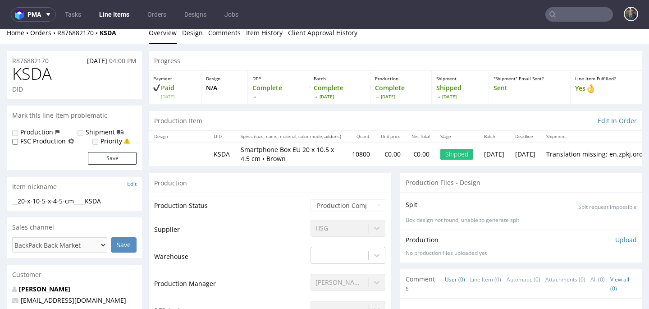
scroll to position [0, 0]
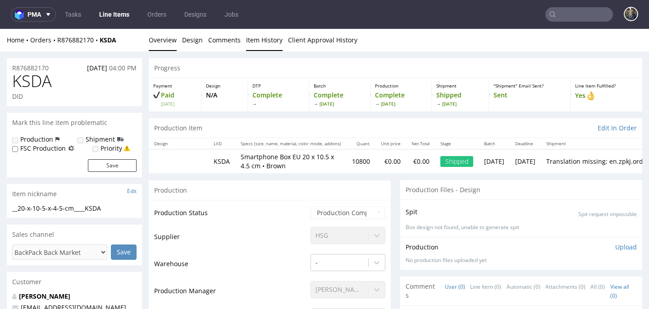
click at [254, 37] on link "Item History" at bounding box center [264, 40] width 36 height 22
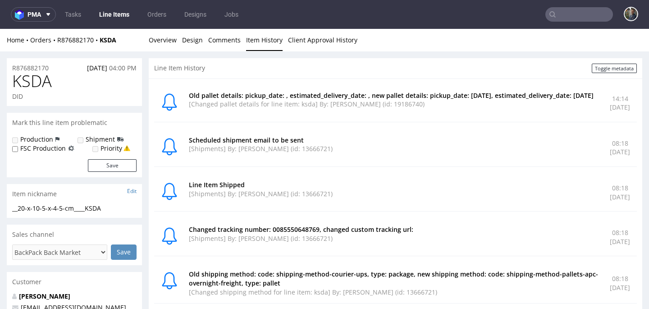
drag, startPoint x: 574, startPoint y: 107, endPoint x: 616, endPoint y: 107, distance: 41.4
click at [616, 107] on p "Fri 11 Jul 2025" at bounding box center [619, 107] width 20 height 9
click at [616, 107] on div "Old pallet details: pickup_date: , estimated_delivery_date: , new pallet detail…" at bounding box center [395, 103] width 482 height 38
click at [23, 81] on span "KSDA" at bounding box center [32, 81] width 40 height 18
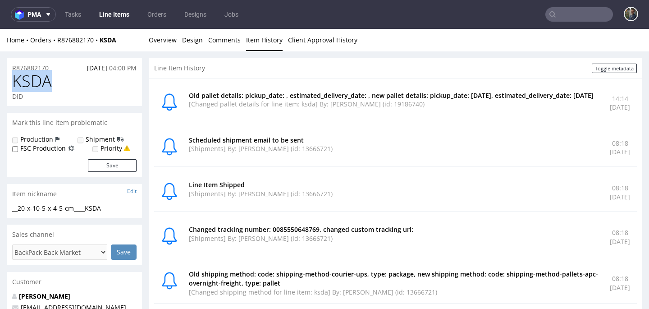
copy span "KSDA"
click at [164, 43] on link "Overview" at bounding box center [163, 40] width 28 height 22
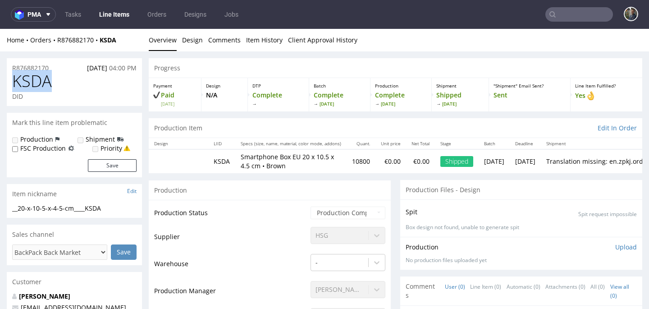
click at [37, 82] on span "KSDA" at bounding box center [32, 81] width 40 height 18
click at [251, 41] on link "Item History" at bounding box center [264, 40] width 36 height 22
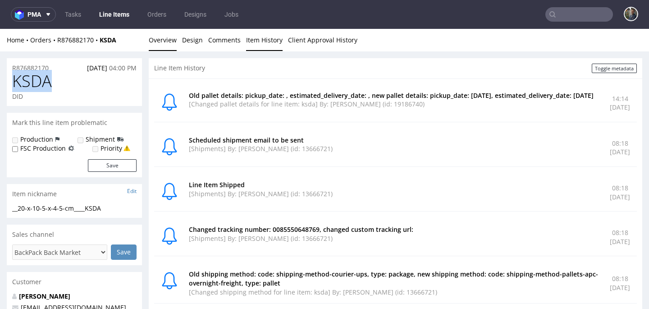
click at [168, 41] on link "Overview" at bounding box center [163, 40] width 28 height 22
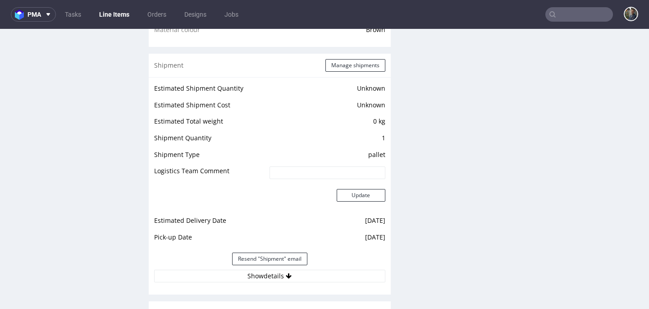
scroll to position [909, 0]
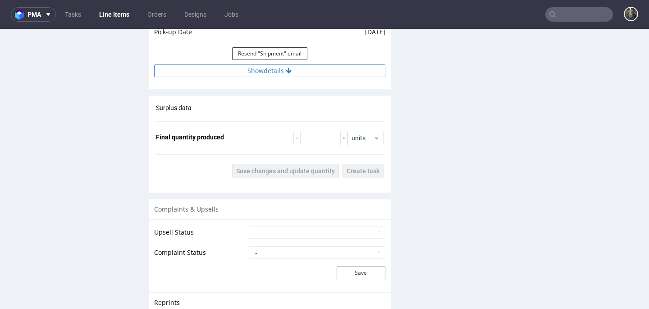
click at [261, 73] on button "Show details" at bounding box center [269, 70] width 231 height 13
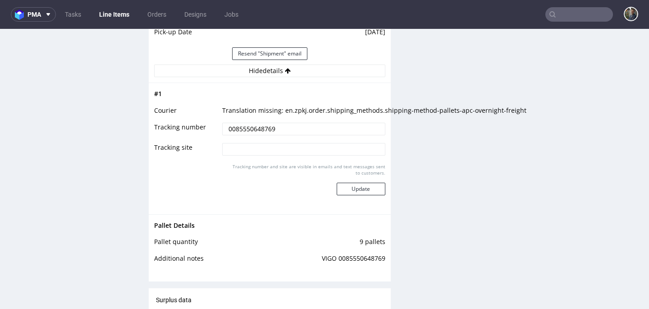
click at [248, 129] on input "0085550648769" at bounding box center [303, 129] width 163 height 13
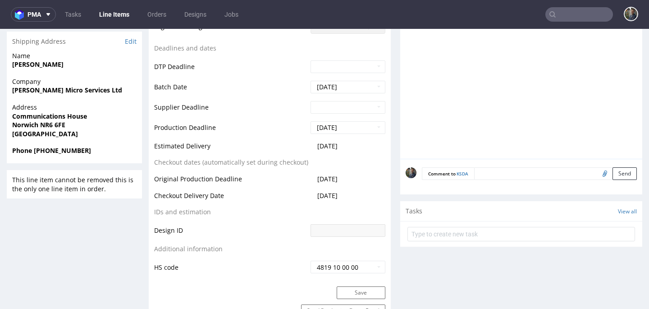
scroll to position [320, 0]
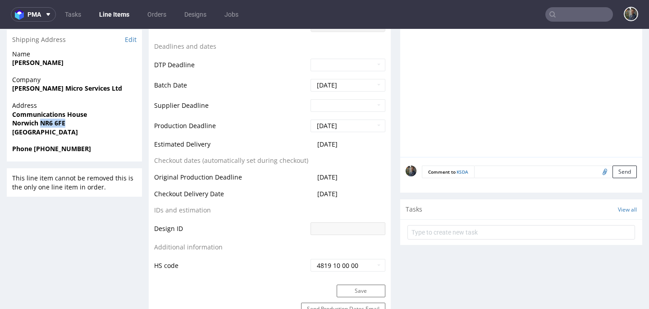
drag, startPoint x: 68, startPoint y: 123, endPoint x: 41, endPoint y: 125, distance: 27.5
click at [41, 125] on span "Norwich NR6 6FE" at bounding box center [74, 122] width 124 height 9
copy strong "NR6 6FE"
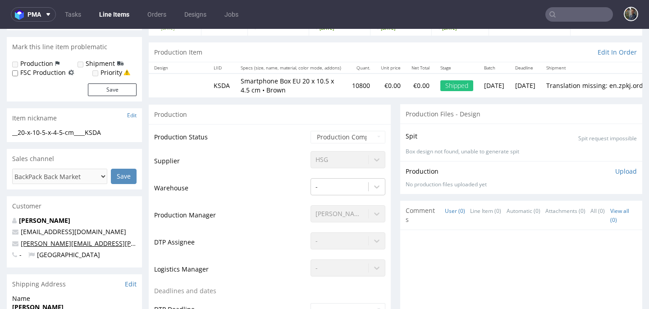
scroll to position [0, 0]
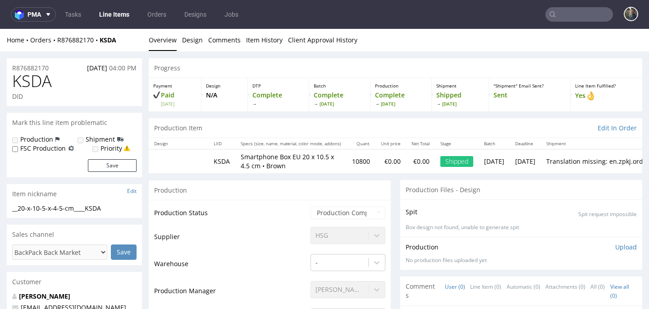
click at [119, 43] on div "Home Orders R876882170 KSDA" at bounding box center [74, 40] width 135 height 9
drag, startPoint x: 126, startPoint y: 40, endPoint x: 58, endPoint y: 38, distance: 68.5
click at [58, 38] on div "Home Orders R876882170 KSDA" at bounding box center [74, 40] width 135 height 9
copy div "R876882170 KSDA"
click at [34, 82] on span "KSDA" at bounding box center [32, 81] width 40 height 18
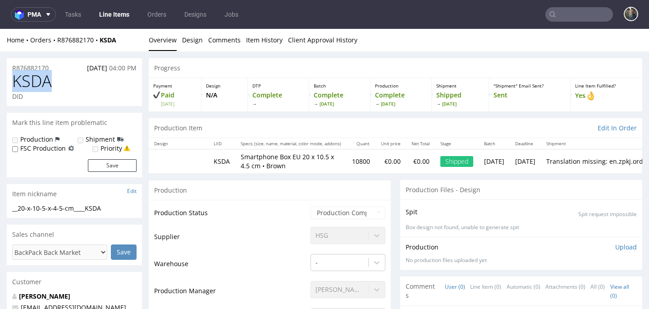
click at [34, 82] on span "KSDA" at bounding box center [32, 81] width 40 height 18
click at [118, 41] on div "Home Orders R876882170 KSDA" at bounding box center [74, 40] width 135 height 9
drag, startPoint x: 123, startPoint y: 41, endPoint x: 59, endPoint y: 41, distance: 64.0
click at [59, 41] on div "Home Orders R876882170 KSDA" at bounding box center [74, 40] width 135 height 9
click at [583, 13] on input "text" at bounding box center [579, 14] width 68 height 14
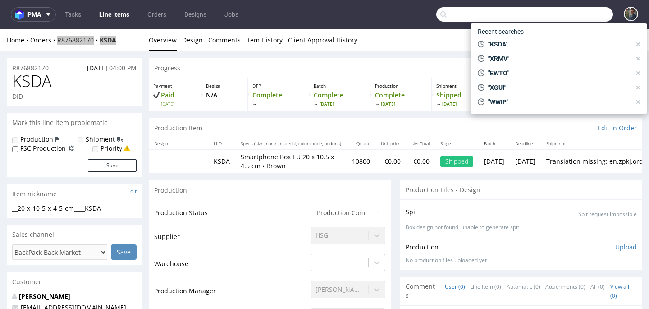
paste input "EWYW"
type input "EWYW"
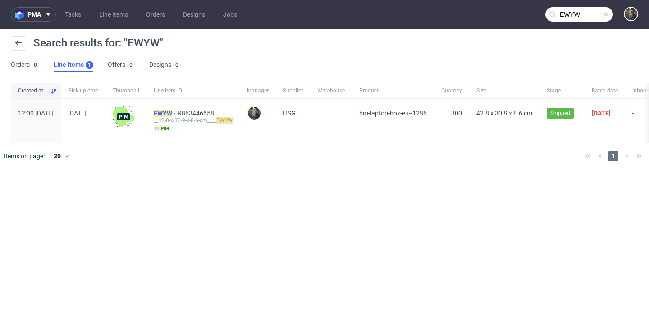
click at [172, 113] on mark "EWYW" at bounding box center [163, 112] width 18 height 7
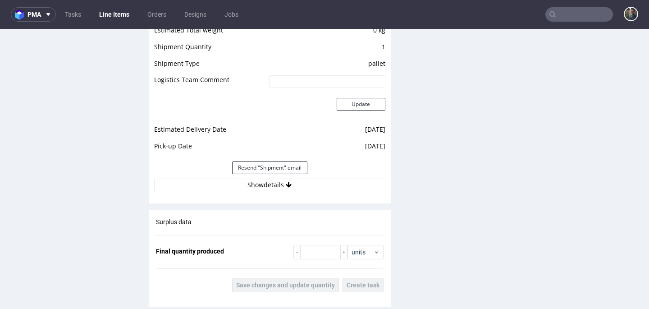
scroll to position [887, 0]
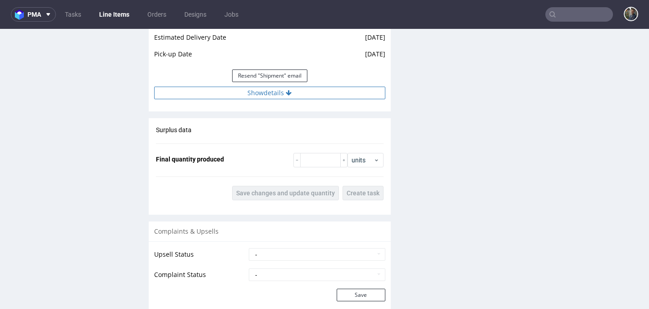
click at [260, 93] on button "Show details" at bounding box center [269, 92] width 231 height 13
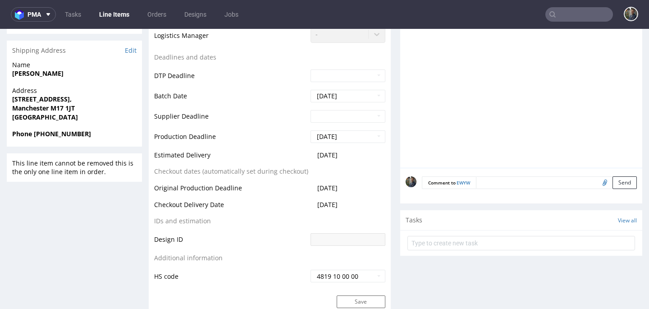
scroll to position [0, 0]
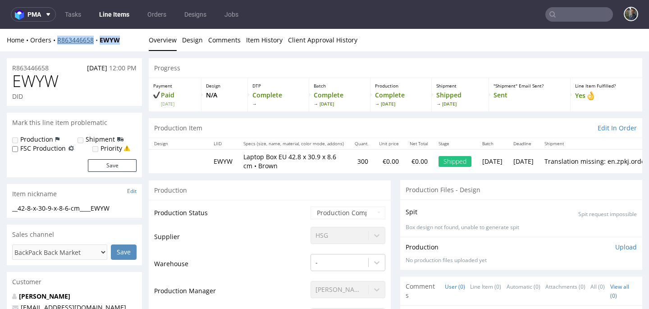
drag, startPoint x: 128, startPoint y: 41, endPoint x: 58, endPoint y: 41, distance: 70.3
click at [58, 41] on div "Home Orders R863446658 EWYW" at bounding box center [74, 40] width 135 height 9
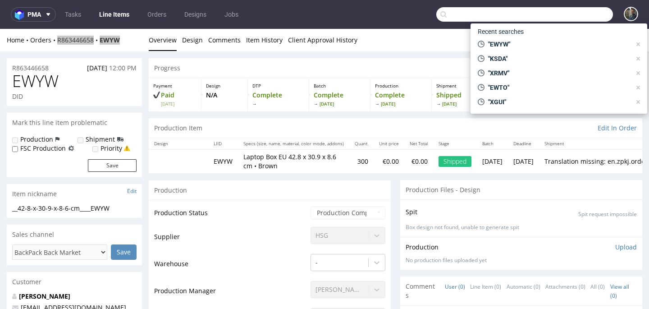
click at [588, 16] on input "text" at bounding box center [524, 14] width 177 height 14
paste input "LFYR"
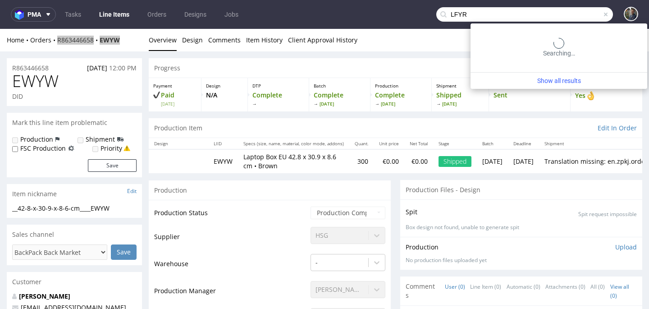
type input "LFYR"
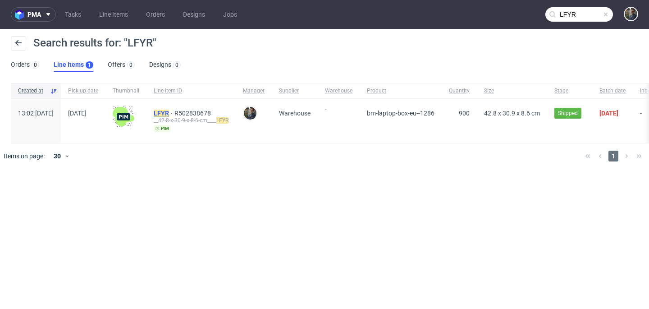
click at [169, 112] on mark "LFYR" at bounding box center [161, 112] width 15 height 7
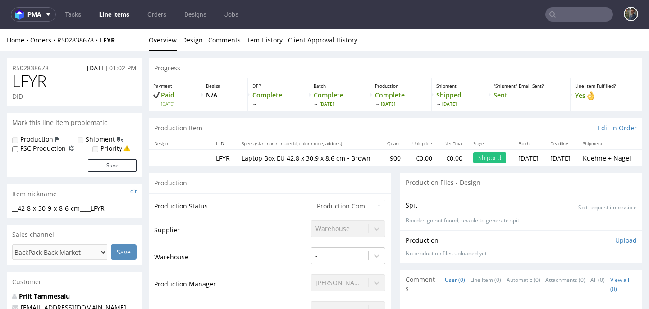
click at [233, 153] on td "LFYR" at bounding box center [223, 157] width 26 height 17
click at [267, 45] on link "Item History" at bounding box center [264, 40] width 36 height 22
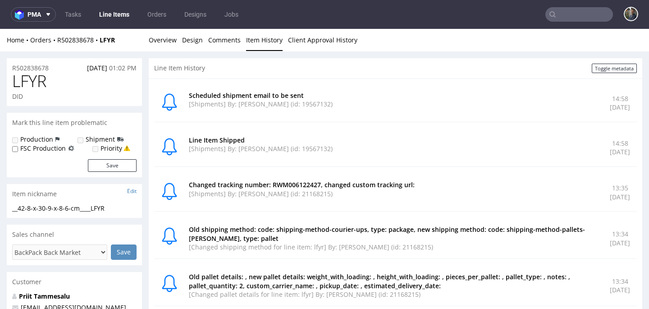
click at [264, 41] on link "Item History" at bounding box center [264, 40] width 36 height 22
click at [164, 41] on link "Overview" at bounding box center [163, 40] width 28 height 22
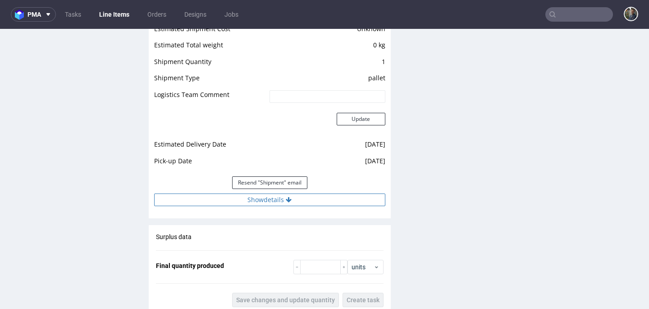
click at [262, 202] on button "Show details" at bounding box center [269, 199] width 231 height 13
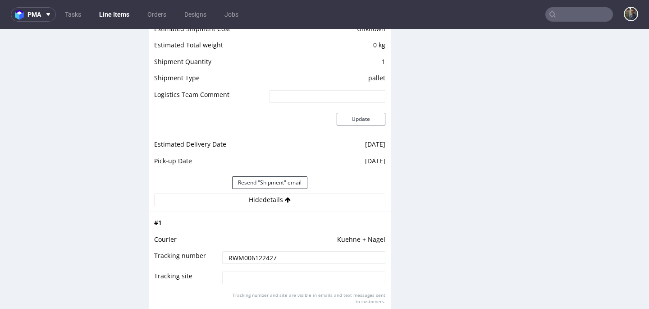
scroll to position [850, 0]
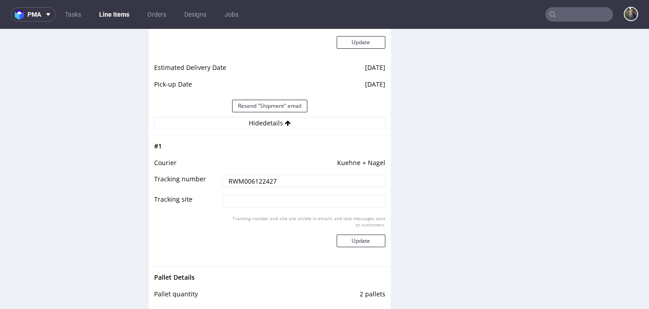
click at [250, 194] on td "RWM006122427" at bounding box center [302, 183] width 165 height 20
click at [248, 187] on input "RWM006122427" at bounding box center [303, 180] width 163 height 13
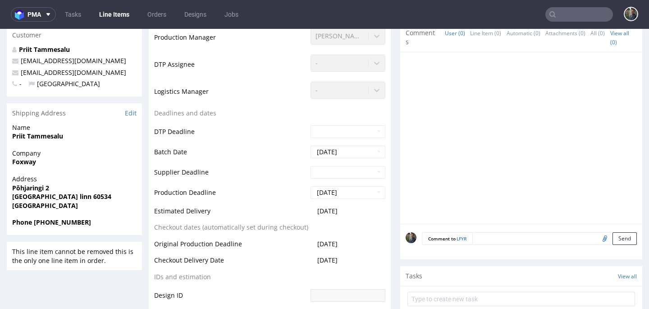
scroll to position [0, 0]
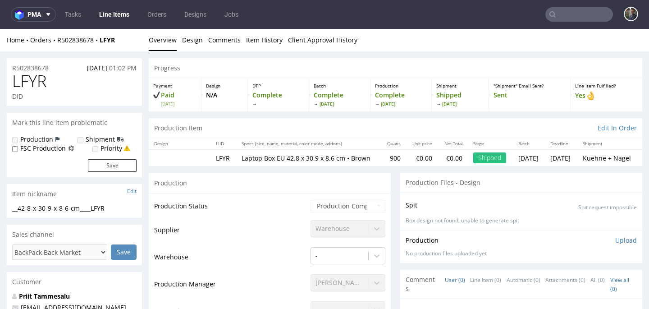
click at [38, 75] on span "LFYR" at bounding box center [29, 81] width 34 height 18
click at [38, 78] on span "LFYR" at bounding box center [29, 81] width 34 height 18
click at [574, 17] on input "text" at bounding box center [579, 14] width 68 height 14
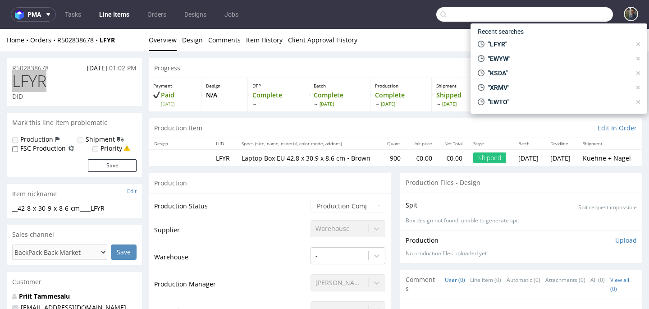
paste input "MBVO"
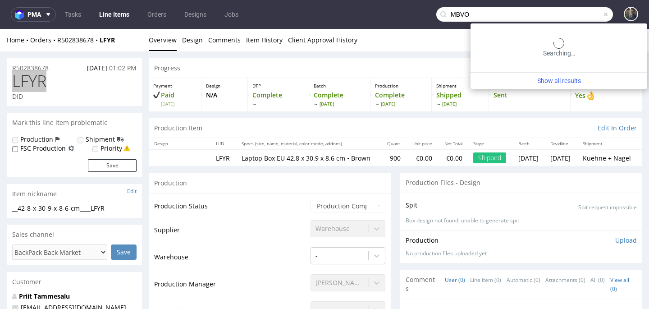
type input "MBVO"
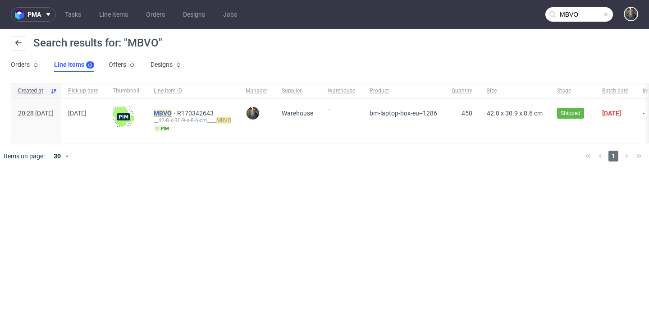
click at [172, 110] on mark "MBVO" at bounding box center [163, 112] width 18 height 7
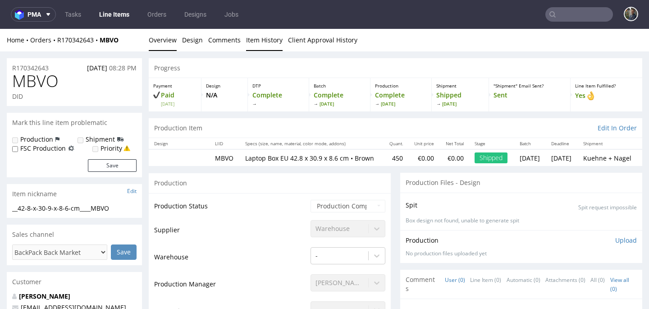
click at [270, 41] on link "Item History" at bounding box center [264, 40] width 36 height 22
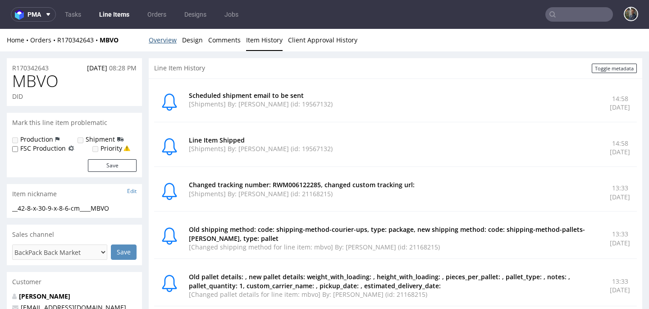
click at [154, 41] on link "Overview" at bounding box center [163, 40] width 28 height 22
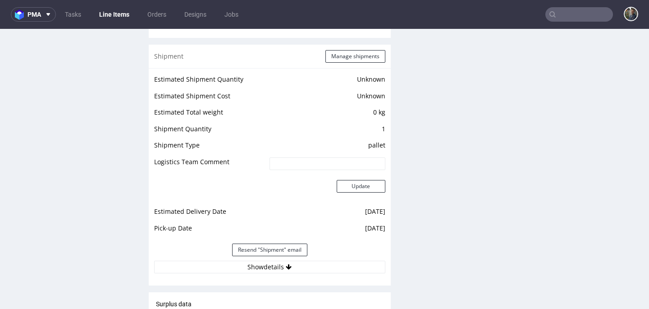
scroll to position [782, 0]
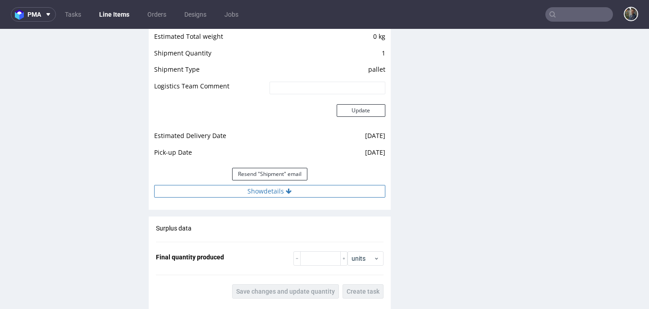
click at [259, 197] on button "Show details" at bounding box center [269, 191] width 231 height 13
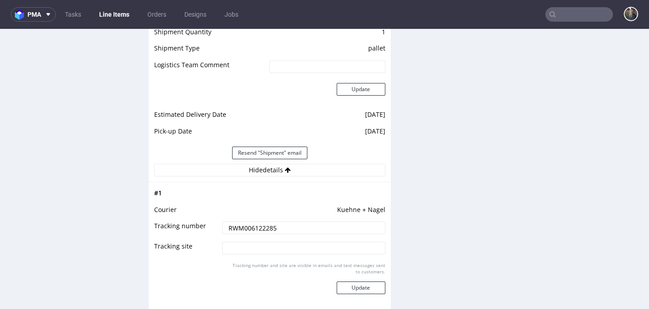
scroll to position [881, 0]
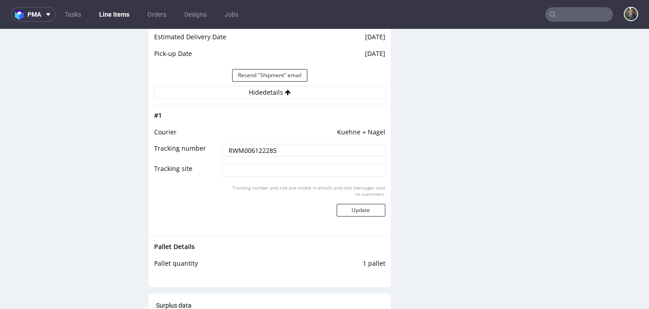
click at [254, 156] on input "RWM006122285" at bounding box center [303, 150] width 163 height 13
click at [253, 156] on input "RWM006122285" at bounding box center [303, 150] width 163 height 13
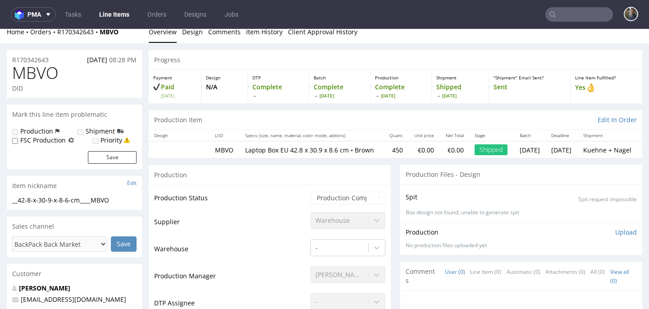
scroll to position [0, 0]
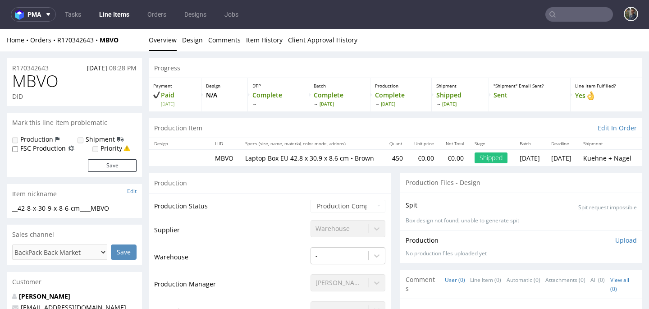
click at [40, 74] on span "MBVO" at bounding box center [35, 81] width 46 height 18
click at [29, 82] on span "MBVO" at bounding box center [35, 81] width 46 height 18
click at [571, 11] on input "text" at bounding box center [579, 14] width 68 height 14
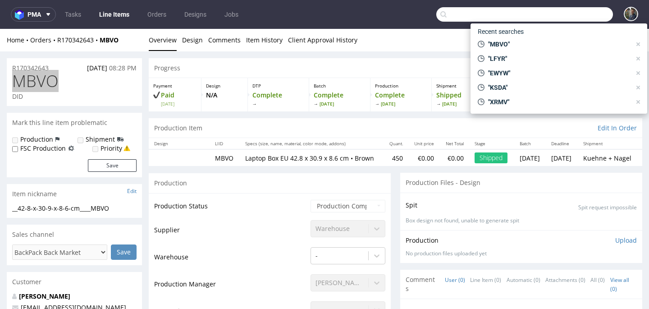
paste input "QGMF"
type input "QGMF"
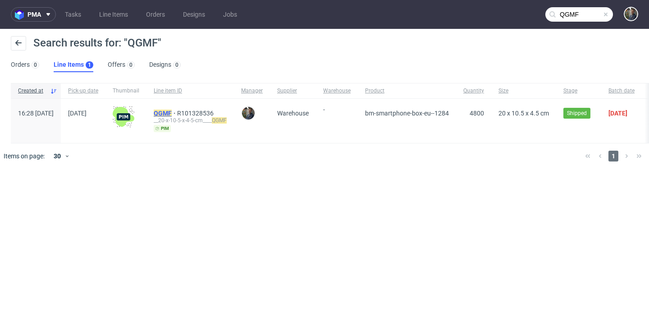
click at [172, 111] on mark "QGMF" at bounding box center [163, 112] width 18 height 7
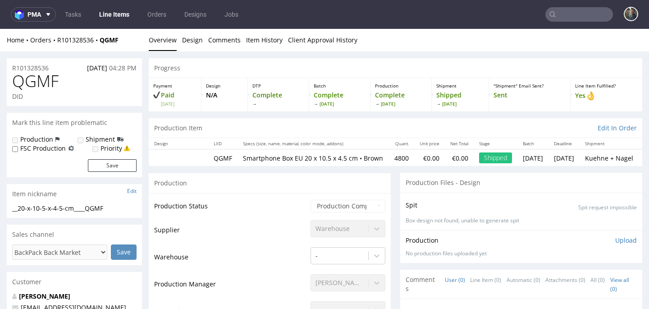
click at [204, 45] on div "Home Orders R101328536 QGMF Overview Design Comments Item History Client Approv…" at bounding box center [324, 40] width 649 height 23
click at [252, 40] on link "Item History" at bounding box center [264, 40] width 36 height 22
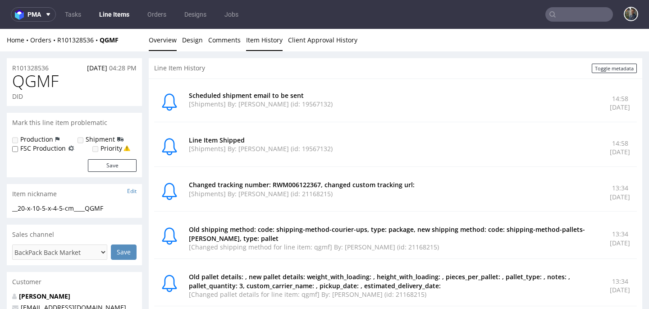
click at [167, 39] on link "Overview" at bounding box center [163, 40] width 28 height 22
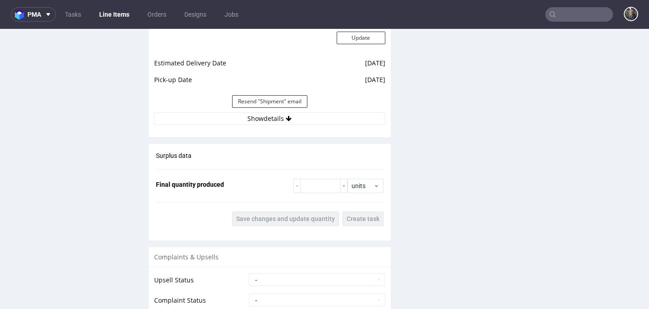
scroll to position [889, 0]
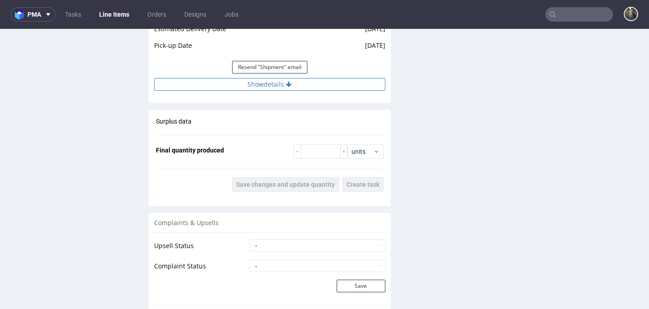
click at [258, 91] on button "Show details" at bounding box center [269, 84] width 231 height 13
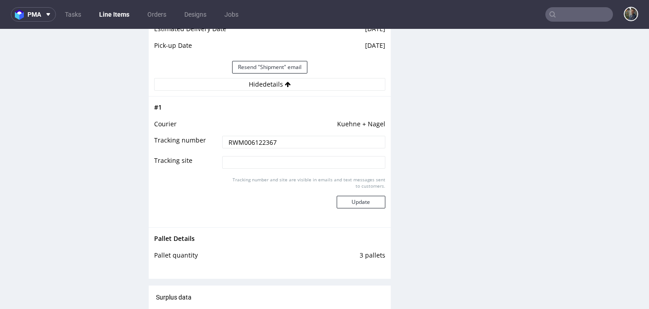
click at [246, 148] on input "RWM006122367" at bounding box center [303, 142] width 163 height 13
click at [570, 18] on input "text" at bounding box center [579, 14] width 68 height 14
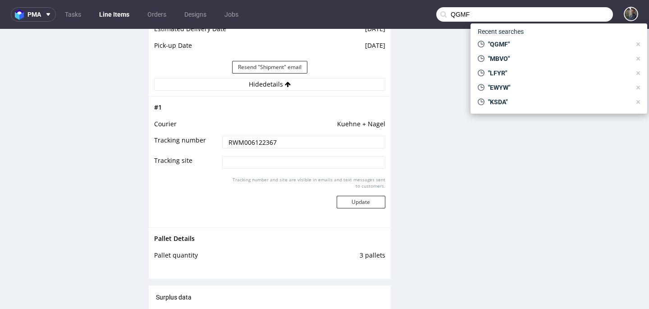
type input "QGMF"
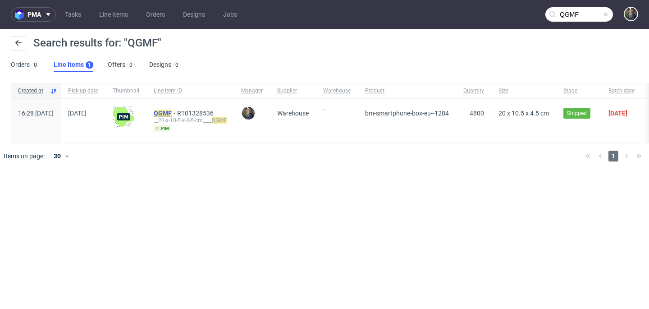
click at [172, 110] on mark "QGMF" at bounding box center [163, 112] width 18 height 7
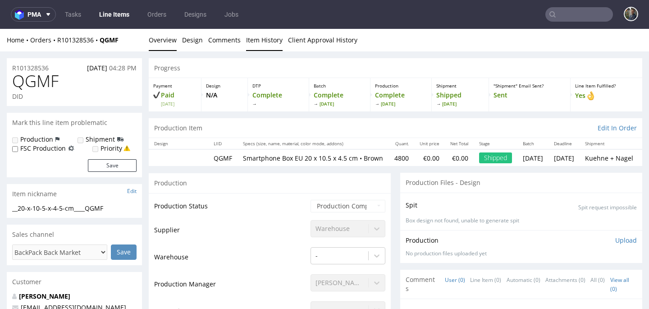
click at [272, 44] on link "Item History" at bounding box center [264, 40] width 36 height 22
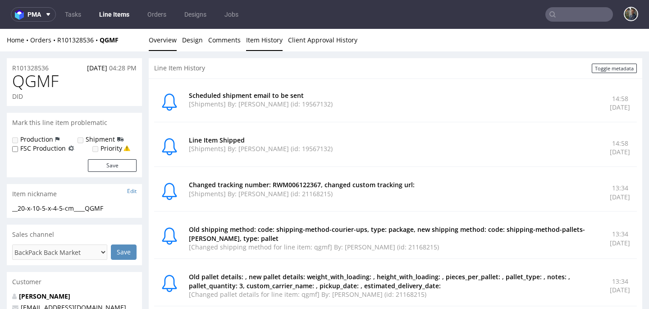
click at [168, 43] on link "Overview" at bounding box center [163, 40] width 28 height 22
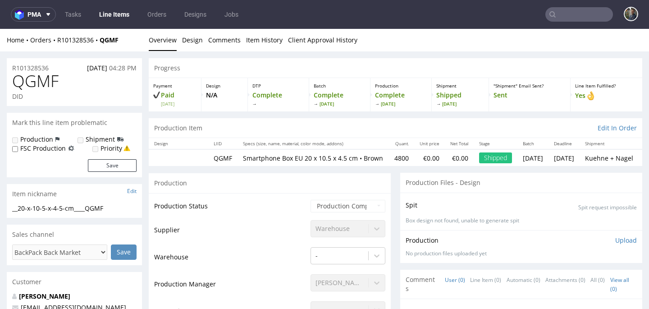
click at [27, 78] on span "QGMF" at bounding box center [35, 81] width 46 height 18
click at [573, 11] on input "text" at bounding box center [579, 14] width 68 height 14
paste input "JYBH"
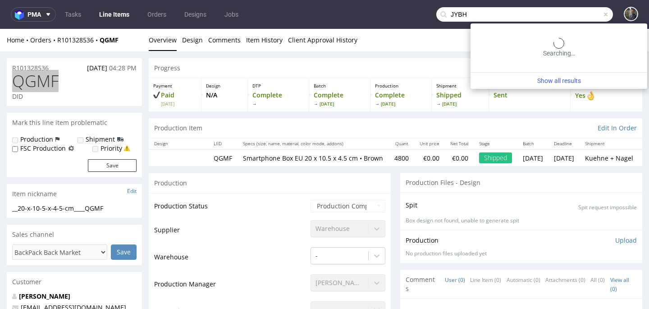
type input "JYBH"
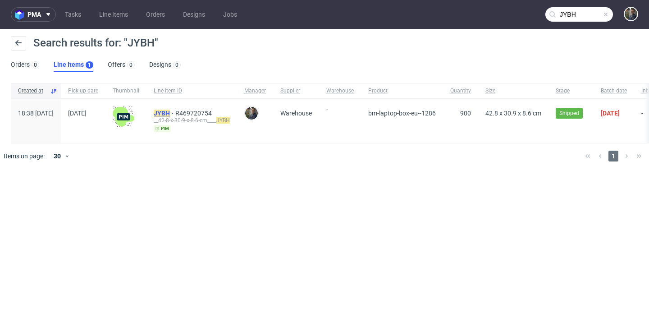
click at [170, 113] on mark "JYBH" at bounding box center [162, 112] width 16 height 7
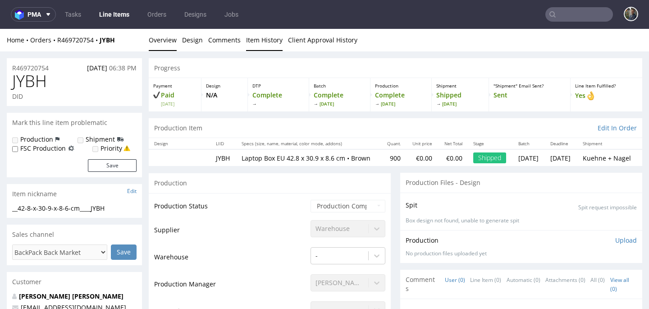
click at [258, 39] on link "Item History" at bounding box center [264, 40] width 36 height 22
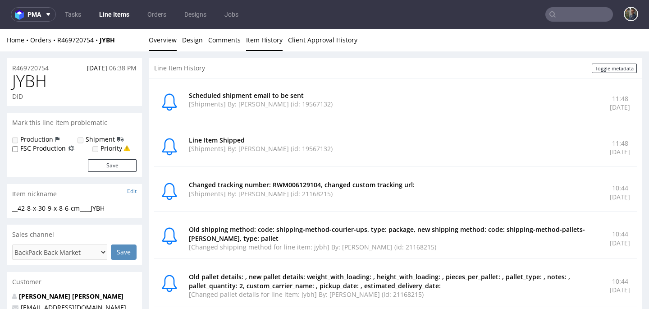
click at [156, 39] on link "Overview" at bounding box center [163, 40] width 28 height 22
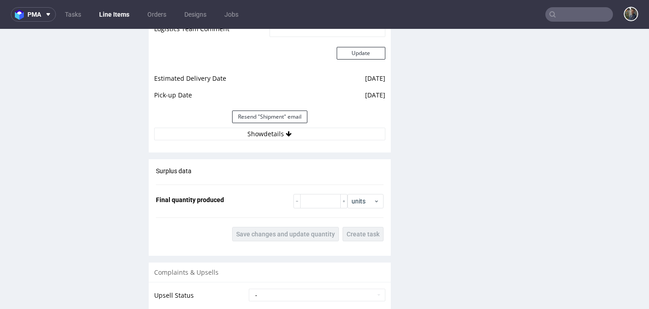
scroll to position [854, 0]
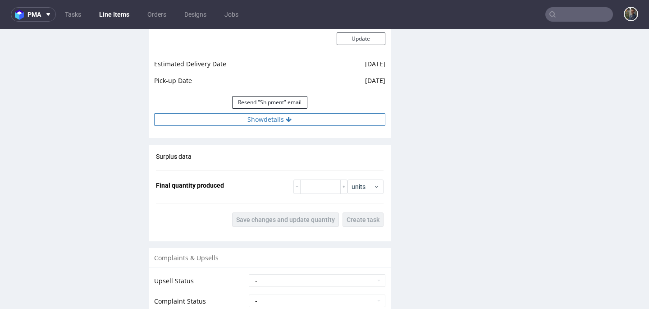
click at [264, 126] on button "Show details" at bounding box center [269, 119] width 231 height 13
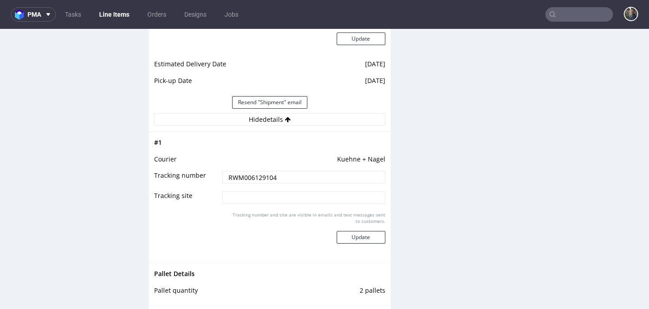
click at [247, 183] on input "RWM006129104" at bounding box center [303, 177] width 163 height 13
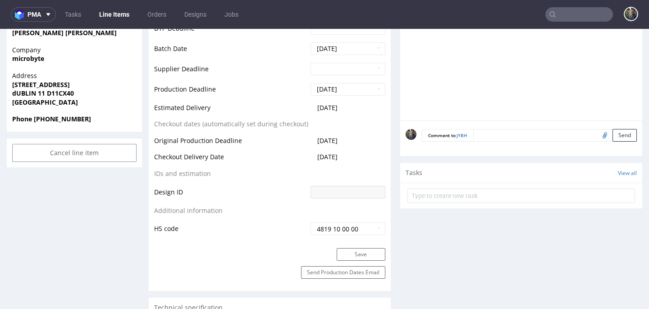
scroll to position [289, 0]
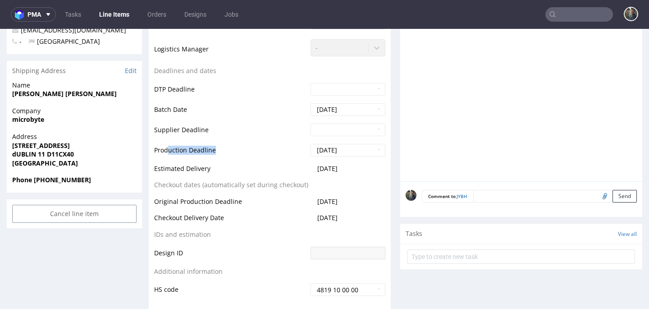
click at [347, 162] on tr "Production Deadline 2025-07-21" at bounding box center [269, 153] width 231 height 20
click at [255, 111] on td "Batch Date" at bounding box center [231, 112] width 154 height 20
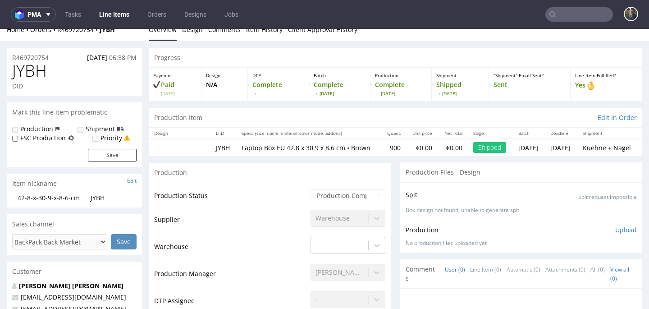
scroll to position [0, 0]
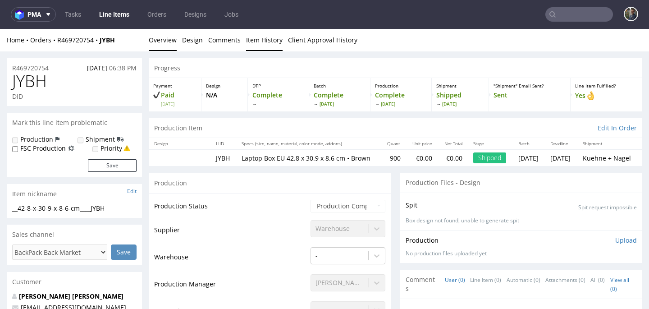
click at [273, 44] on link "Item History" at bounding box center [264, 40] width 36 height 22
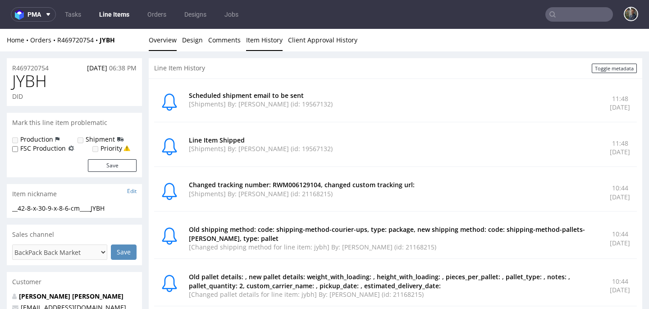
click at [169, 43] on link "Overview" at bounding box center [163, 40] width 28 height 22
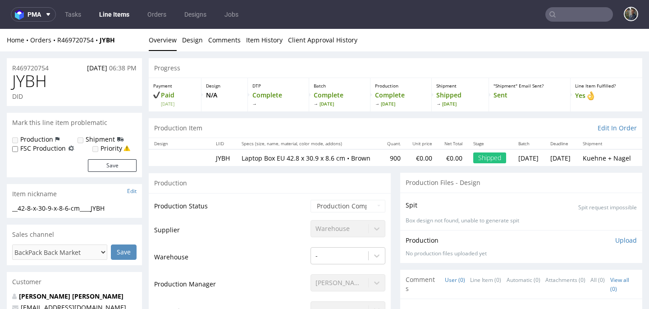
scroll to position [2, 0]
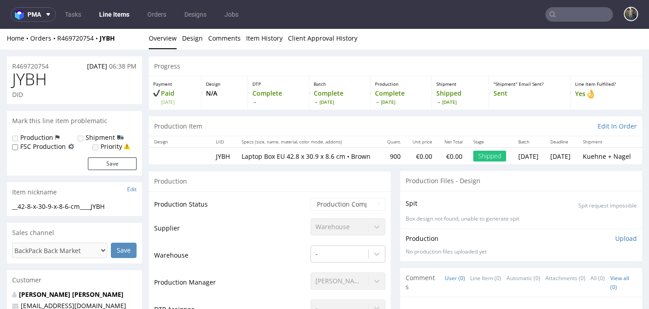
click at [92, 68] on span "17.07.2025" at bounding box center [97, 66] width 20 height 9
drag, startPoint x: 75, startPoint y: 66, endPoint x: 127, endPoint y: 65, distance: 52.3
click at [127, 65] on p "17.07.2025 06:38 PM" at bounding box center [112, 66] width 50 height 9
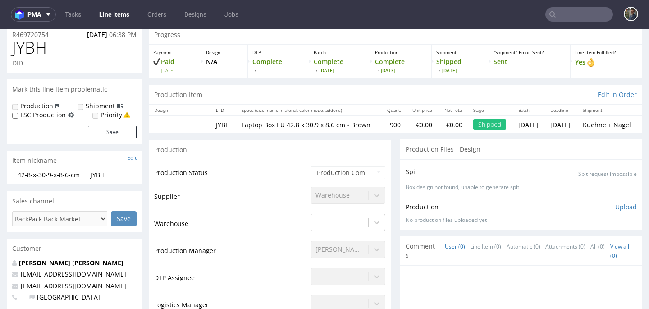
scroll to position [0, 0]
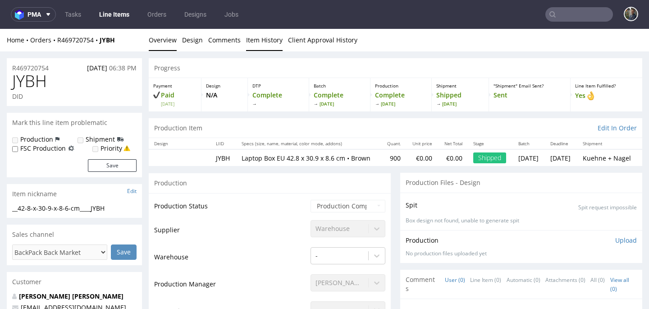
click at [254, 42] on link "Item History" at bounding box center [264, 40] width 36 height 22
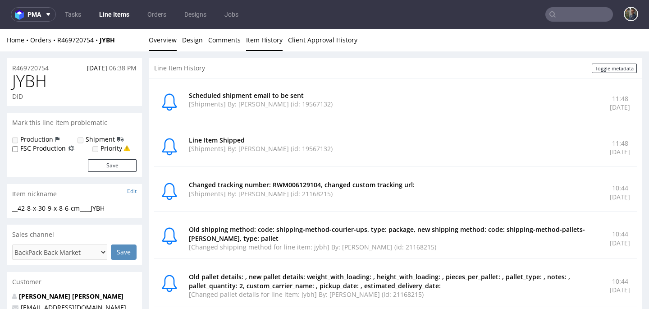
click at [162, 39] on link "Overview" at bounding box center [163, 40] width 28 height 22
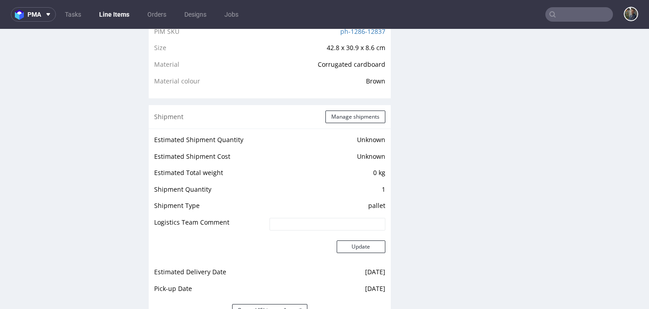
scroll to position [859, 0]
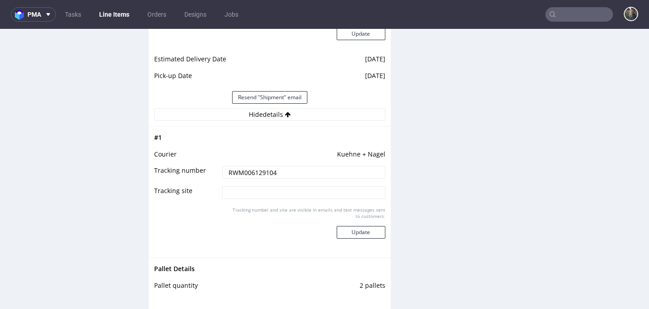
click at [248, 178] on input "RWM006129104" at bounding box center [303, 172] width 163 height 13
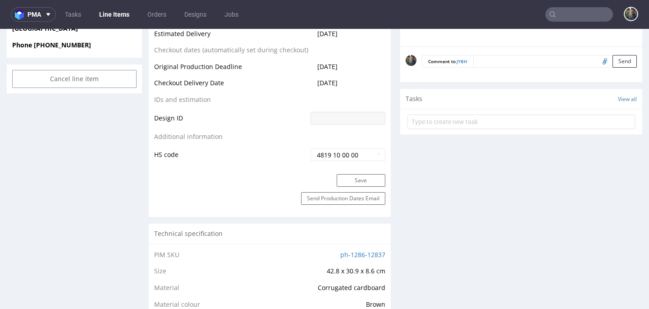
scroll to position [336, 0]
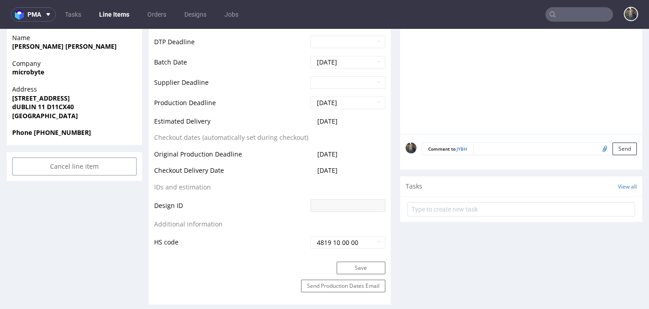
click at [228, 116] on td "Production Deadline" at bounding box center [231, 105] width 154 height 20
click at [339, 112] on tr "Production Deadline 2025-07-21" at bounding box center [269, 105] width 231 height 20
click at [260, 107] on td "Production Deadline" at bounding box center [231, 105] width 154 height 20
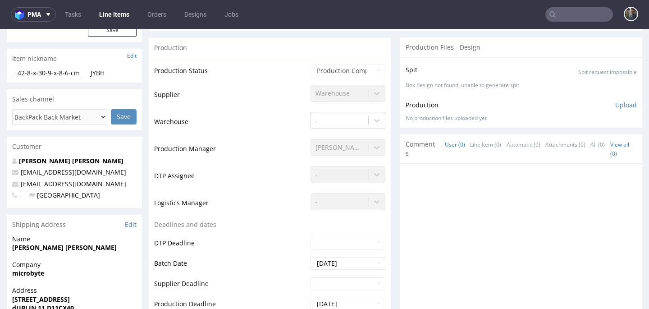
scroll to position [0, 0]
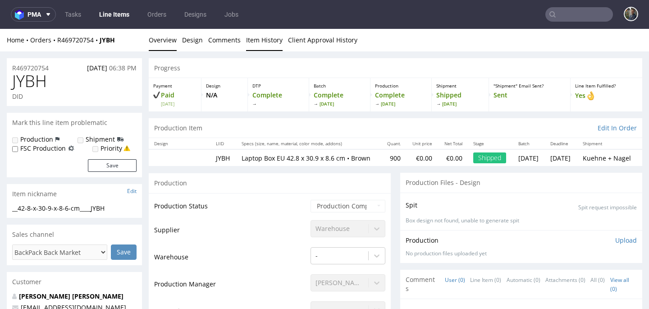
click at [263, 44] on link "Item History" at bounding box center [264, 40] width 36 height 22
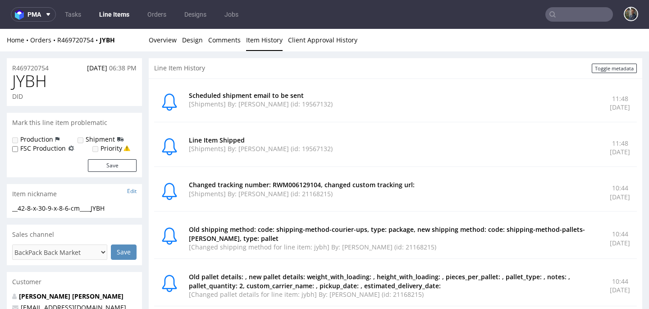
click at [43, 77] on span "JYBH" at bounding box center [29, 81] width 35 height 18
click at [579, 17] on input "text" at bounding box center [579, 14] width 68 height 14
paste input "PMPL"
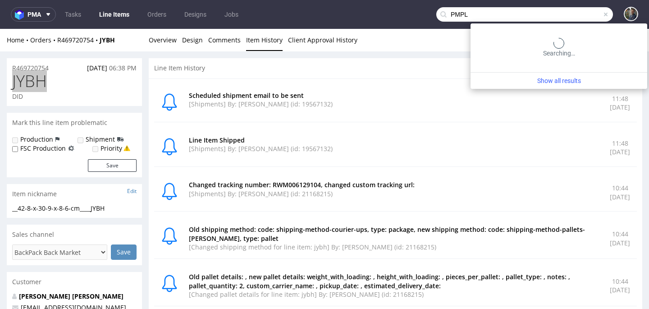
type input "PMPL"
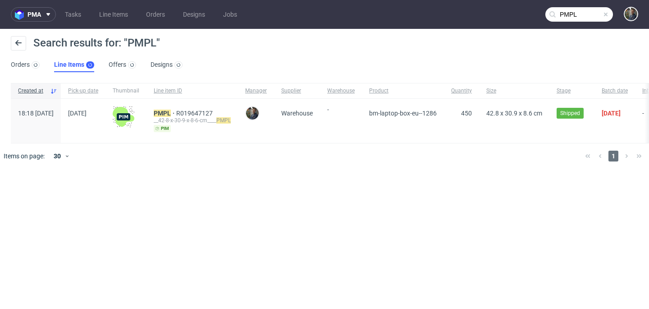
click at [189, 109] on div "PMPL R019647127 __42-8-x-30-9-x-8-6-cm____ PMPL pim" at bounding box center [191, 121] width 91 height 44
click at [171, 110] on mark "PMPL" at bounding box center [162, 112] width 17 height 7
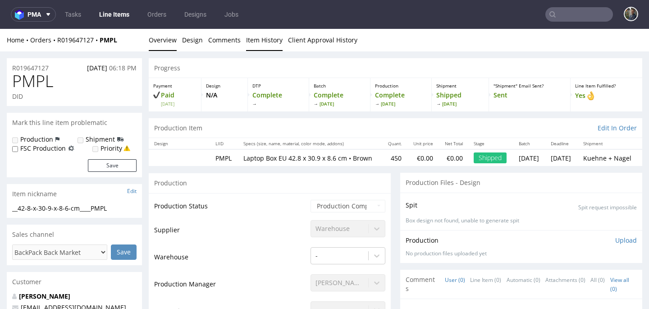
click at [259, 43] on link "Item History" at bounding box center [264, 40] width 36 height 22
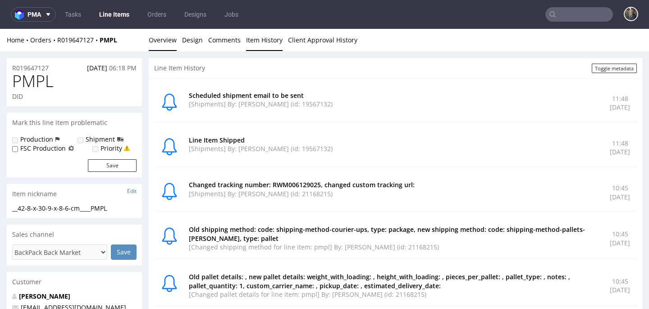
click at [163, 40] on link "Overview" at bounding box center [163, 40] width 28 height 22
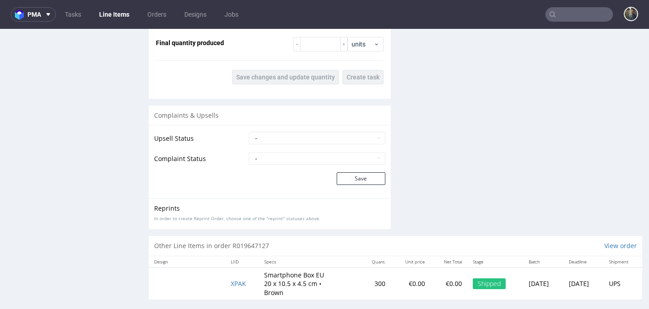
scroll to position [817, 0]
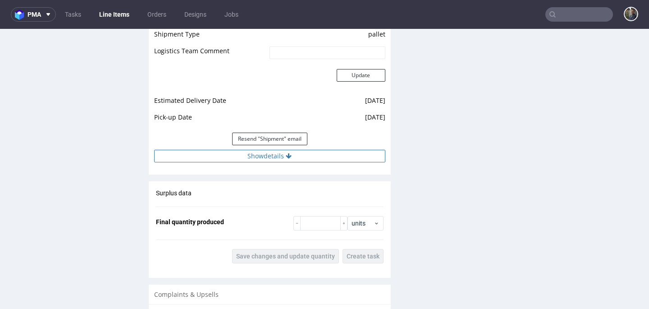
click at [246, 161] on button "Show details" at bounding box center [269, 156] width 231 height 13
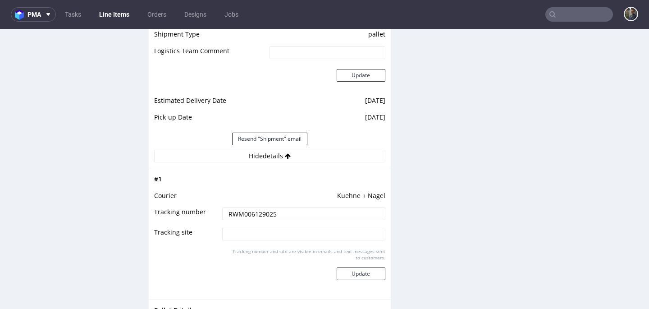
click at [239, 219] on input "RWM006129025" at bounding box center [303, 213] width 163 height 13
click at [575, 9] on input "text" at bounding box center [579, 14] width 68 height 14
paste input "RXSJ"
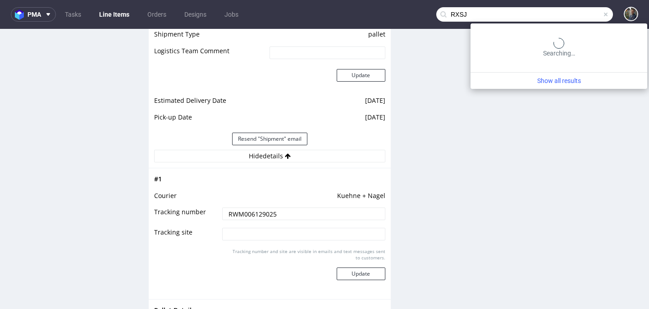
type input "RXSJ"
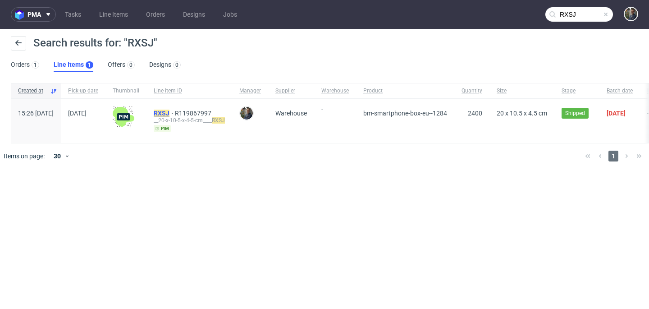
click at [169, 110] on mark "RXSJ" at bounding box center [162, 112] width 16 height 7
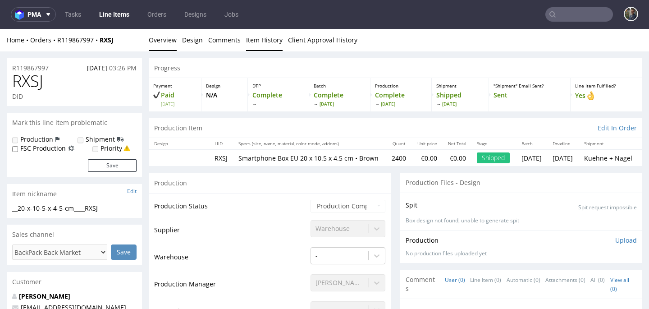
click at [268, 46] on link "Item History" at bounding box center [264, 40] width 36 height 22
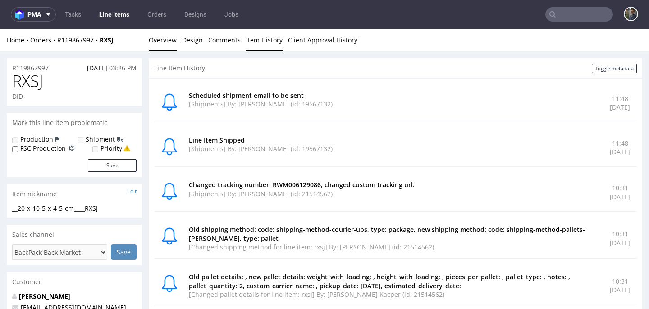
click at [166, 34] on link "Overview" at bounding box center [163, 40] width 28 height 22
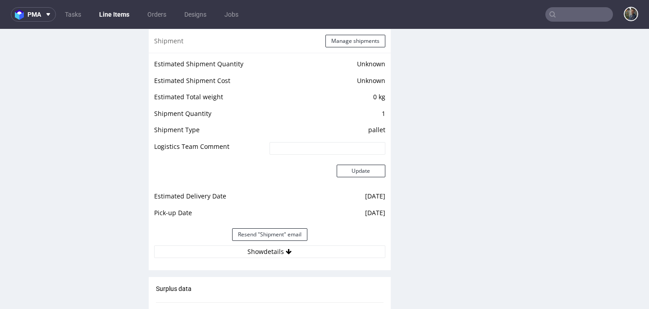
scroll to position [838, 0]
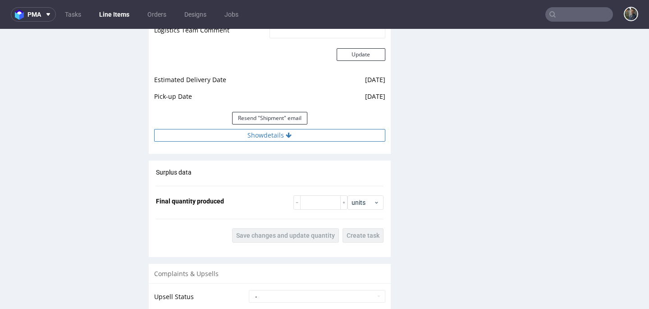
click at [260, 141] on button "Show details" at bounding box center [269, 135] width 231 height 13
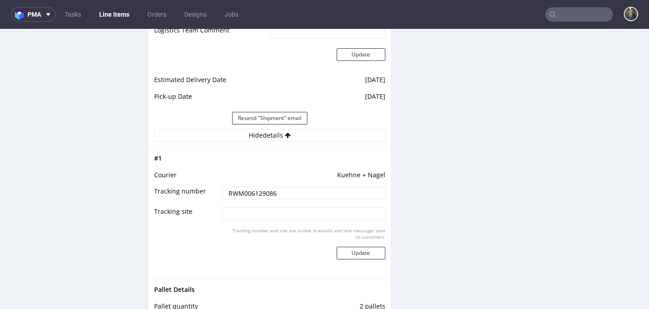
click at [249, 195] on input "RWM006129086" at bounding box center [303, 192] width 163 height 13
click at [564, 17] on input "text" at bounding box center [579, 14] width 68 height 14
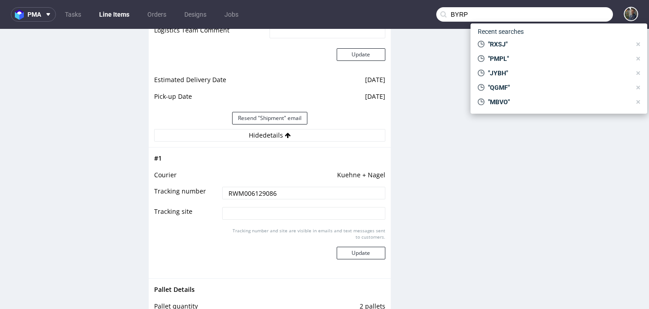
type input "BYRP"
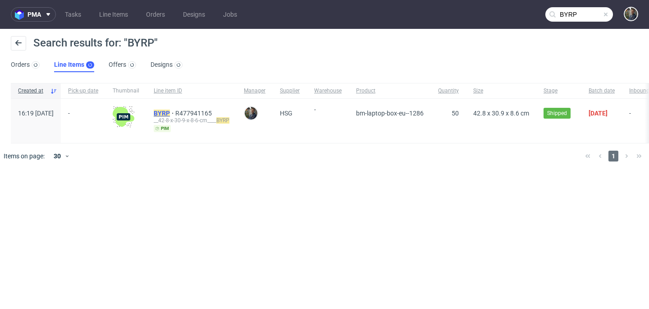
click at [170, 111] on mark "BYRP" at bounding box center [162, 112] width 16 height 7
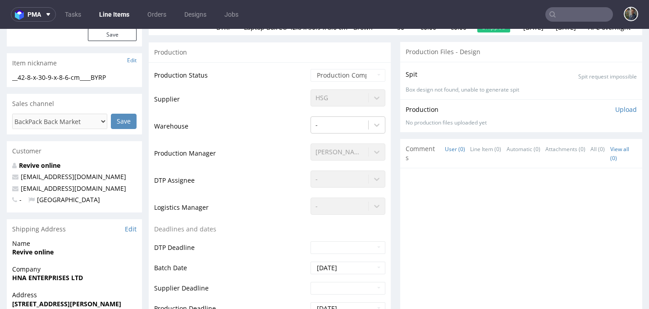
scroll to position [291, 0]
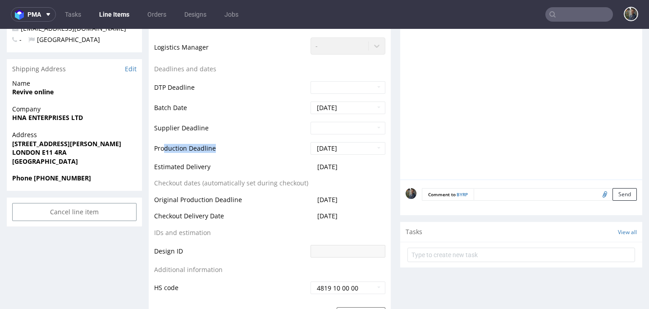
click at [358, 155] on tr "Production Deadline 2025-07-25" at bounding box center [269, 151] width 231 height 20
click at [275, 147] on td "Production Deadline" at bounding box center [231, 151] width 154 height 20
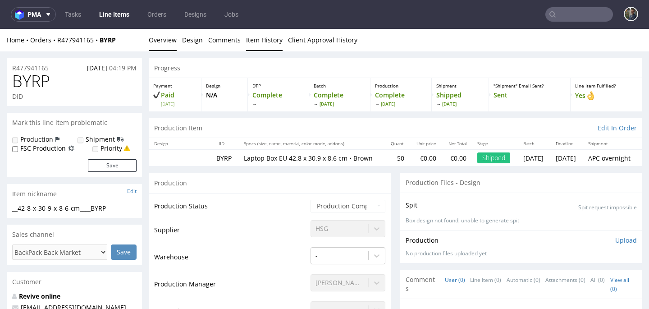
click at [266, 38] on link "Item History" at bounding box center [264, 40] width 36 height 22
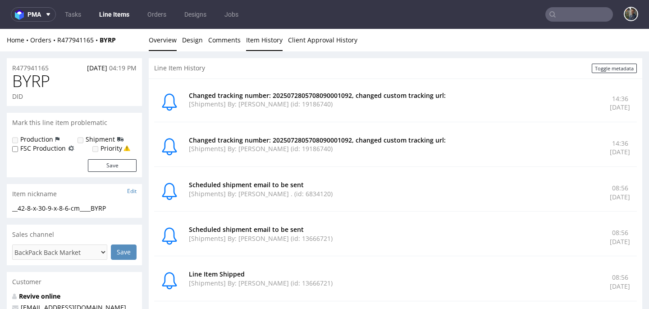
click at [167, 42] on link "Overview" at bounding box center [163, 40] width 28 height 22
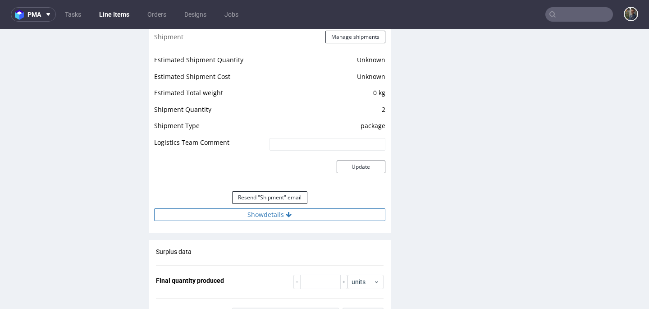
click at [255, 218] on button "Show details" at bounding box center [269, 214] width 231 height 13
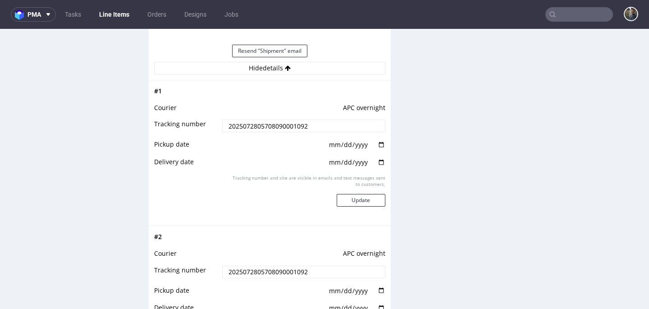
scroll to position [902, 0]
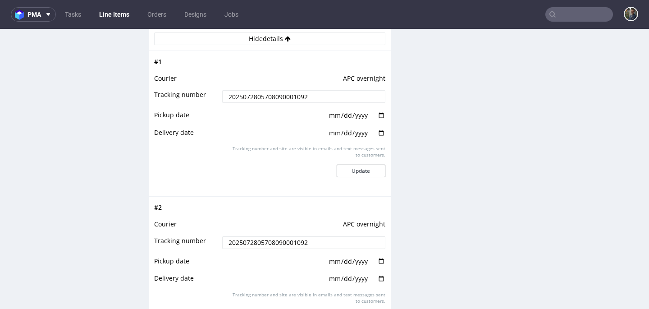
click at [263, 103] on input "2025072805708090001092" at bounding box center [303, 96] width 163 height 13
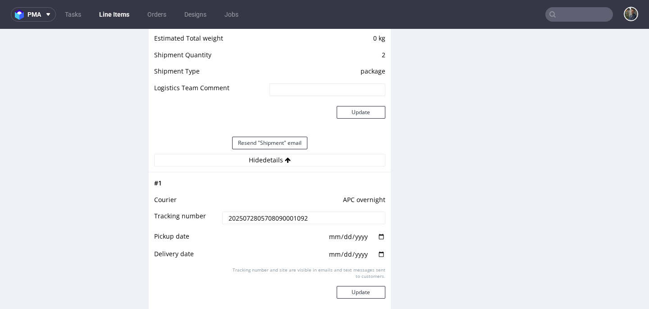
scroll to position [818, 0]
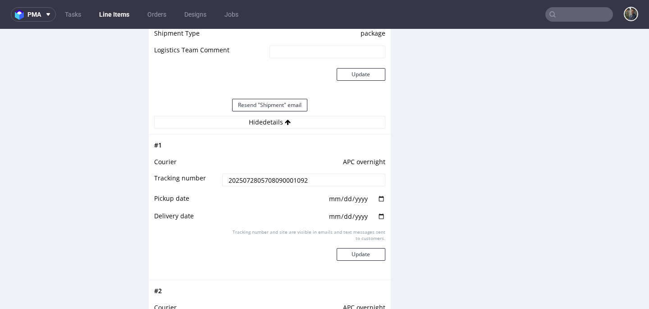
click at [263, 186] on input "2025072805708090001092" at bounding box center [303, 179] width 163 height 13
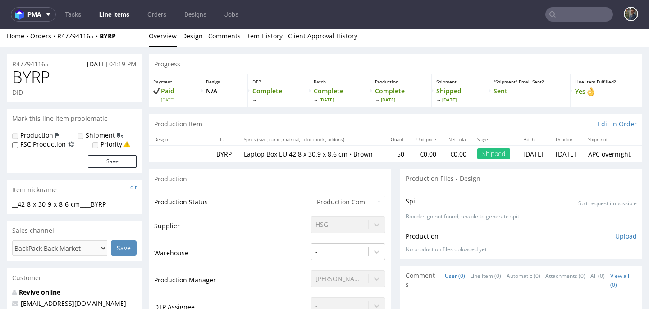
scroll to position [0, 0]
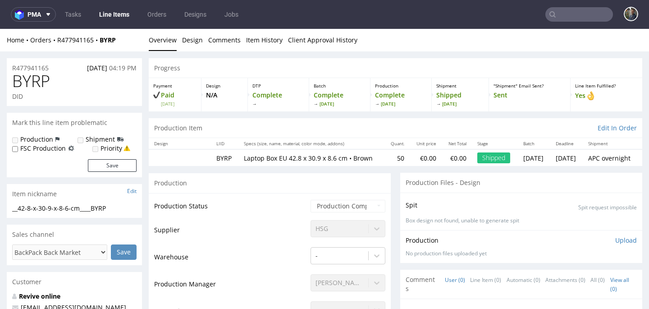
click at [119, 43] on div "Home Orders R477941165 BYRP" at bounding box center [74, 40] width 135 height 9
drag, startPoint x: 123, startPoint y: 41, endPoint x: 59, endPoint y: 41, distance: 64.0
click at [59, 41] on div "Home Orders R477941165 BYRP" at bounding box center [74, 40] width 135 height 9
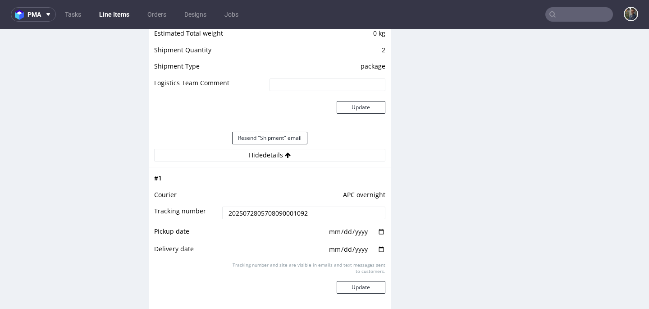
scroll to position [859, 0]
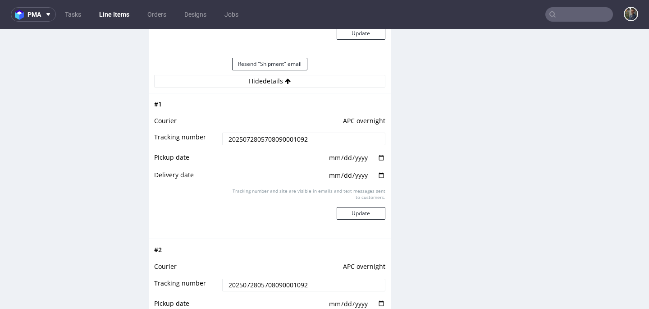
click at [260, 144] on input "2025072805708090001092" at bounding box center [303, 138] width 163 height 13
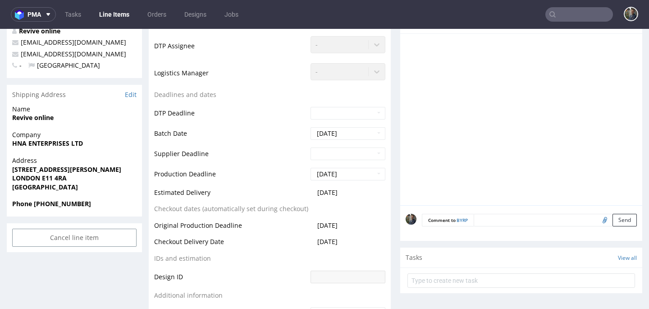
scroll to position [279, 0]
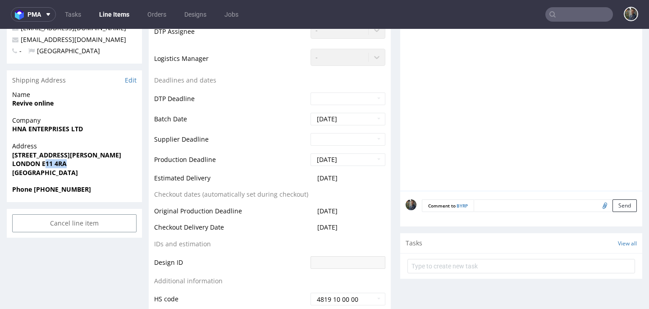
drag, startPoint x: 68, startPoint y: 164, endPoint x: 43, endPoint y: 167, distance: 24.9
click at [43, 167] on span "LONDON E11 4RA" at bounding box center [74, 163] width 124 height 9
click at [42, 167] on strong "LONDON E11 4RA" at bounding box center [39, 163] width 54 height 9
drag, startPoint x: 42, startPoint y: 165, endPoint x: 67, endPoint y: 163, distance: 24.4
click at [67, 163] on span "LONDON E11 4RA" at bounding box center [74, 163] width 124 height 9
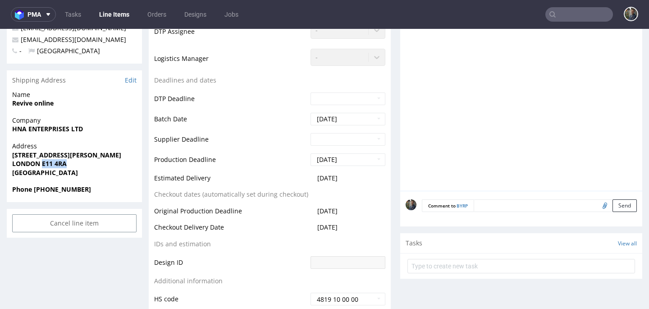
scroll to position [0, 0]
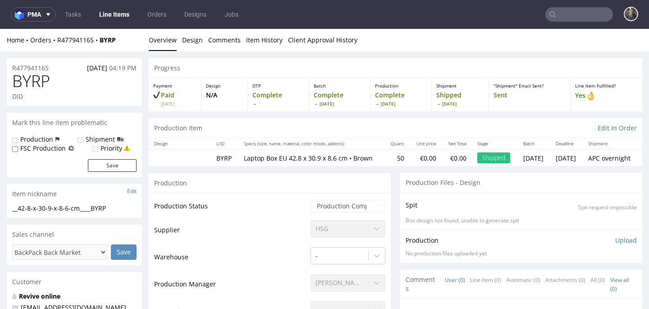
drag, startPoint x: 117, startPoint y: 45, endPoint x: 132, endPoint y: 40, distance: 16.0
click at [117, 45] on div "Home Orders R477941165 BYRP Overview Design Comments Item History Client Approv…" at bounding box center [324, 40] width 649 height 23
drag, startPoint x: 132, startPoint y: 40, endPoint x: 58, endPoint y: 41, distance: 74.8
click at [58, 41] on div "Home Orders R477941165 BYRP" at bounding box center [74, 40] width 135 height 9
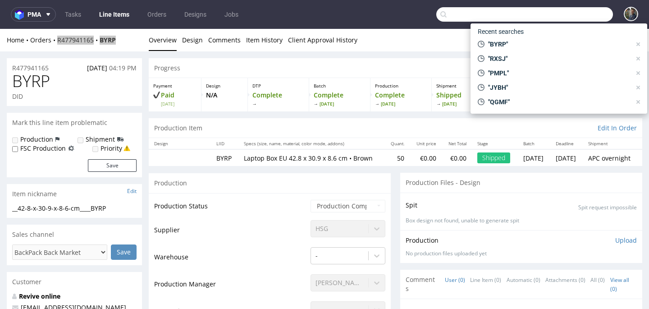
click at [581, 11] on input "text" at bounding box center [524, 14] width 177 height 14
paste input "NEVS"
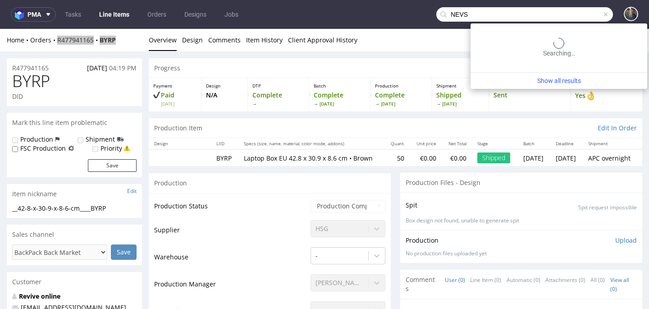
type input "NEVS"
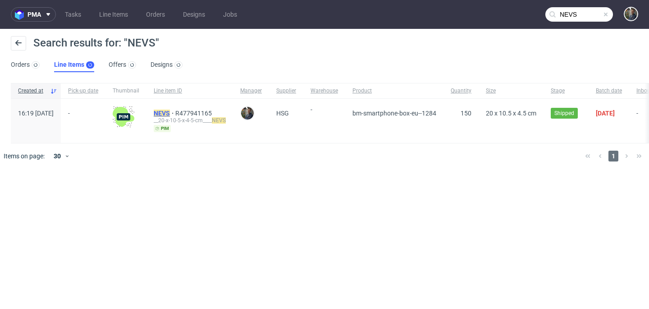
click at [170, 109] on mark "NEVS" at bounding box center [162, 112] width 16 height 7
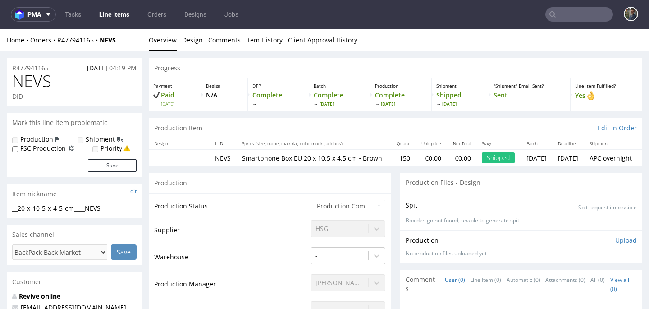
click at [273, 119] on div "Production Item Edit In Order" at bounding box center [395, 128] width 493 height 20
click at [258, 40] on link "Item History" at bounding box center [264, 40] width 36 height 22
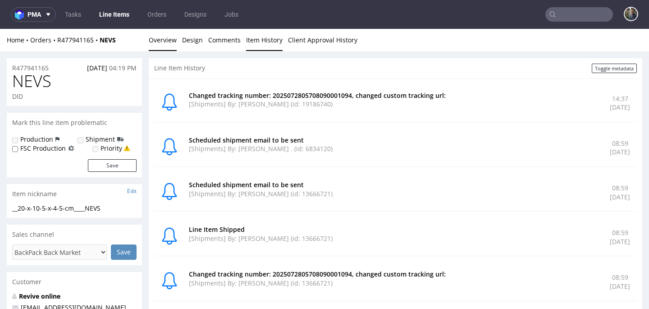
click at [158, 36] on link "Overview" at bounding box center [163, 40] width 28 height 22
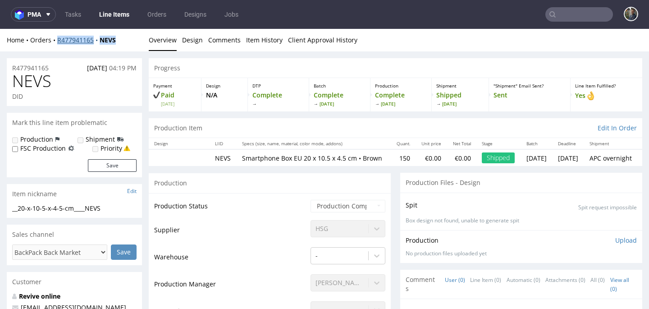
drag, startPoint x: 123, startPoint y: 41, endPoint x: 58, endPoint y: 42, distance: 65.3
click at [58, 42] on div "Home Orders R477941165 NEVS" at bounding box center [74, 40] width 135 height 9
click at [559, 15] on input "text" at bounding box center [579, 14] width 68 height 14
paste input "VGDS"
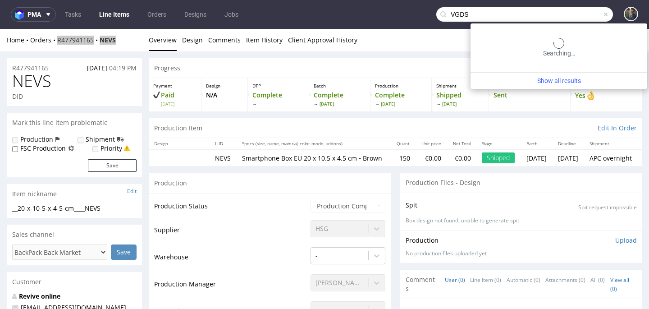
type input "VGDS"
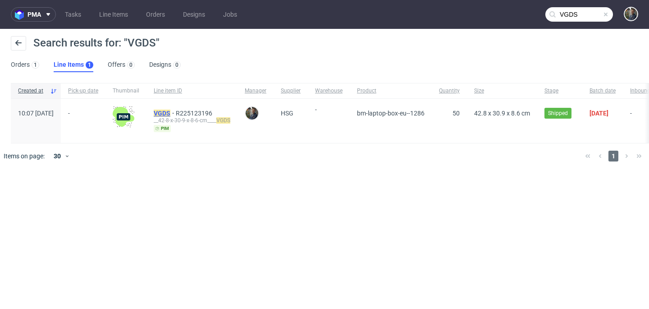
click at [170, 112] on mark "VGDS" at bounding box center [162, 112] width 17 height 7
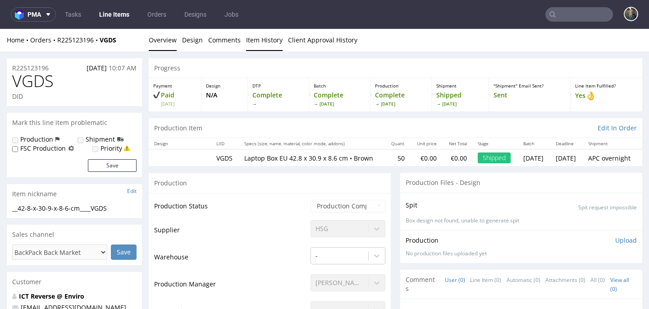
click at [256, 36] on link "Item History" at bounding box center [264, 40] width 36 height 22
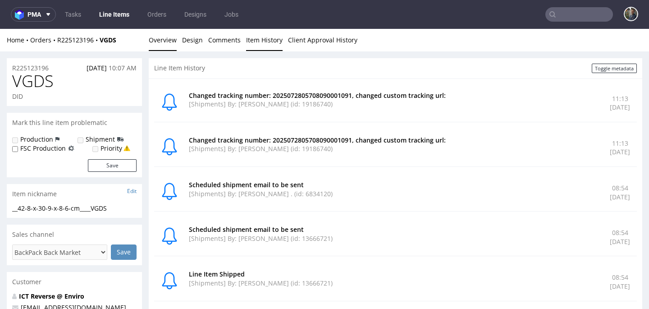
click at [168, 40] on link "Overview" at bounding box center [163, 40] width 28 height 22
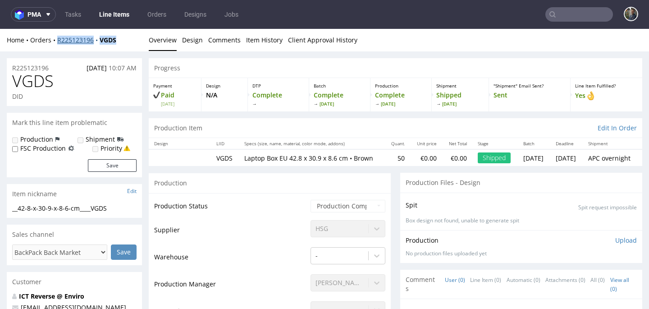
drag, startPoint x: 83, startPoint y: 42, endPoint x: 58, endPoint y: 42, distance: 25.2
click at [58, 42] on div "Home Orders R225123196 VGDS" at bounding box center [74, 40] width 135 height 9
click at [595, 5] on nav "pma Tasks Line Items Orders Designs Jobs" at bounding box center [324, 14] width 649 height 29
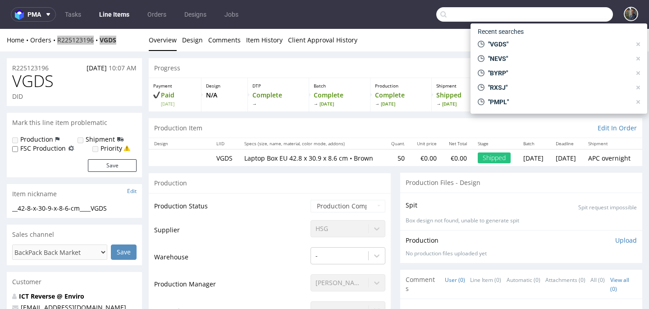
click at [588, 14] on input "text" at bounding box center [524, 14] width 177 height 14
paste input "YIHM"
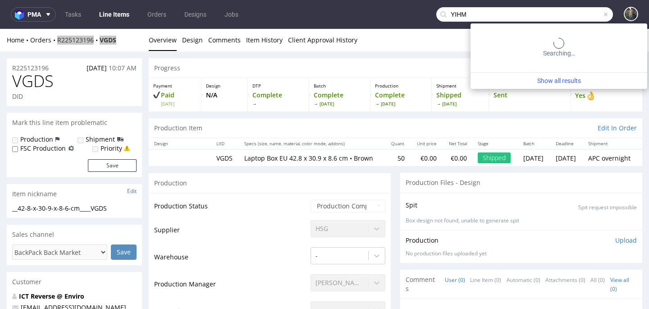
type input "YIHM"
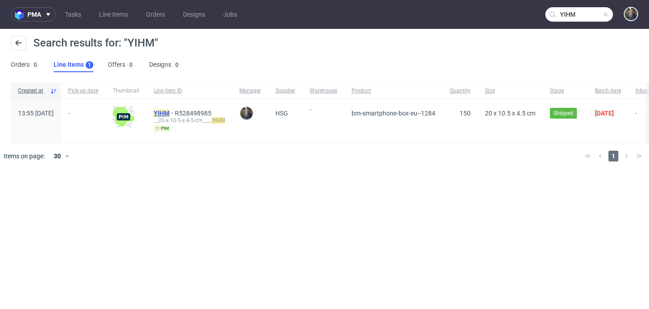
click at [169, 109] on mark "YIHM" at bounding box center [162, 112] width 16 height 7
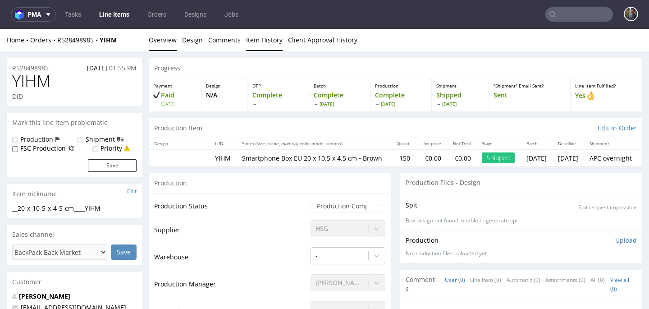
click at [269, 33] on link "Item History" at bounding box center [264, 40] width 36 height 22
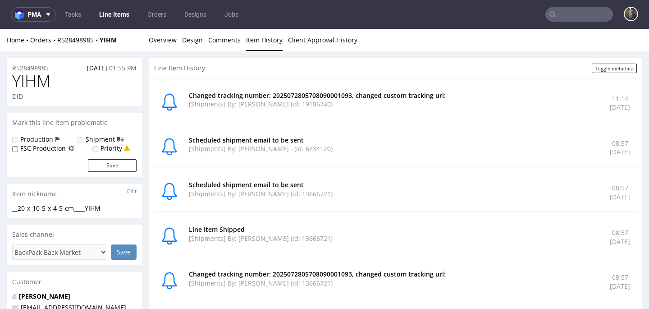
click at [39, 85] on span "YIHM" at bounding box center [31, 81] width 38 height 18
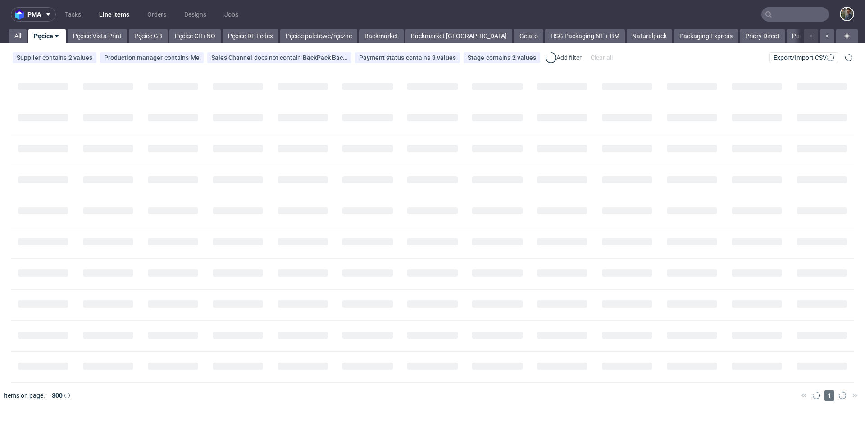
click at [795, 12] on input "text" at bounding box center [795, 14] width 68 height 14
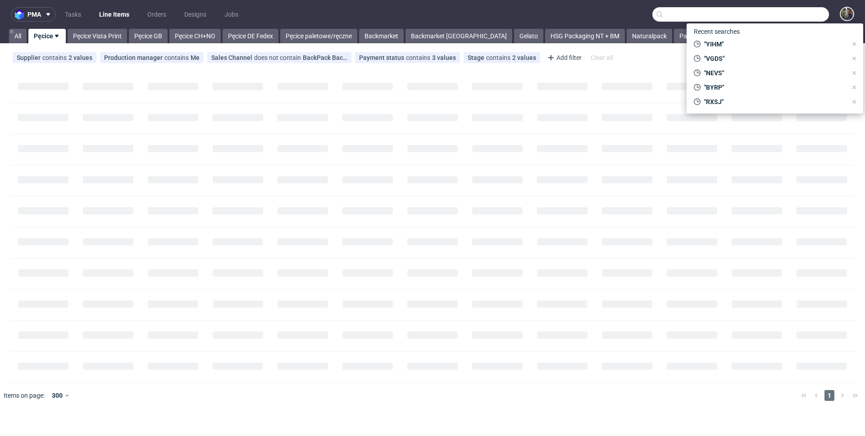
paste input "1Z0W73F36894366926"
type input "1Z0W73F36894366926"
